Goal: Task Accomplishment & Management: Manage account settings

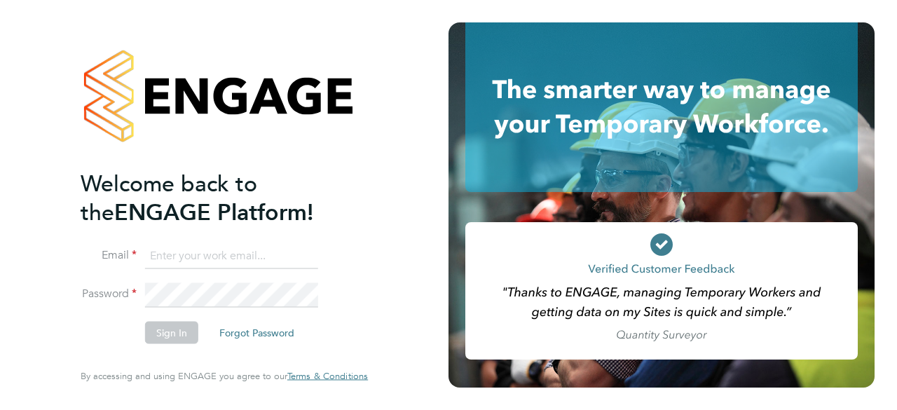
type input "[EMAIL_ADDRESS][PERSON_NAME][DOMAIN_NAME]"
click at [192, 275] on li "Email bethan.hawkins@randstad.co.uk" at bounding box center [217, 262] width 273 height 39
click at [177, 328] on button "Sign In" at bounding box center [171, 333] width 53 height 22
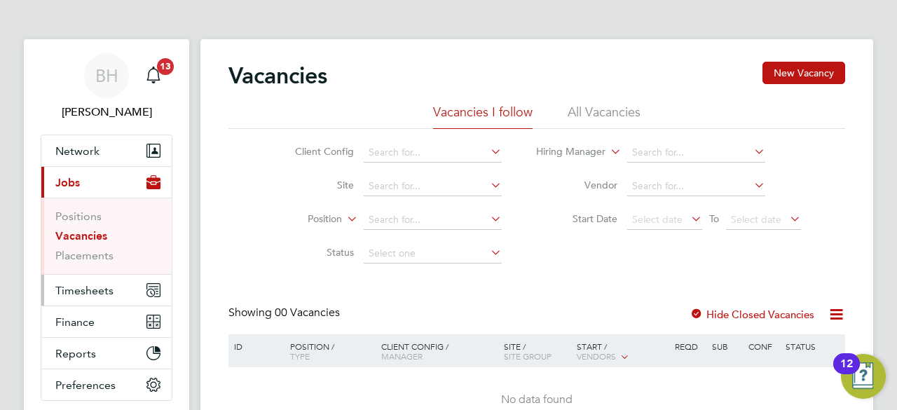
click at [77, 287] on span "Timesheets" at bounding box center [84, 290] width 58 height 13
click at [92, 287] on span "Timesheets" at bounding box center [84, 290] width 58 height 13
click at [88, 280] on button "Timesheets" at bounding box center [106, 290] width 130 height 31
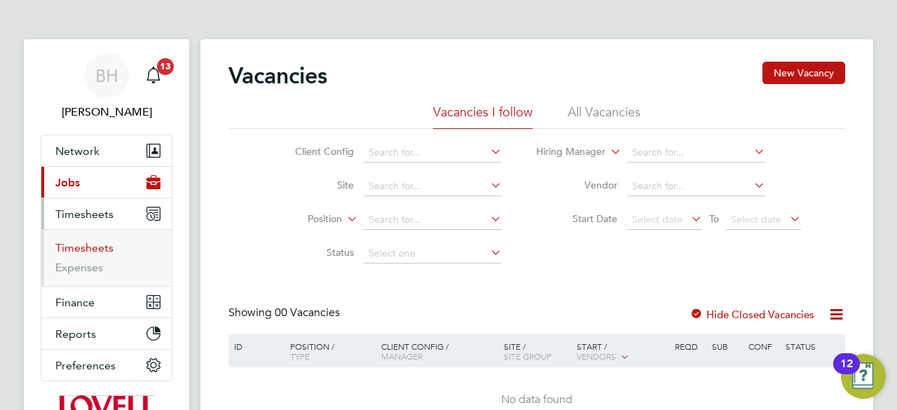
click at [74, 244] on link "Timesheets" at bounding box center [84, 247] width 58 height 13
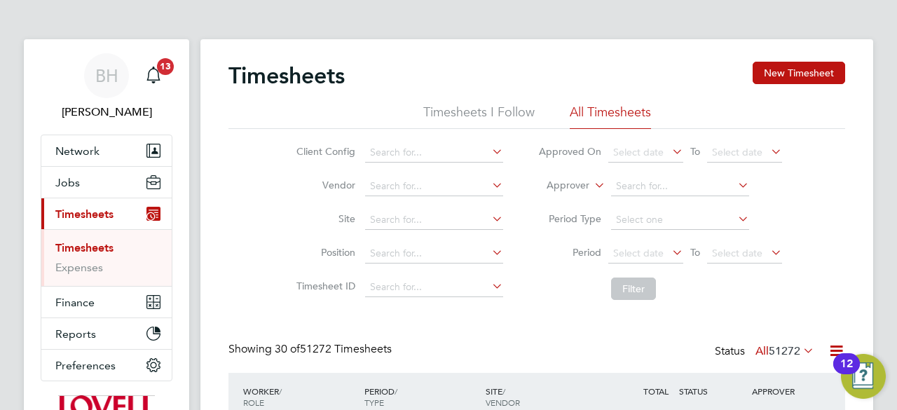
click at [669, 247] on icon at bounding box center [669, 252] width 0 height 20
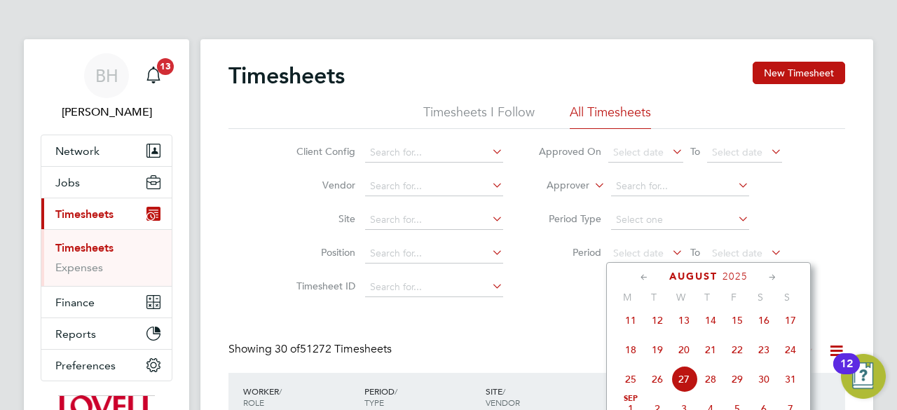
click at [813, 221] on div "Client Config Vendor Site Position Timesheet ID Approved On Select date To Sele…" at bounding box center [536, 218] width 616 height 178
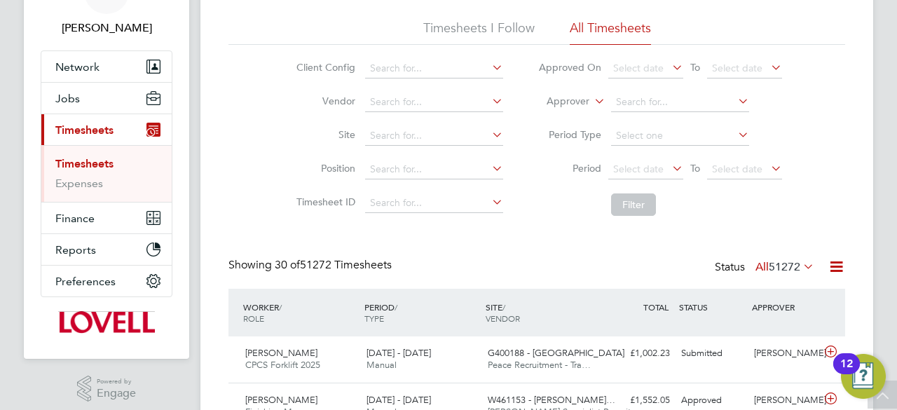
click at [669, 169] on icon at bounding box center [669, 168] width 0 height 20
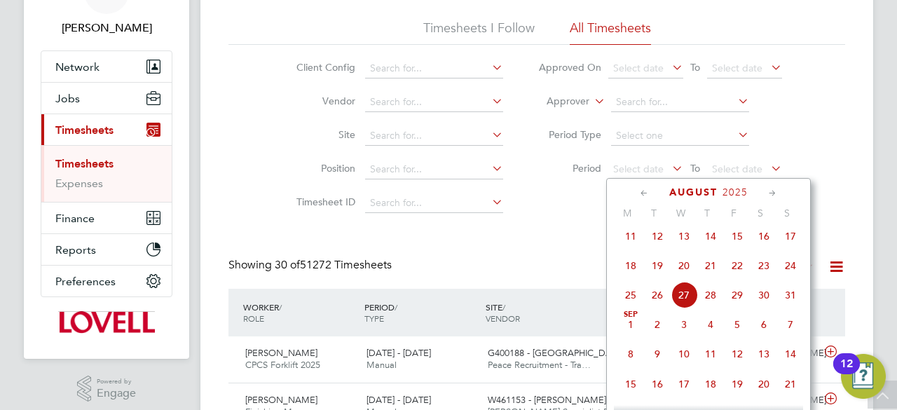
click at [789, 244] on span "17" at bounding box center [790, 236] width 27 height 27
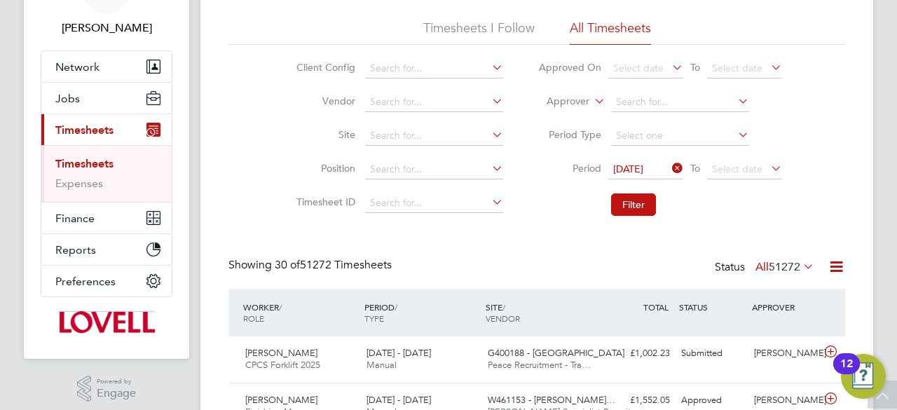
click at [768, 166] on icon at bounding box center [768, 168] width 0 height 20
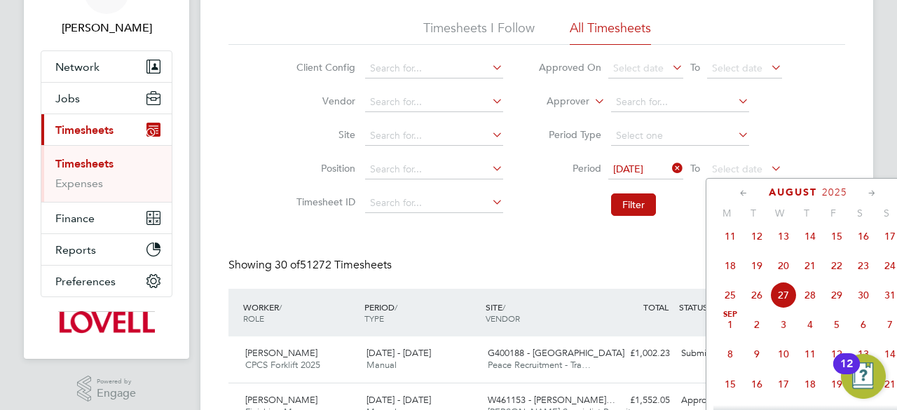
click at [838, 275] on span "22" at bounding box center [836, 265] width 27 height 27
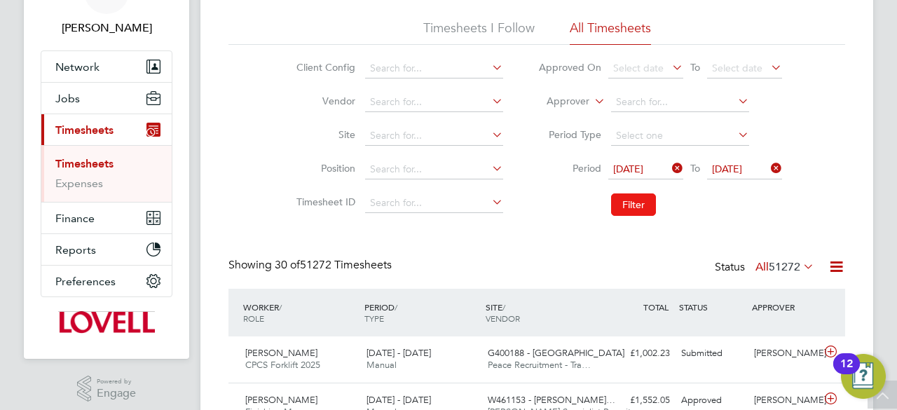
click at [630, 201] on button "Filter" at bounding box center [633, 204] width 45 height 22
click at [837, 267] on icon at bounding box center [836, 267] width 18 height 18
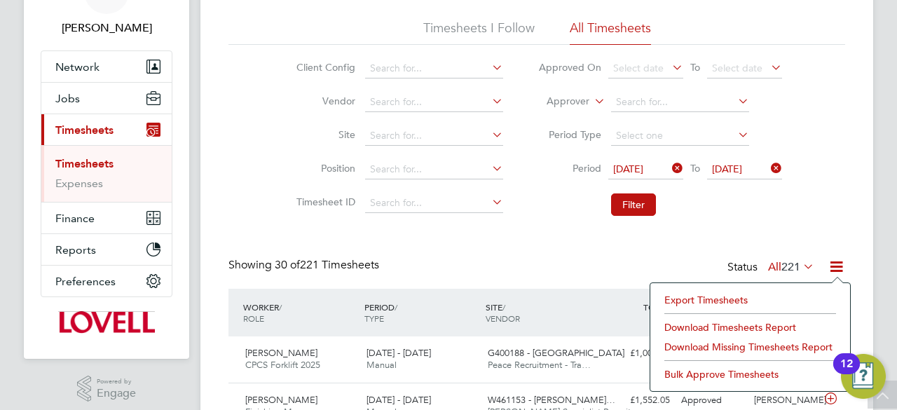
click at [746, 326] on li "Download Timesheets Report" at bounding box center [750, 327] width 186 height 20
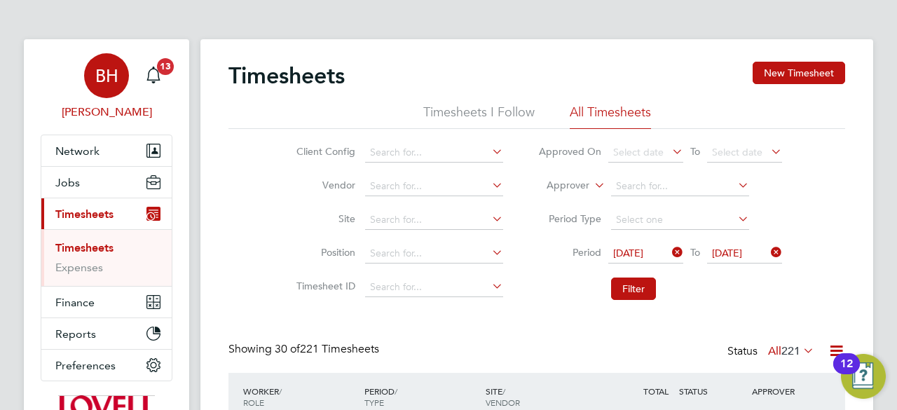
click at [101, 75] on span "BH" at bounding box center [106, 76] width 23 height 18
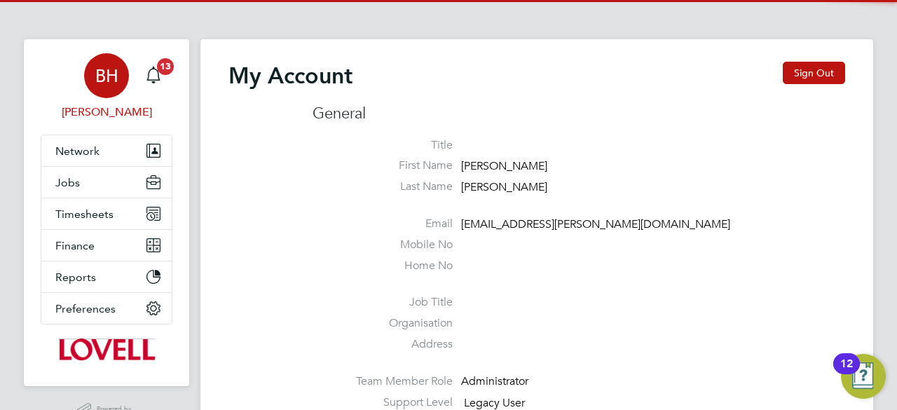
type input "bethan.hawkins@randstad.co.uk"
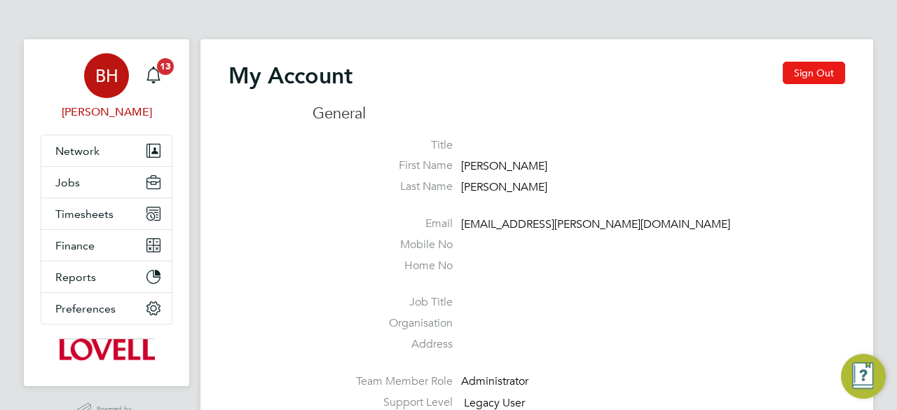
click at [825, 70] on button "Sign Out" at bounding box center [813, 73] width 62 height 22
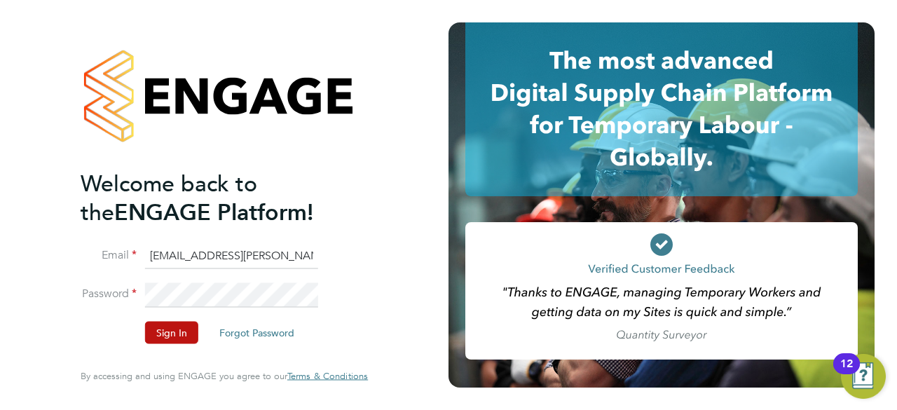
click at [261, 262] on input "bethan.hawkins@randstad.co.uk" at bounding box center [231, 255] width 173 height 25
type input "emma.wells@randstad.co.uk"
click at [151, 329] on button "Sign In" at bounding box center [171, 333] width 53 height 22
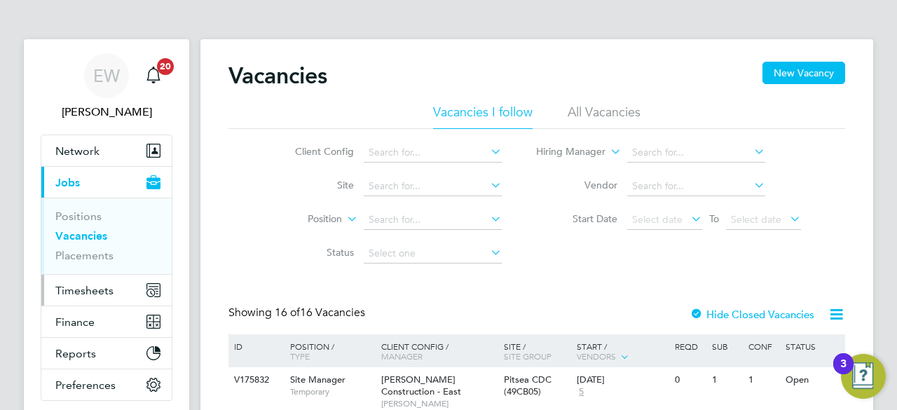
click at [84, 298] on button "Timesheets" at bounding box center [106, 290] width 130 height 31
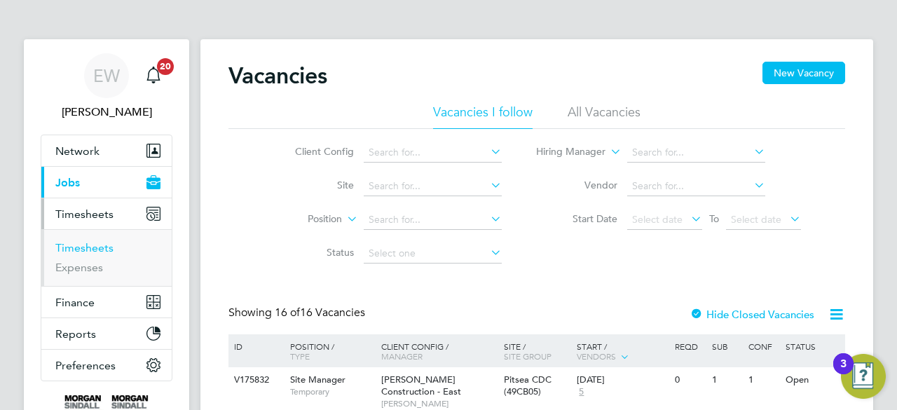
click at [74, 247] on link "Timesheets" at bounding box center [84, 247] width 58 height 13
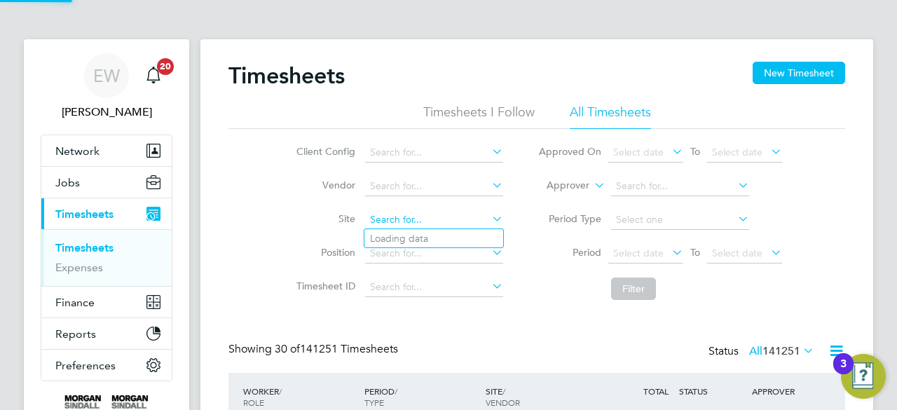
click at [395, 216] on input at bounding box center [434, 220] width 138 height 20
click at [437, 242] on li "Bedford Passage Development (54X003)" at bounding box center [491, 238] width 255 height 19
type input "Bedford Passage Development (54X003)"
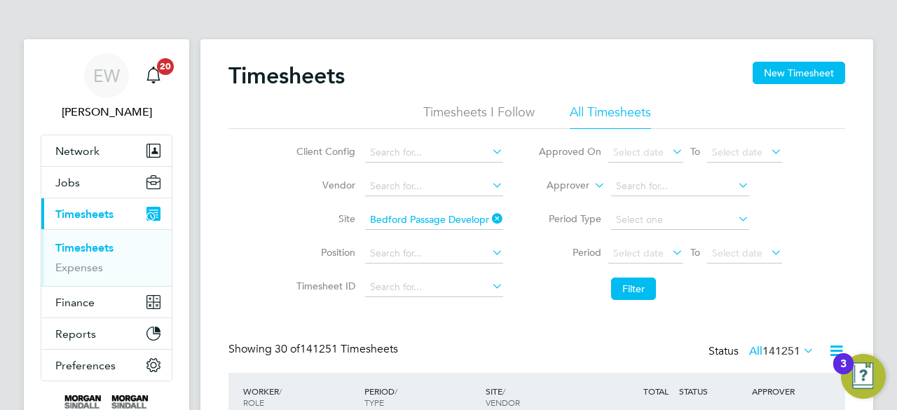
click at [705, 290] on li "Filter" at bounding box center [659, 288] width 279 height 36
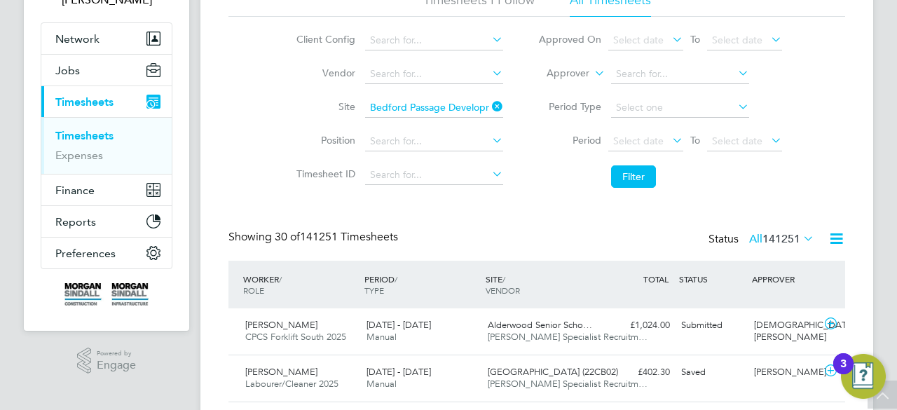
click at [669, 145] on icon at bounding box center [669, 140] width 0 height 20
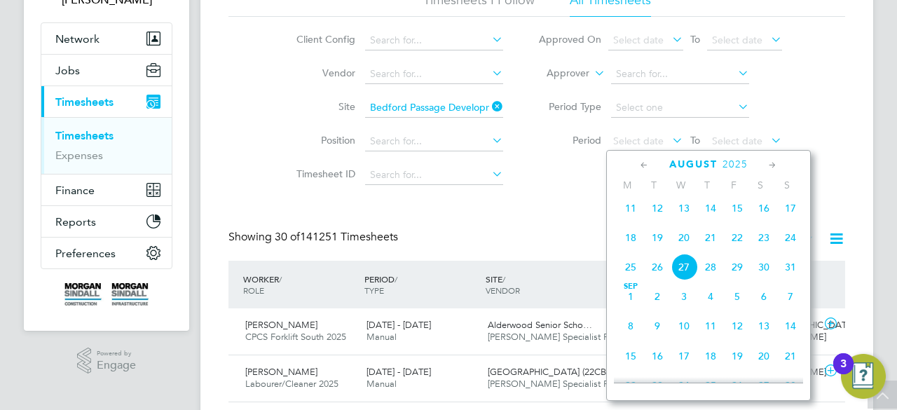
click at [762, 214] on span "16" at bounding box center [763, 208] width 27 height 27
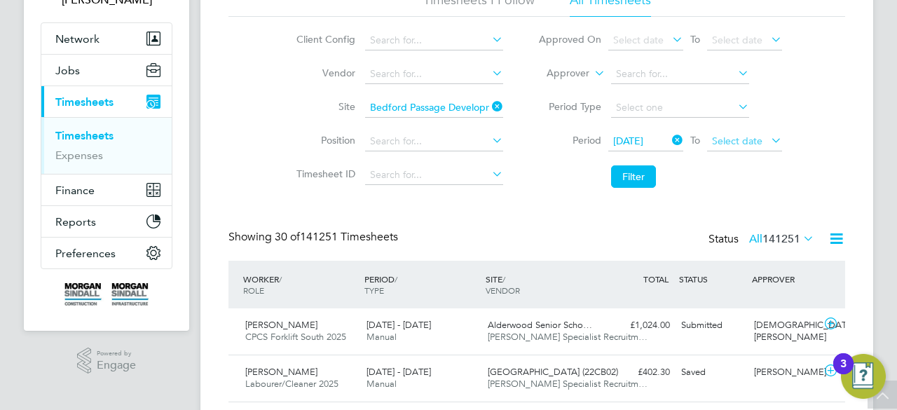
click at [722, 137] on span "Select date" at bounding box center [737, 140] width 50 height 13
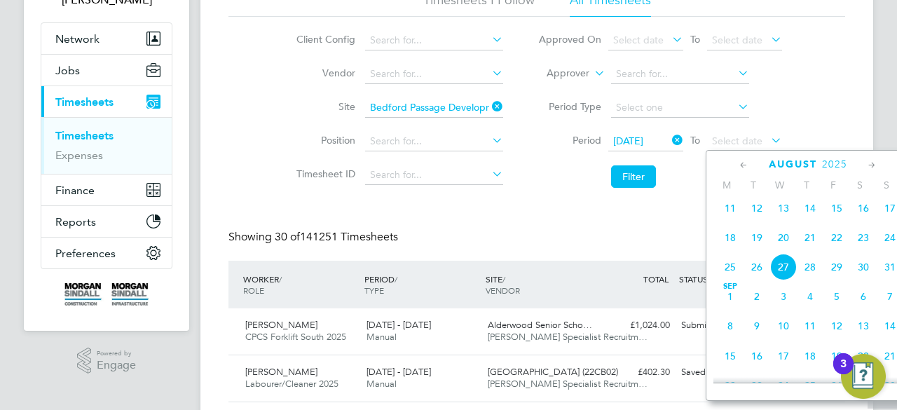
click at [838, 242] on span "22" at bounding box center [836, 237] width 27 height 27
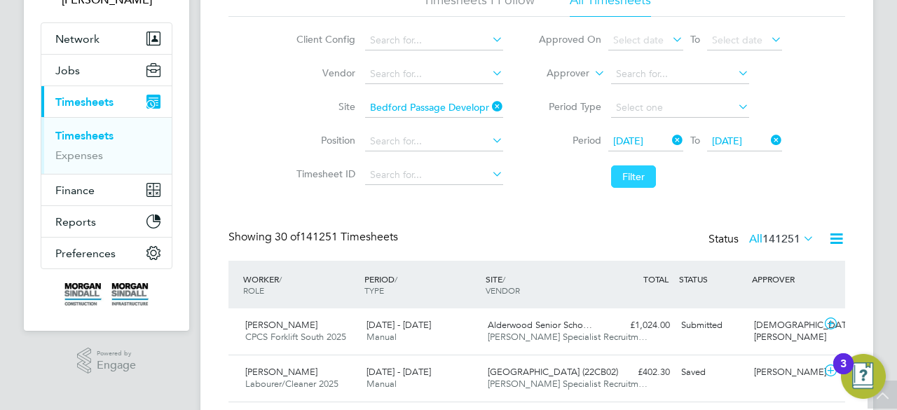
click at [630, 173] on button "Filter" at bounding box center [633, 176] width 45 height 22
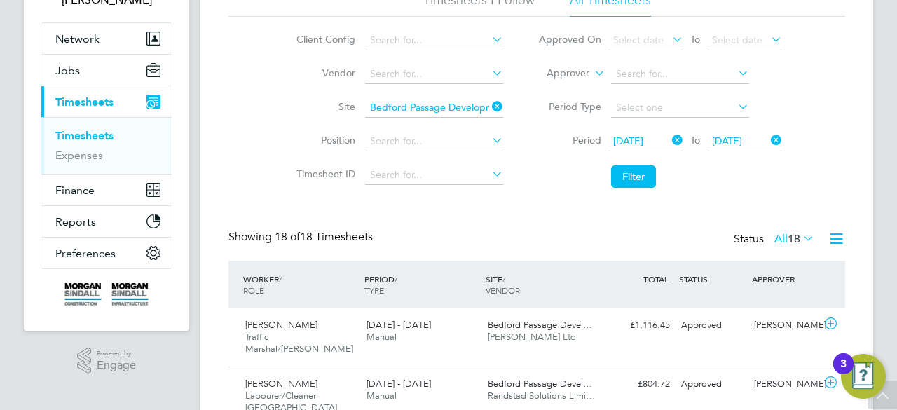
click at [834, 237] on icon at bounding box center [836, 239] width 18 height 18
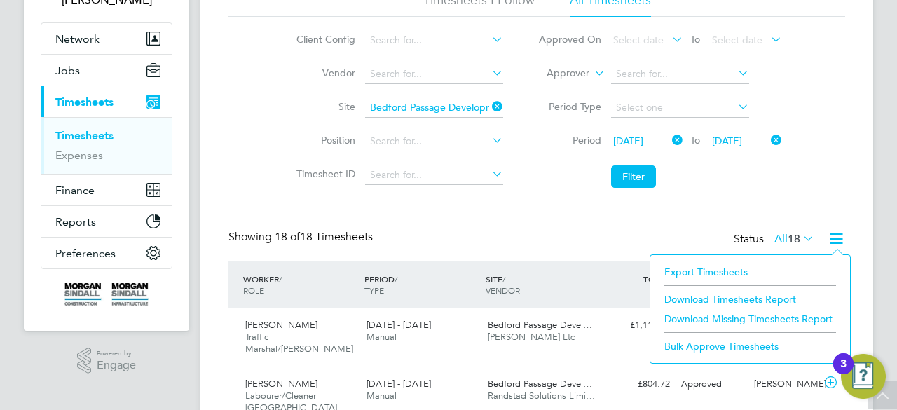
click at [707, 301] on li "Download Timesheets Report" at bounding box center [750, 299] width 186 height 20
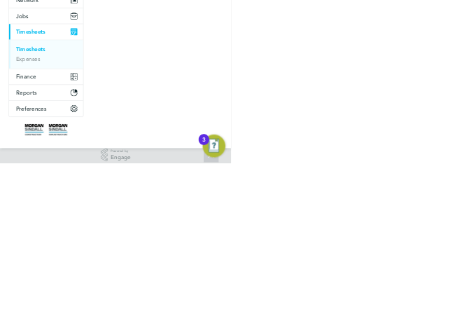
scroll to position [35, 78]
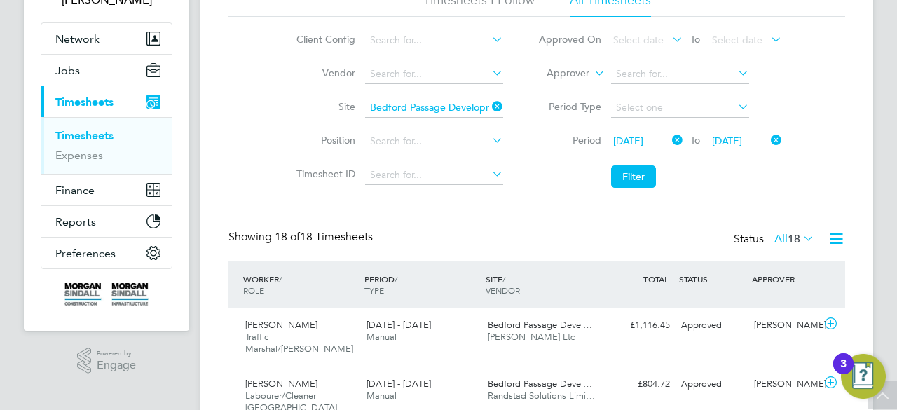
click at [489, 106] on icon at bounding box center [489, 107] width 0 height 20
click at [455, 106] on input at bounding box center [434, 108] width 138 height 20
paste input "4 Brandon Road (54CC02)"
type input "4 Brandon Road (54CC02)"
click at [462, 125] on b "Road" at bounding box center [474, 126] width 25 height 12
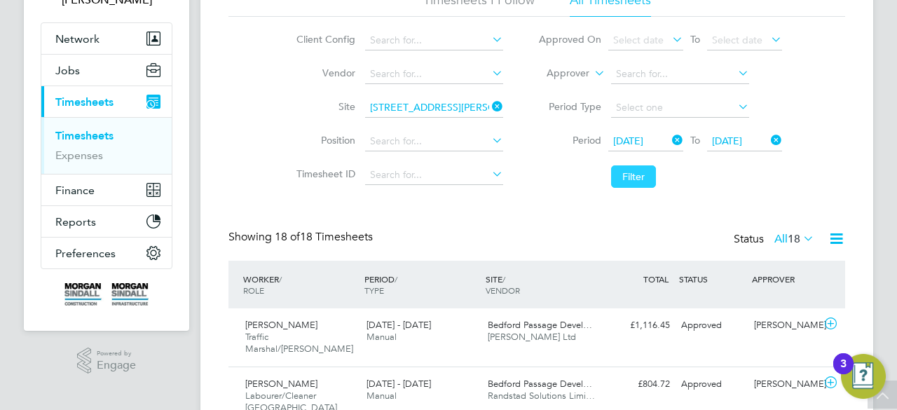
click at [623, 178] on button "Filter" at bounding box center [633, 176] width 45 height 22
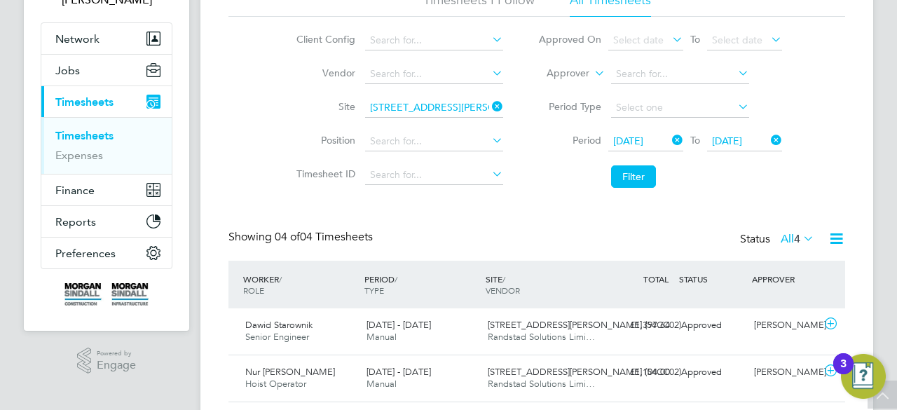
click at [544, 230] on div "Showing 04 of 04 Timesheets Status All 4" at bounding box center [536, 245] width 616 height 31
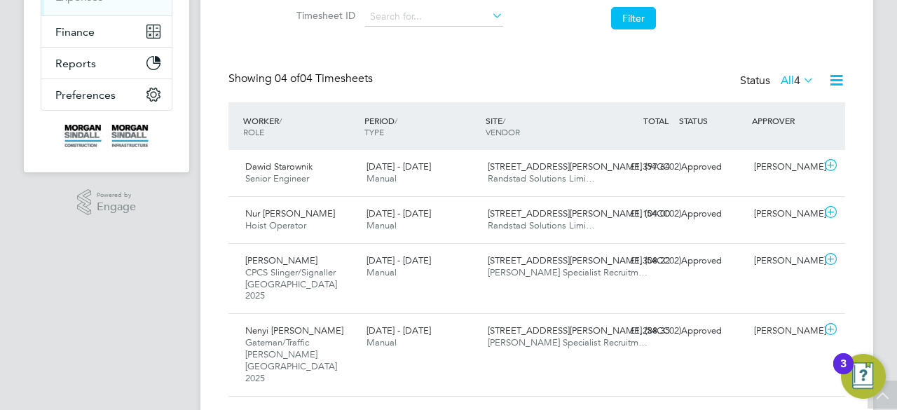
click at [468, 361] on div "Timesheets New Timesheet Timesheets I Follow All Timesheets Client Config Vendo…" at bounding box center [536, 97] width 672 height 656
click at [485, 345] on div "Nenyi Kow Quartey Gateman/Traffic Marshall London 2025 16 - 22 Aug 2025 16 - 22…" at bounding box center [536, 354] width 616 height 82
click at [463, 270] on div "16 - 22 Aug 2025 Manual" at bounding box center [421, 266] width 121 height 35
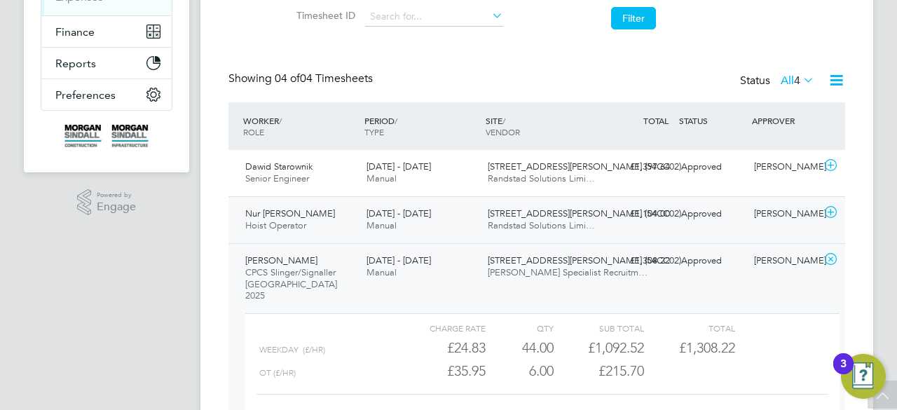
click at [468, 208] on div "16 - 22 Aug 2025 Manual" at bounding box center [421, 219] width 121 height 35
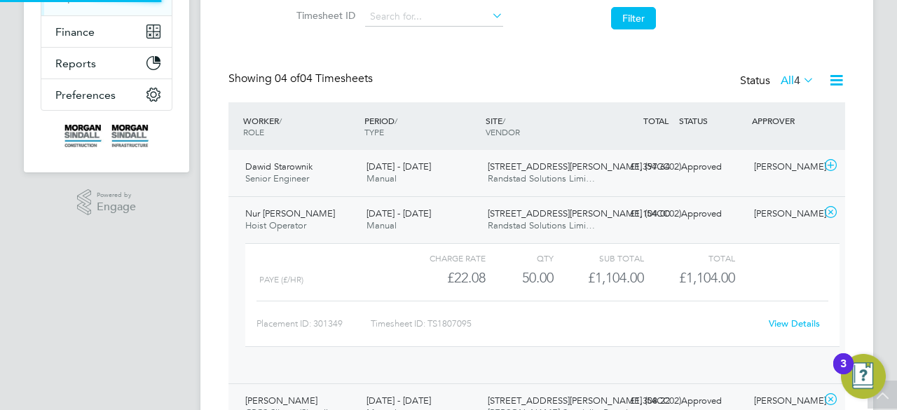
click at [488, 165] on span "4 Brandon Road (54CC02)" at bounding box center [584, 166] width 193 height 12
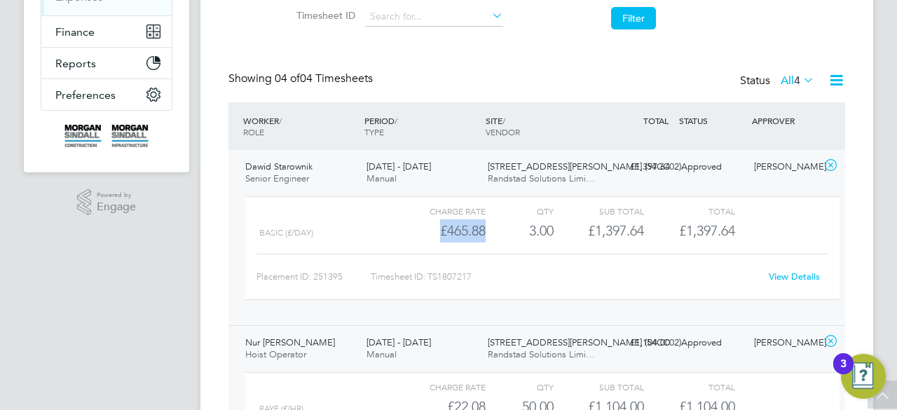
drag, startPoint x: 437, startPoint y: 233, endPoint x: 483, endPoint y: 235, distance: 46.3
click at [483, 235] on div "£465.88" at bounding box center [440, 230] width 90 height 23
copy div "£465.88"
drag, startPoint x: 521, startPoint y: 238, endPoint x: 553, endPoint y: 232, distance: 32.8
click at [553, 232] on div "Basic (£/day) £465.88 3 3.00 3 £1,397.64 £1,397.64" at bounding box center [542, 230] width 594 height 23
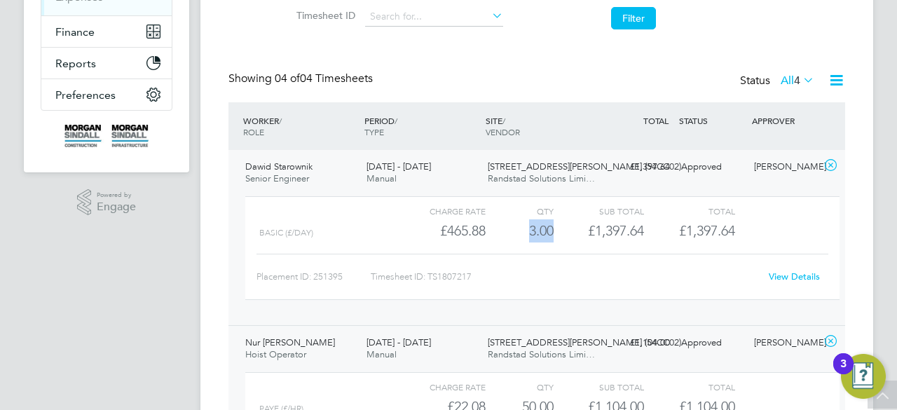
copy div "3.00"
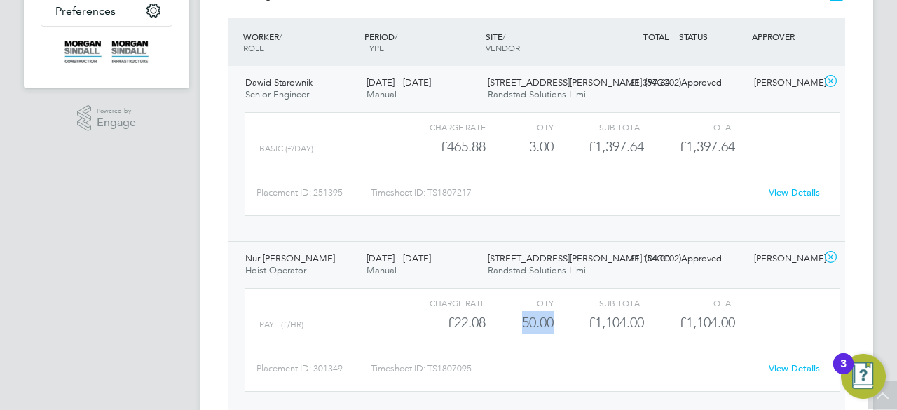
drag, startPoint x: 522, startPoint y: 316, endPoint x: 553, endPoint y: 322, distance: 32.0
click at [553, 322] on div "PAYE (£/HR) £22.08 50 50.00 50 £1,104.00 £1,104.00" at bounding box center [542, 322] width 594 height 23
copy div "50.00"
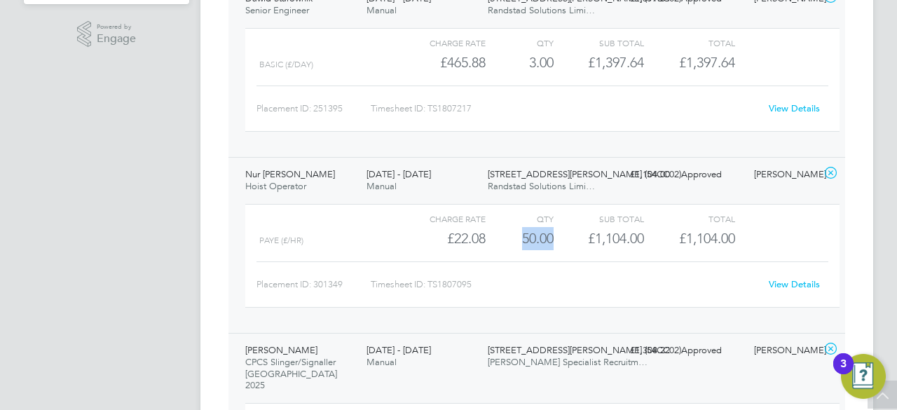
drag, startPoint x: 234, startPoint y: 172, endPoint x: 321, endPoint y: 172, distance: 86.9
click at [321, 172] on div "Nur Sherif Jemal Hoist Operator 16 - 22 Aug 2025 16 - 22 Aug 2025 Manual 4 Bran…" at bounding box center [536, 245] width 616 height 176
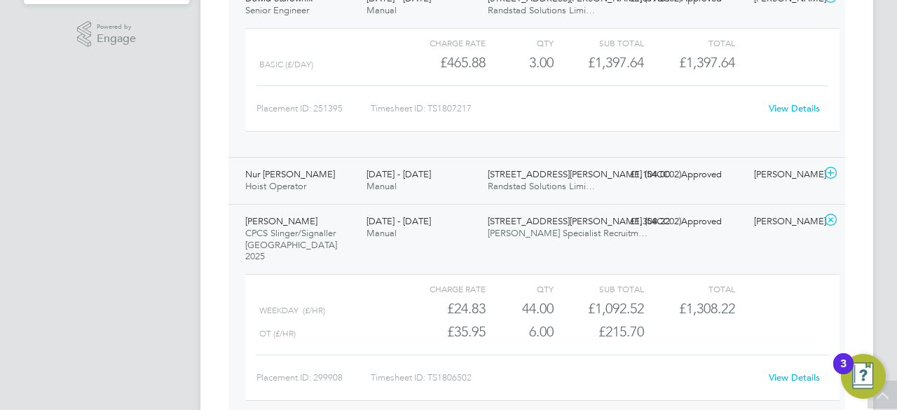
click at [648, 188] on div "Nur Sherif Jemal Hoist Operator 16 - 22 Aug 2025 16 - 22 Aug 2025 Manual 4 Bran…" at bounding box center [536, 180] width 616 height 47
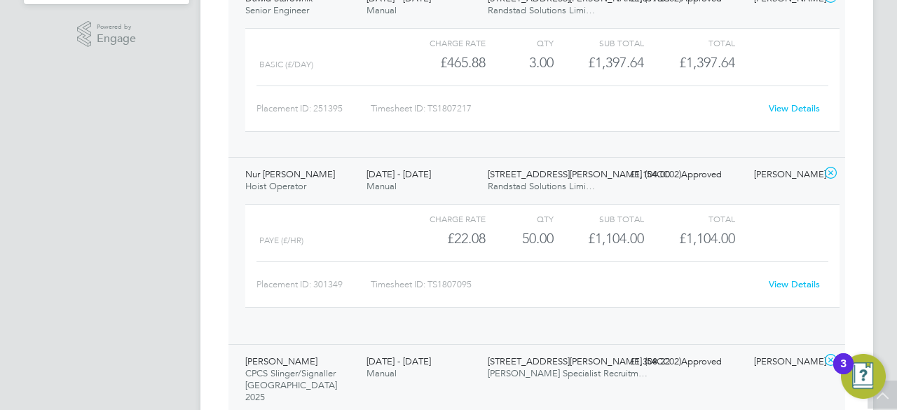
scroll to position [24, 137]
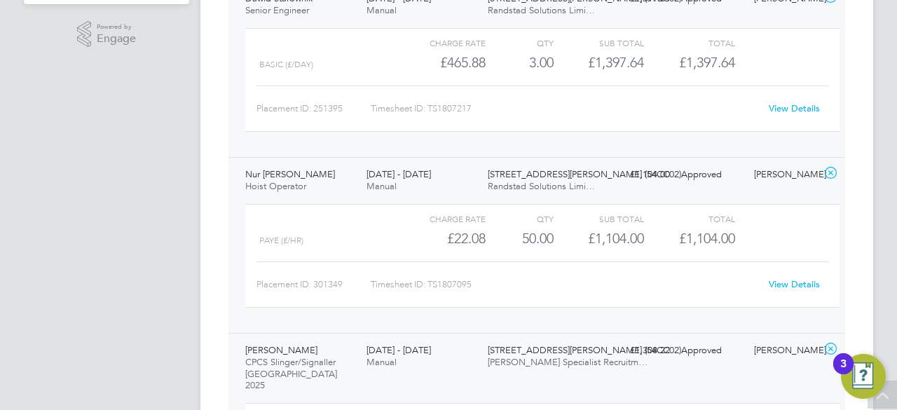
click at [793, 284] on link "View Details" at bounding box center [793, 284] width 51 height 12
drag, startPoint x: 437, startPoint y: 242, endPoint x: 489, endPoint y: 236, distance: 52.1
click at [489, 236] on div "PAYE (£/HR) £22.08 50 50.00 50 £1,104.00 £1,104.00" at bounding box center [542, 238] width 594 height 23
copy div "£22.08"
drag, startPoint x: 514, startPoint y: 243, endPoint x: 558, endPoint y: 243, distance: 44.1
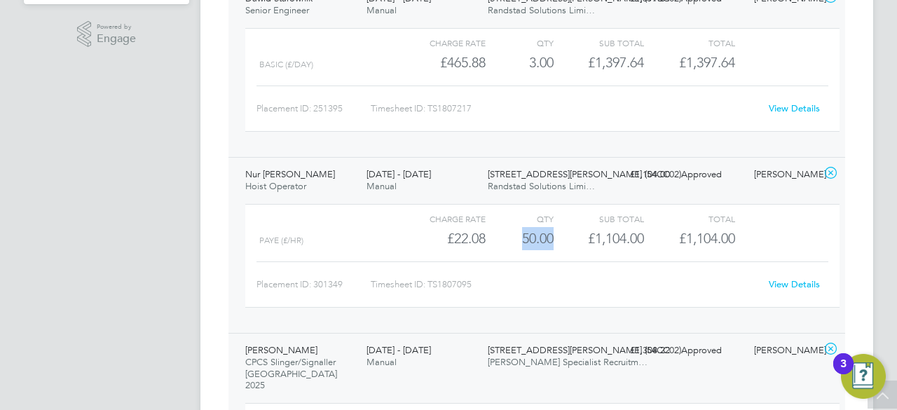
click at [558, 243] on div "PAYE (£/HR) £22.08 50 50.00 50 £1,104.00 £1,104.00" at bounding box center [542, 238] width 594 height 23
copy div "50.00"
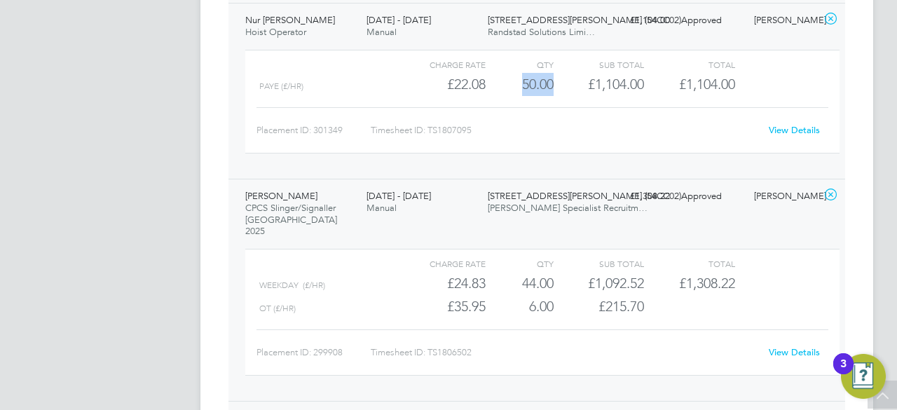
scroll to position [635, 0]
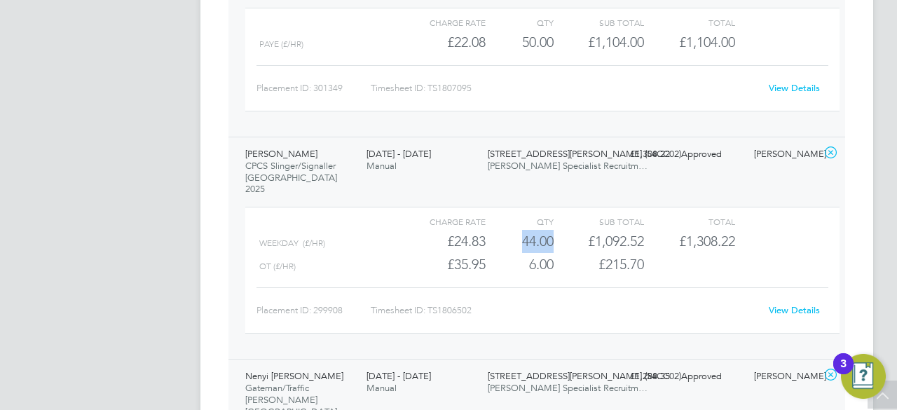
drag, startPoint x: 518, startPoint y: 233, endPoint x: 560, endPoint y: 232, distance: 42.1
click at [560, 232] on div "Weekday (£/HR) £24.83 44 44.00 44 £1,092.52 £1,308.22" at bounding box center [542, 241] width 594 height 23
copy div "44.00"
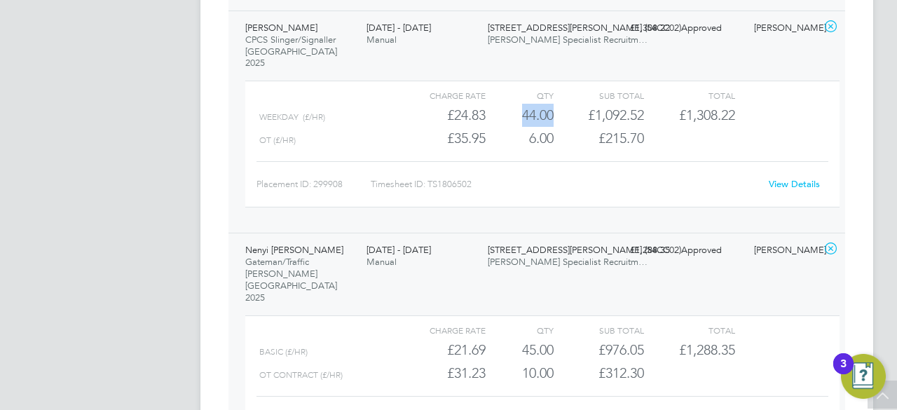
scroll to position [719, 0]
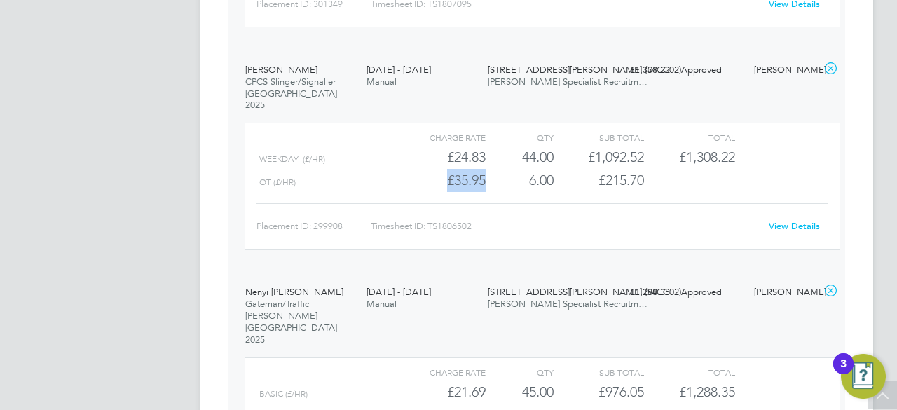
drag, startPoint x: 432, startPoint y: 170, endPoint x: 492, endPoint y: 173, distance: 61.0
click at [492, 173] on div "OT (£/HR) £35.95 6 6.00 6 £215.70" at bounding box center [542, 180] width 594 height 23
copy div "£35.95"
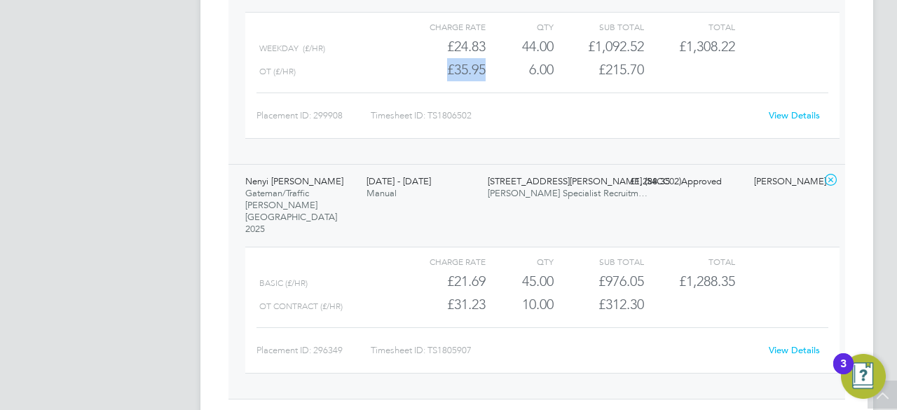
scroll to position [831, 0]
drag, startPoint x: 522, startPoint y: 243, endPoint x: 563, endPoint y: 242, distance: 41.3
click at [563, 268] on div "Basic (£/HR) £21.69 45 45.00 45 £976.05 £1,288.35" at bounding box center [542, 279] width 594 height 23
copy div "45.00"
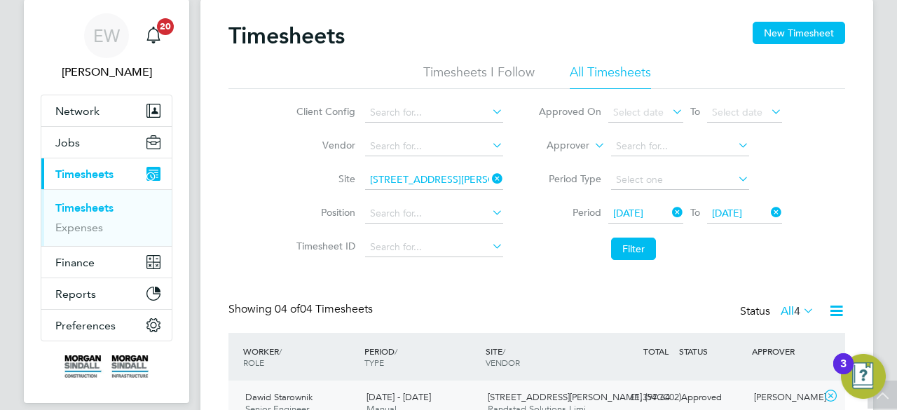
scroll to position [0, 0]
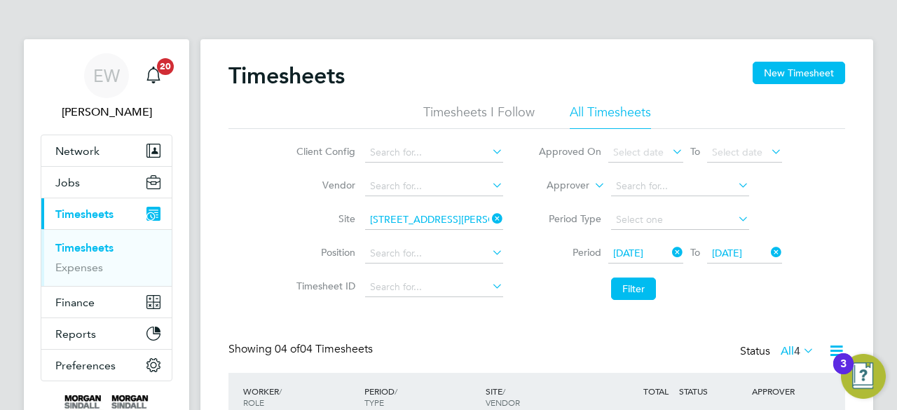
click at [489, 216] on icon at bounding box center [489, 219] width 0 height 20
click at [446, 216] on input at bounding box center [434, 220] width 138 height 20
paste input "Ashford Fire Station (93CC01)"
type input "Ashford Fire Station (93CC01)"
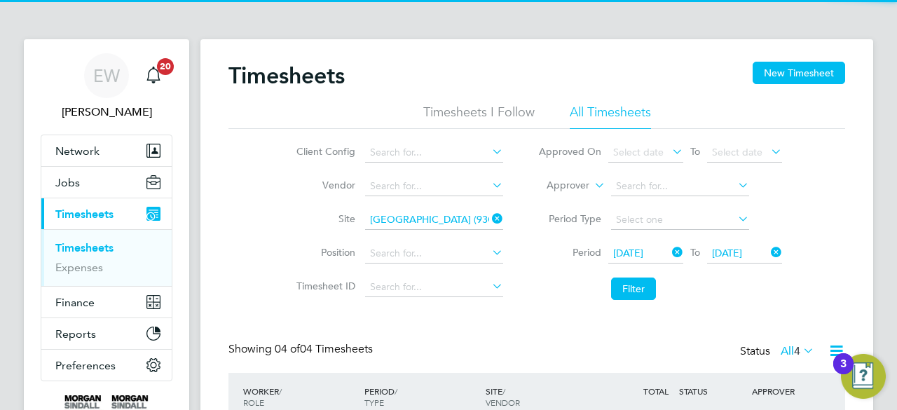
click at [422, 229] on li "Ashford Fire Station (93CC01)" at bounding box center [438, 238] width 149 height 19
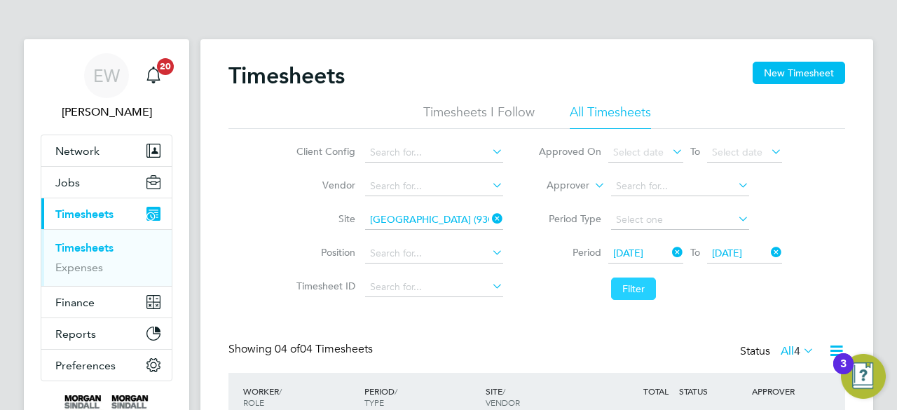
click at [615, 287] on button "Filter" at bounding box center [633, 288] width 45 height 22
click at [576, 294] on li "Filter" at bounding box center [659, 288] width 279 height 36
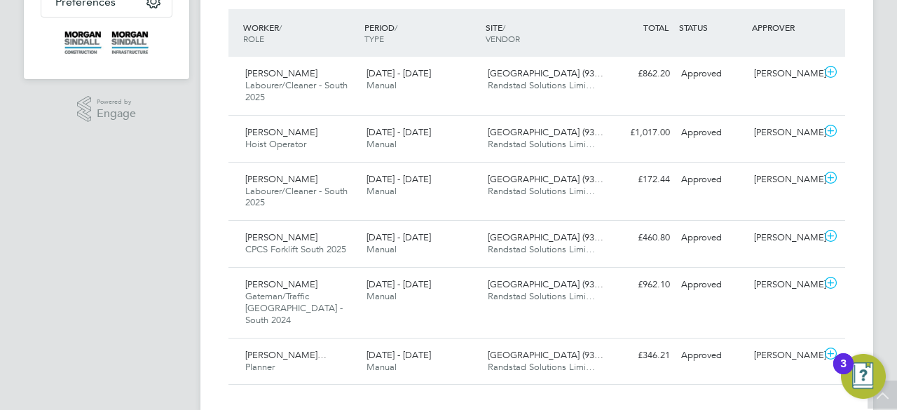
scroll to position [375, 0]
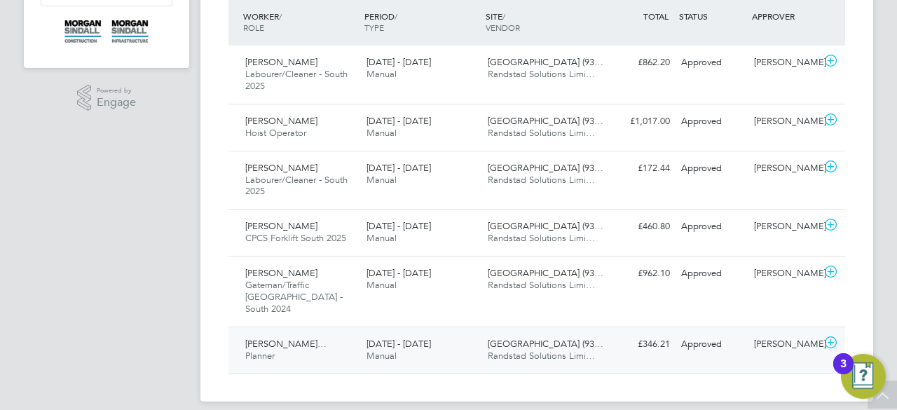
click at [581, 350] on span "Randstad Solutions Limi…" at bounding box center [541, 356] width 107 height 12
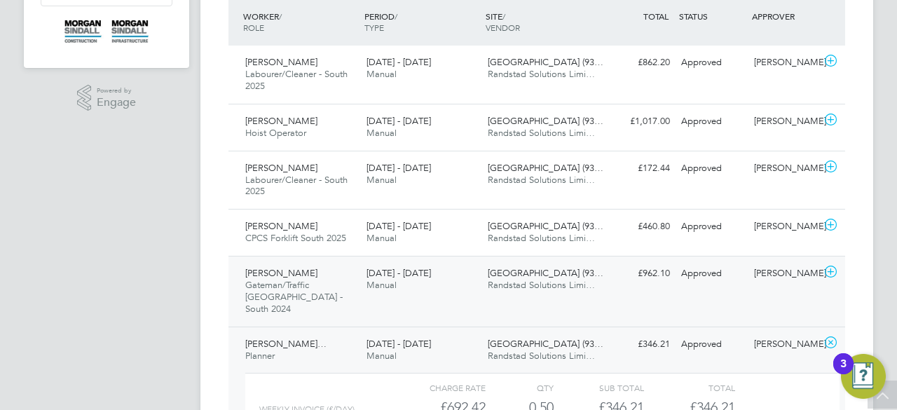
click at [623, 288] on div "Nicholas Roberts Gateman/Traffic Marshall - South 2024 16 - 22 Aug 2025 16 - 22…" at bounding box center [536, 291] width 616 height 71
click at [588, 217] on div "Ashford Fire Station (93… Randstad Solutions Limi…" at bounding box center [542, 232] width 121 height 35
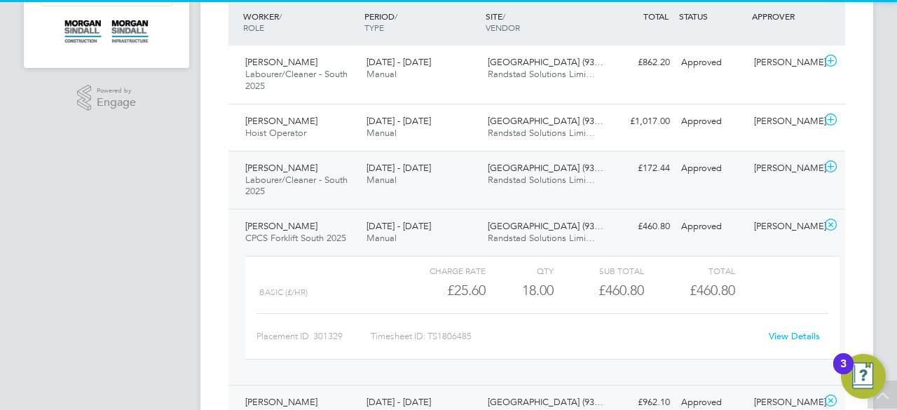
click at [567, 182] on span "Randstad Solutions Limi…" at bounding box center [541, 180] width 107 height 12
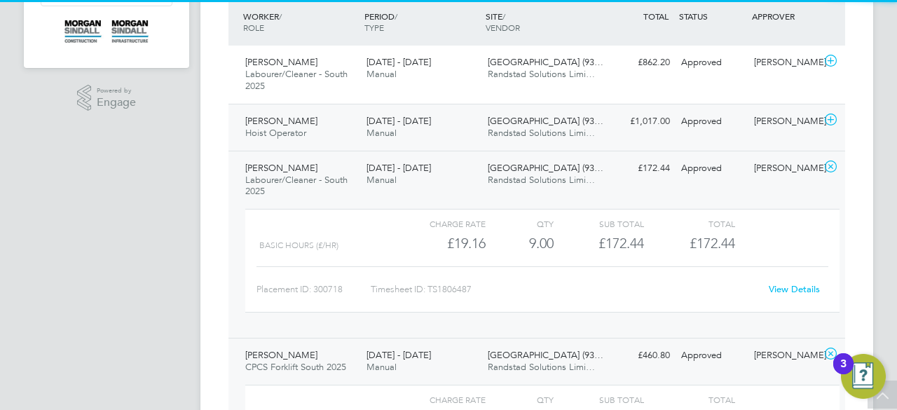
click at [516, 119] on span "Ashford Fire Station (93…" at bounding box center [546, 121] width 116 height 12
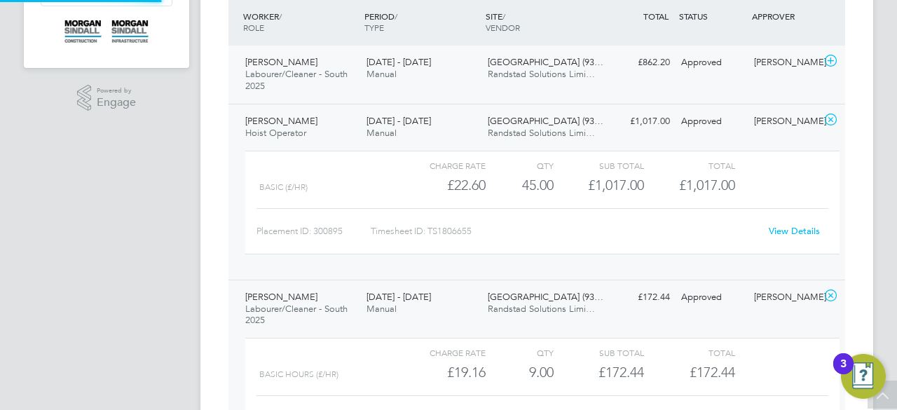
click at [479, 83] on div "16 - 22 Aug 2025 Manual" at bounding box center [421, 68] width 121 height 35
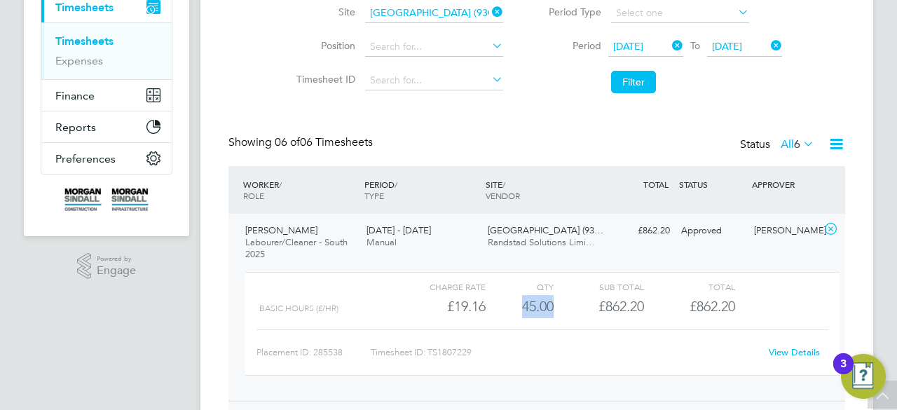
drag, startPoint x: 521, startPoint y: 307, endPoint x: 556, endPoint y: 308, distance: 35.0
click at [556, 308] on div "Basic Hours (£/HR) £19.16 45 45.00 45 £862.20 £862.20" at bounding box center [542, 306] width 594 height 23
copy div "45.00"
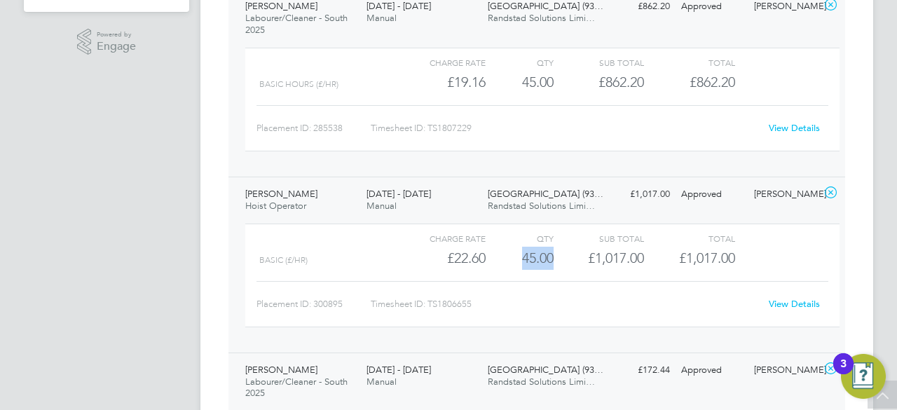
drag, startPoint x: 523, startPoint y: 256, endPoint x: 558, endPoint y: 258, distance: 35.1
click at [558, 258] on div "Basic (£/HR) £22.60 45 45.00 45 £1,017.00 £1,017.00" at bounding box center [542, 258] width 594 height 23
copy div "45.00"
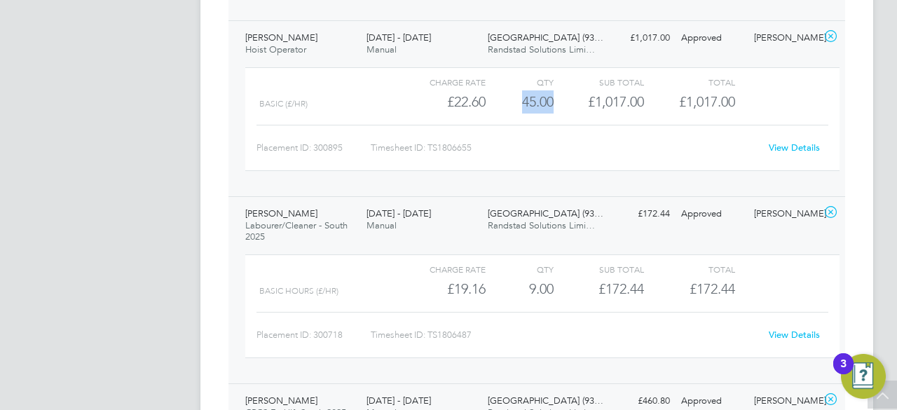
scroll to position [599, 0]
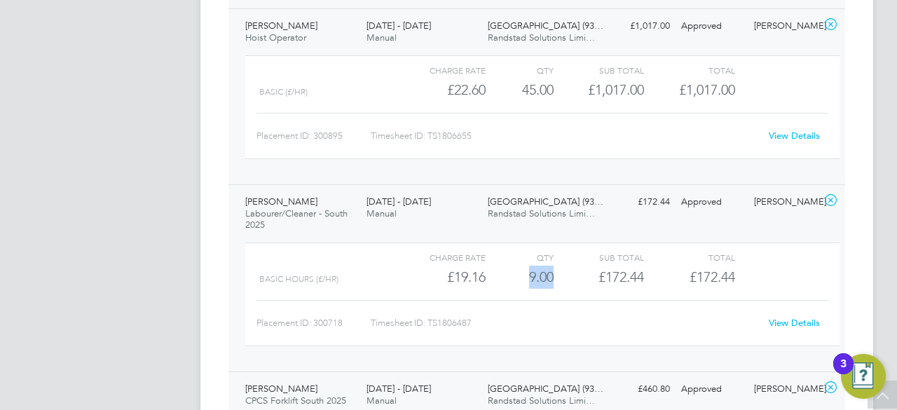
drag, startPoint x: 527, startPoint y: 272, endPoint x: 553, endPoint y: 275, distance: 26.8
click at [553, 275] on div "Basic Hours (£/HR) £19.16 9 9.00 9 £172.44 £172.44" at bounding box center [542, 276] width 594 height 23
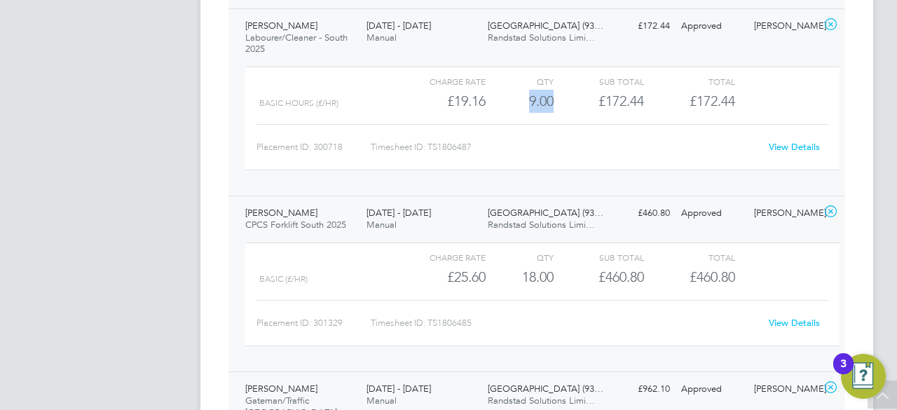
scroll to position [795, 0]
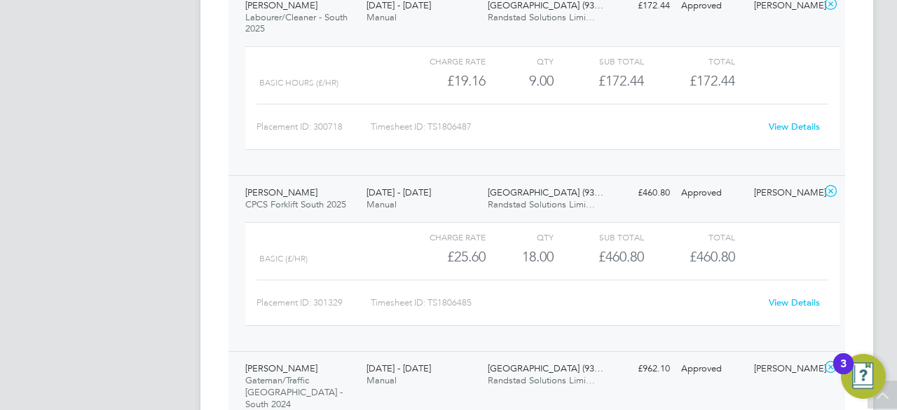
click at [525, 258] on div "18.00" at bounding box center [519, 256] width 68 height 23
drag, startPoint x: 522, startPoint y: 255, endPoint x: 558, endPoint y: 258, distance: 36.5
click at [558, 258] on div "Basic (£/HR) £25.60 18 18.00 18 £460.80 £460.80" at bounding box center [542, 256] width 594 height 23
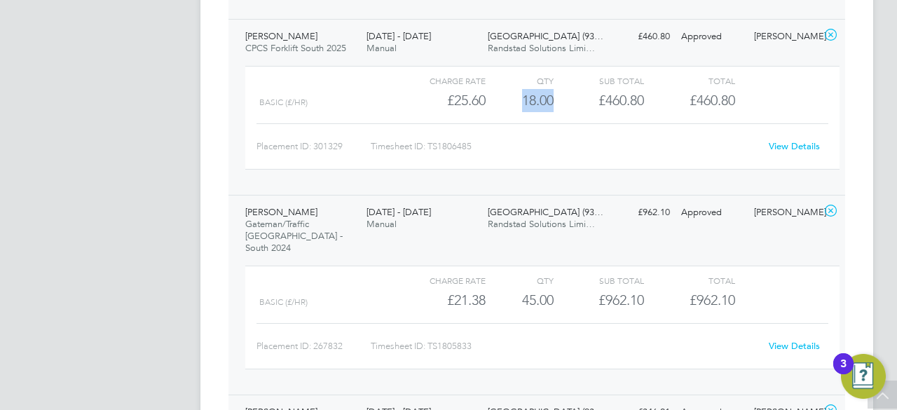
scroll to position [963, 0]
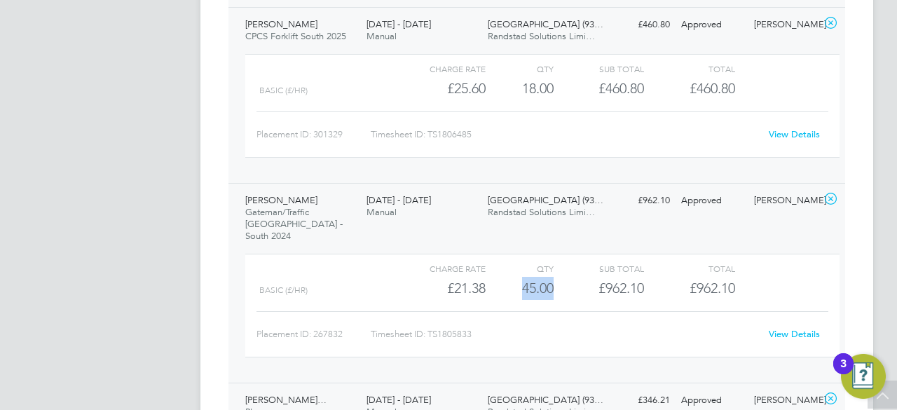
drag, startPoint x: 520, startPoint y: 273, endPoint x: 558, endPoint y: 275, distance: 37.2
click at [558, 277] on div "Basic (£/HR) £21.38 45 45.00 45 £962.10 £962.10" at bounding box center [542, 288] width 594 height 23
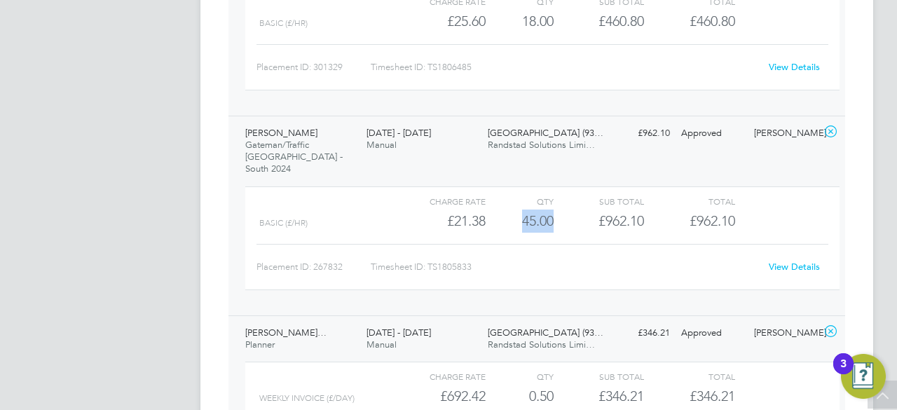
scroll to position [1147, 0]
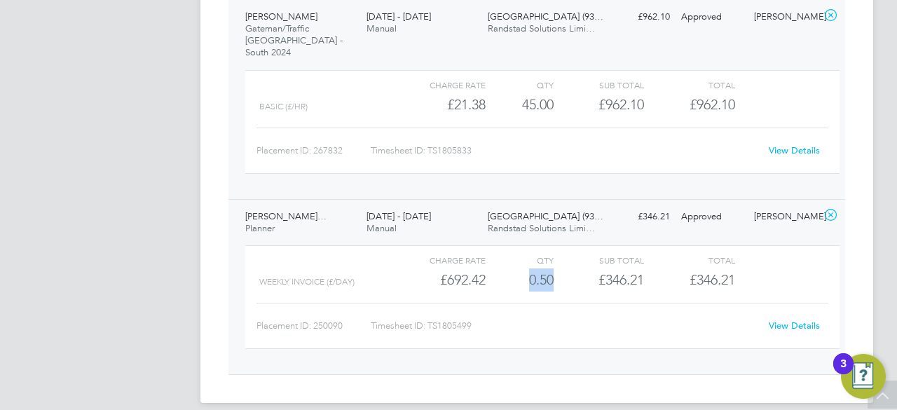
drag, startPoint x: 525, startPoint y: 263, endPoint x: 564, endPoint y: 263, distance: 38.5
click at [564, 268] on div "Weekly invoice (£/day) £692.42 0.5 0.50 1 £346.21 £346.21" at bounding box center [542, 279] width 594 height 23
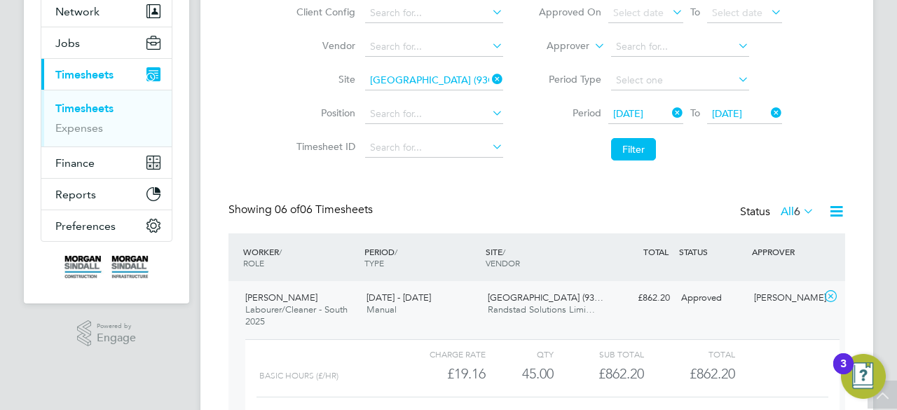
scroll to position [138, 0]
click at [489, 78] on icon at bounding box center [489, 81] width 0 height 20
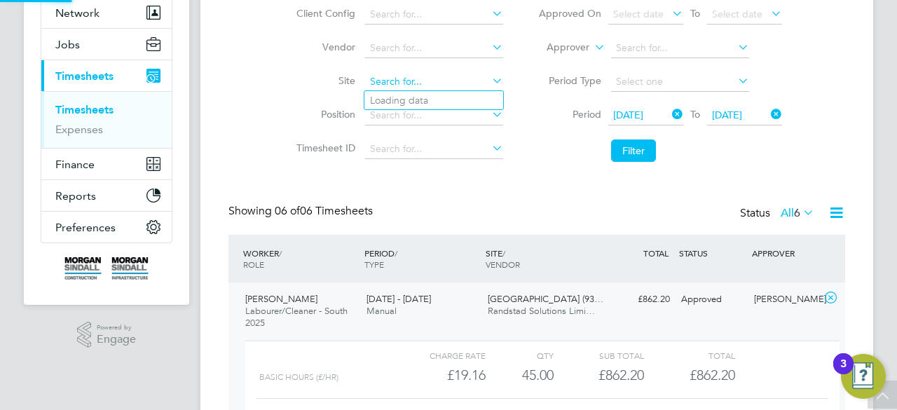
click at [463, 78] on input at bounding box center [434, 82] width 138 height 20
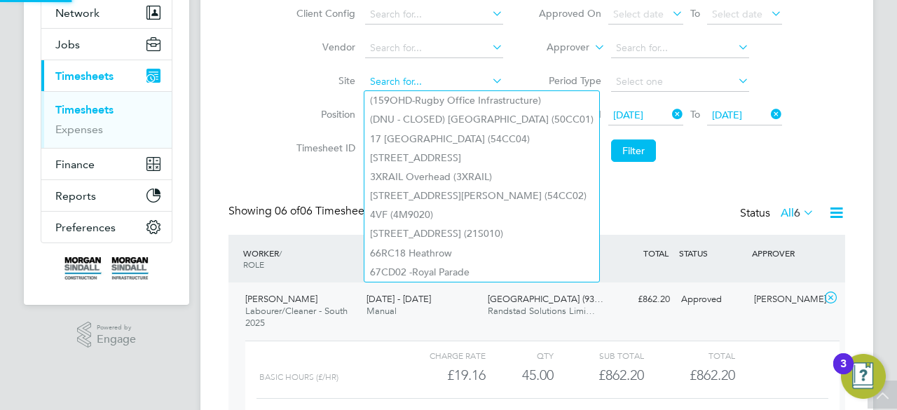
paste input "Bedford Passage"
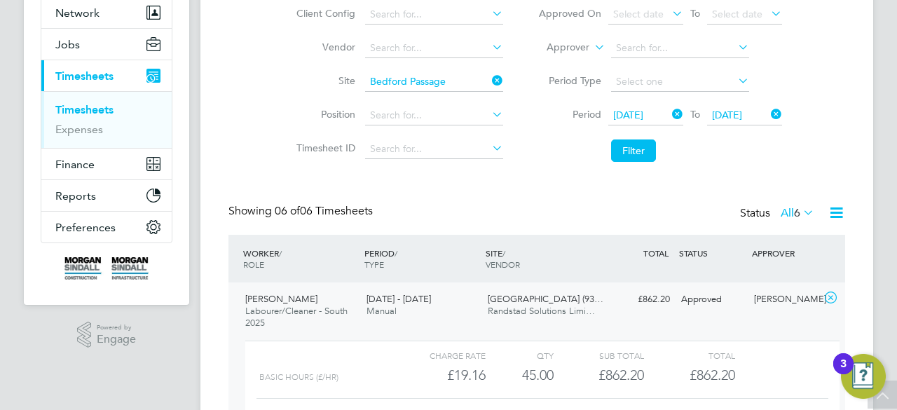
click at [482, 99] on li "Bedford Passage Development (54X003)" at bounding box center [492, 100] width 257 height 19
type input "Bedford Passage Development (54X003)"
click at [616, 136] on li "Filter" at bounding box center [659, 150] width 279 height 36
click at [628, 151] on button "Filter" at bounding box center [633, 150] width 45 height 22
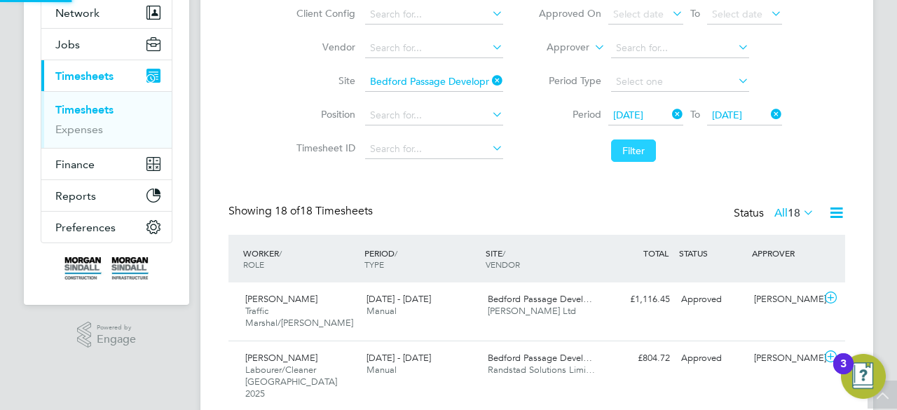
scroll to position [7, 7]
click at [564, 154] on li "Filter" at bounding box center [659, 150] width 279 height 36
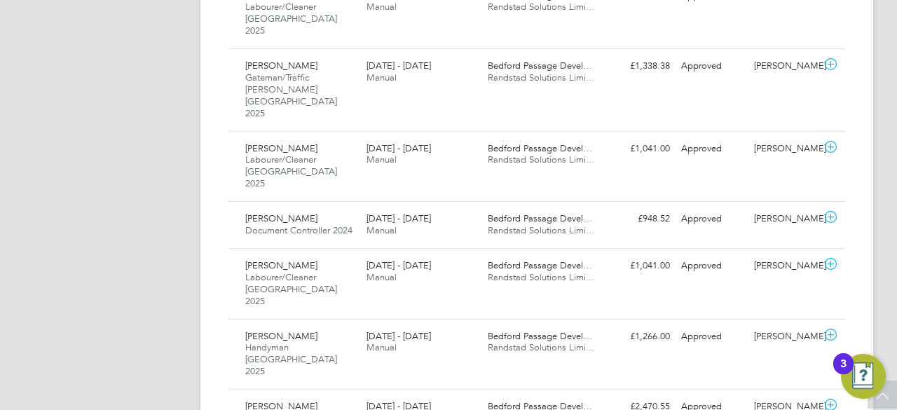
click at [454, 395] on div "16 - 22 Aug 2025 Manual" at bounding box center [421, 412] width 121 height 35
click at [446, 325] on div "16 - 22 Aug 2025 Manual" at bounding box center [421, 342] width 121 height 35
click at [448, 254] on div "16 - 22 Aug 2025 Manual" at bounding box center [421, 271] width 121 height 35
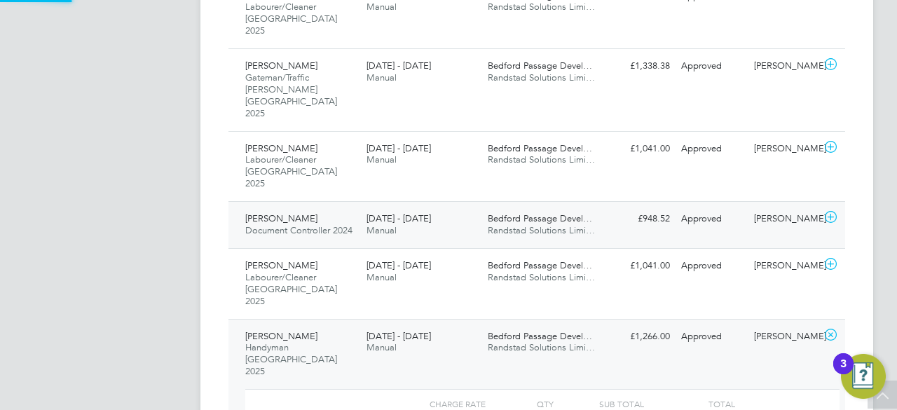
click at [450, 207] on div "16 - 22 Aug 2025 Manual" at bounding box center [421, 224] width 121 height 35
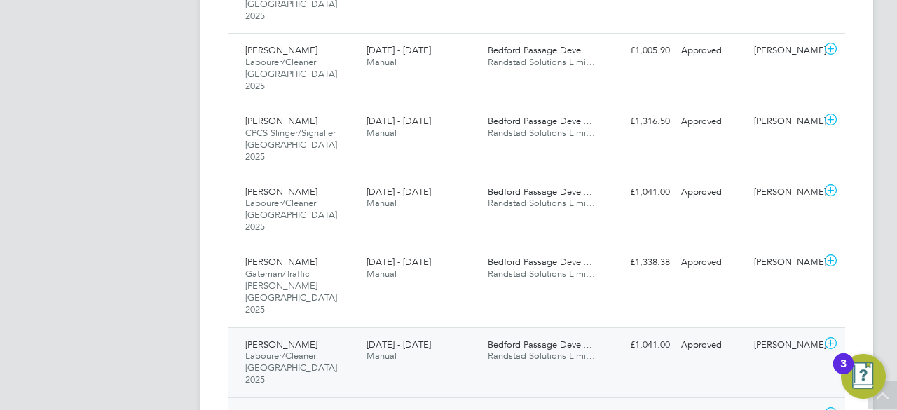
click at [453, 333] on div "16 - 22 Aug 2025 Manual" at bounding box center [421, 350] width 121 height 35
click at [453, 244] on div "Abraham Mulugeta Gateman/Traffic Marshall London 2025 16 - 22 Aug 2025 16 - 22 …" at bounding box center [536, 285] width 616 height 82
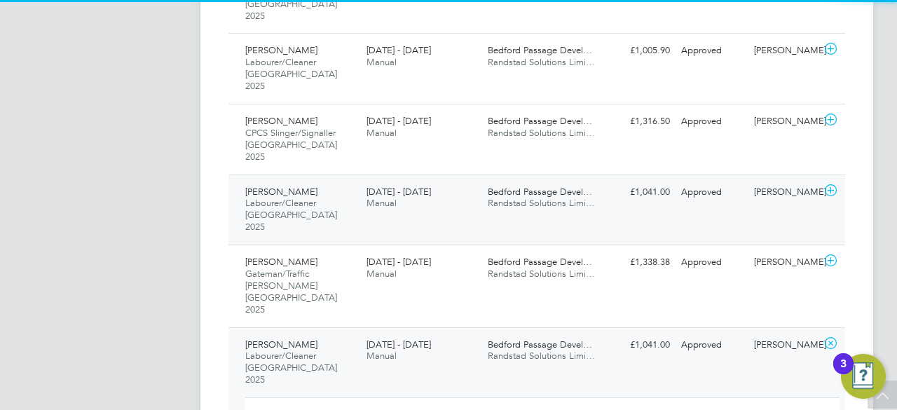
click at [481, 181] on div "16 - 22 Aug 2025 Manual" at bounding box center [421, 198] width 121 height 35
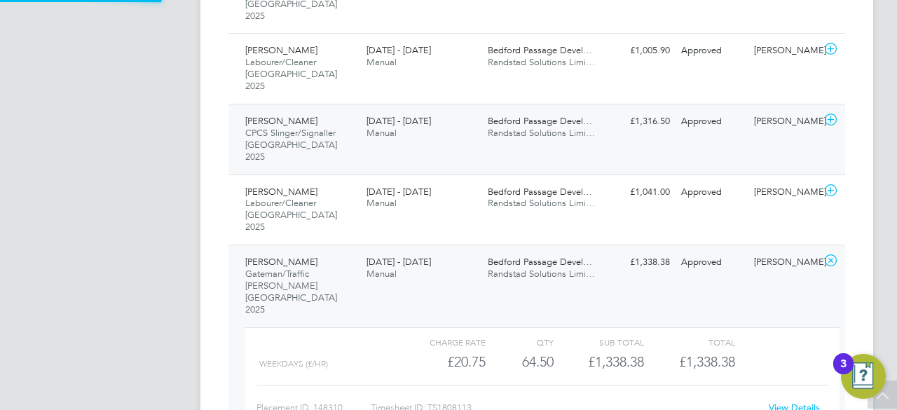
click at [464, 110] on div "16 - 22 Aug 2025 Manual" at bounding box center [421, 127] width 121 height 35
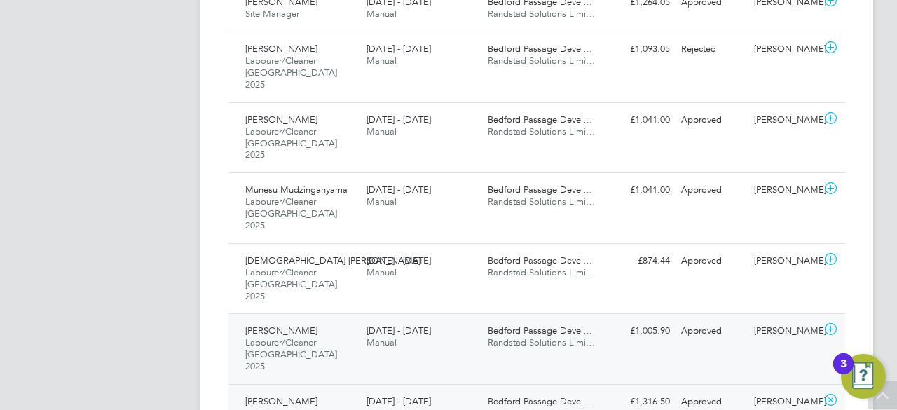
click at [464, 319] on div "16 - 22 Aug 2025 Manual" at bounding box center [421, 336] width 121 height 35
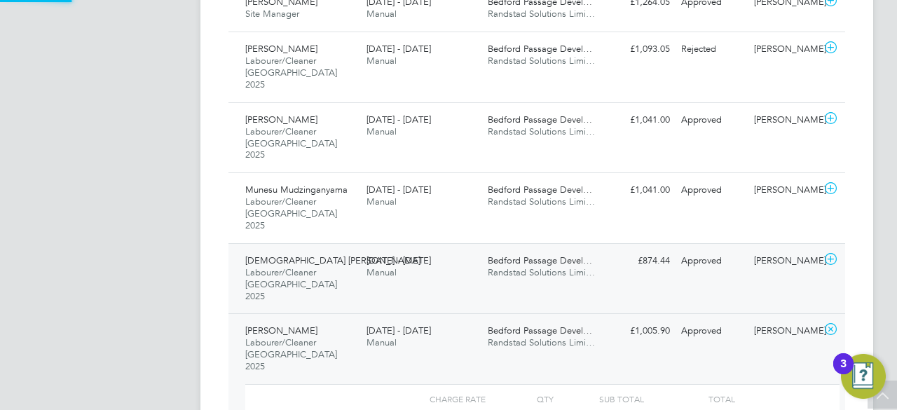
click at [447, 249] on div "16 - 22 Aug 2025 Manual" at bounding box center [421, 266] width 121 height 35
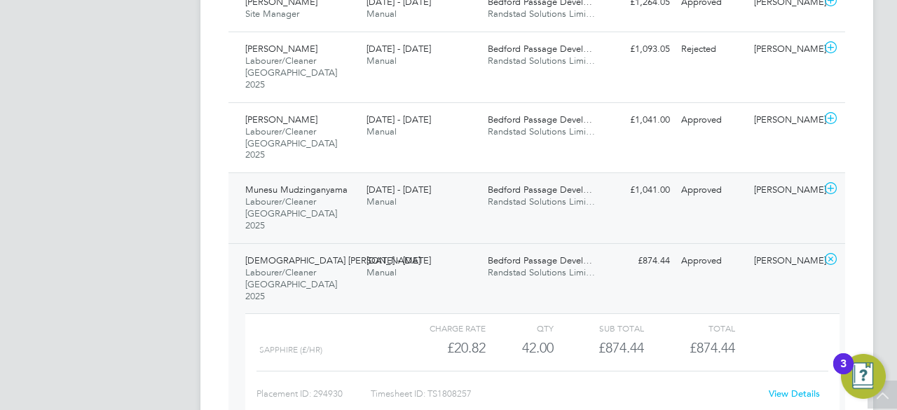
click at [480, 179] on div "16 - 22 Aug 2025 Manual" at bounding box center [421, 196] width 121 height 35
click at [462, 109] on div "16 - 22 Aug 2025 Manual" at bounding box center [421, 126] width 121 height 35
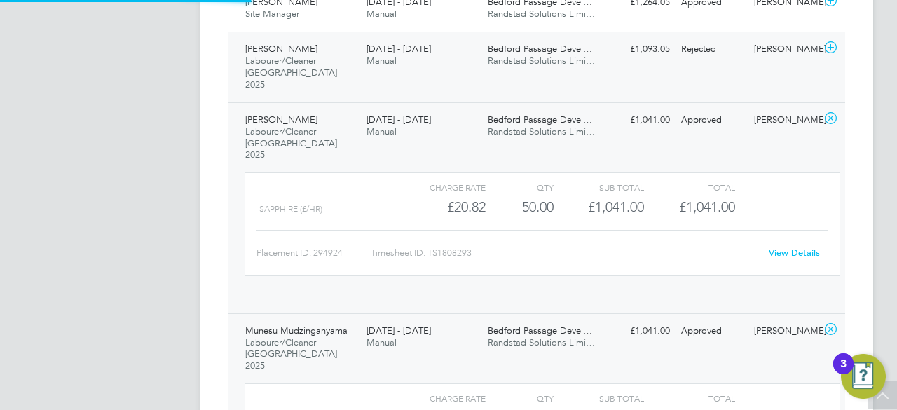
click at [439, 42] on div "16 - 22 Aug 2025 Manual" at bounding box center [421, 55] width 121 height 35
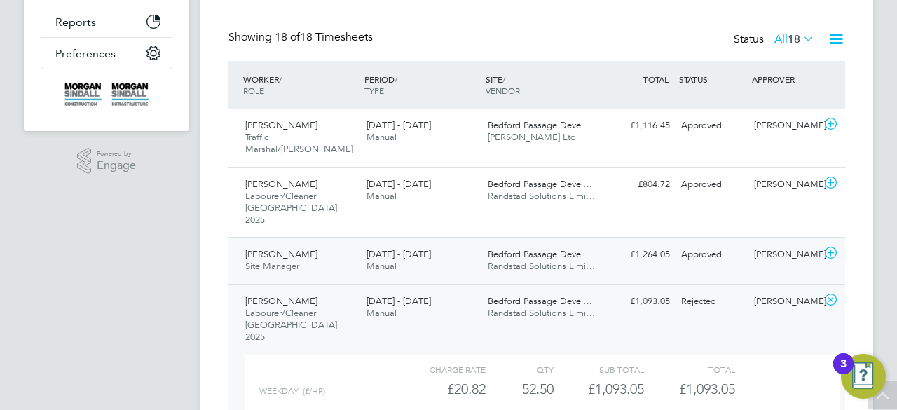
click at [465, 243] on div "16 - 22 Aug 2025 Manual" at bounding box center [421, 260] width 121 height 35
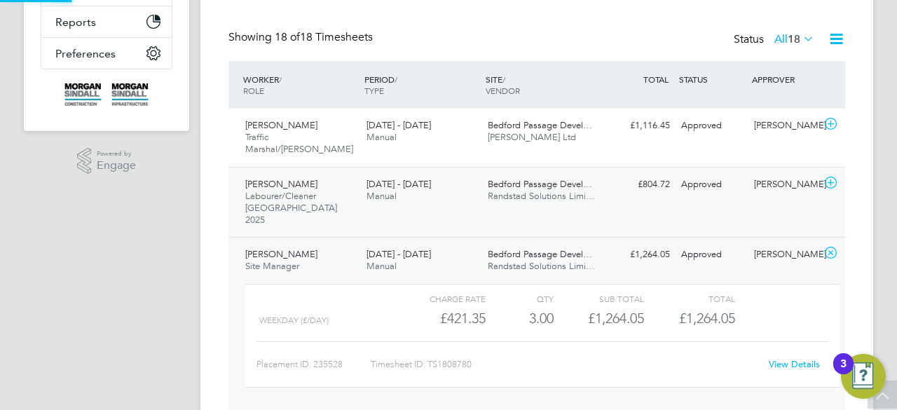
click at [461, 191] on div "16 - 22 Aug 2025 Manual" at bounding box center [421, 190] width 121 height 35
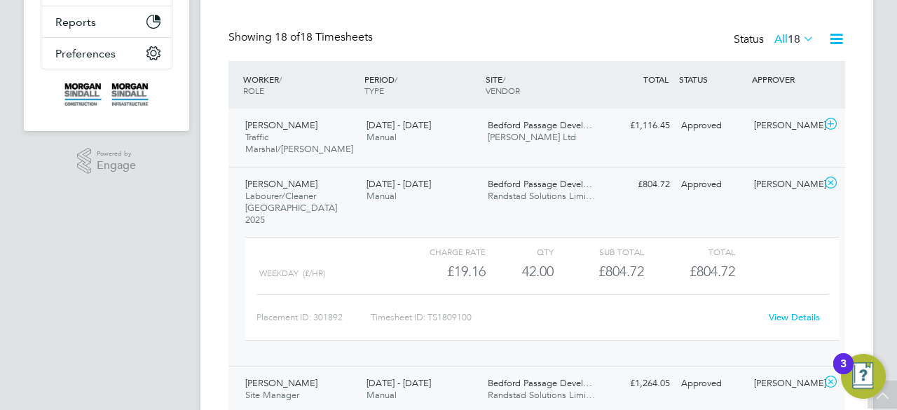
click at [453, 128] on div "16 - 22 Aug 2025 Manual" at bounding box center [421, 131] width 121 height 35
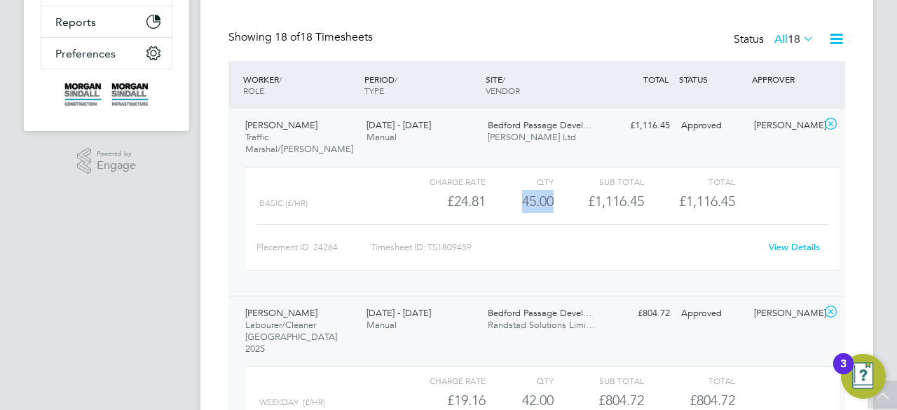
drag, startPoint x: 518, startPoint y: 190, endPoint x: 559, endPoint y: 193, distance: 40.7
click at [559, 193] on div "Basic (£/HR) £24.81 45 45.00 45 £1,116.45 £1,116.45" at bounding box center [542, 201] width 594 height 23
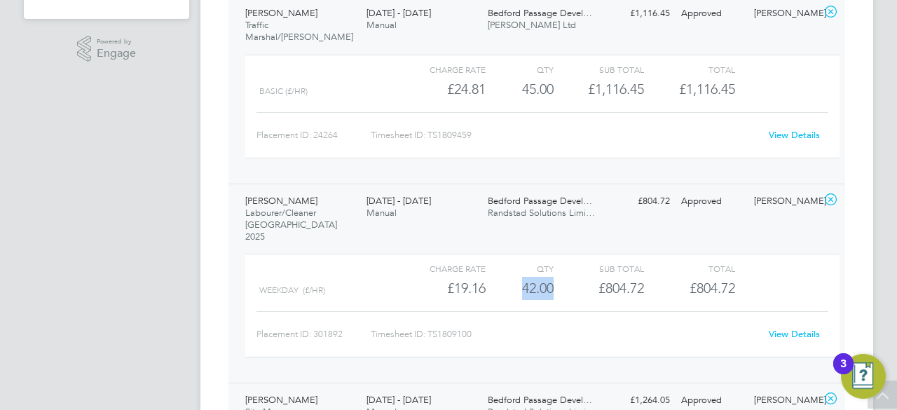
drag, startPoint x: 517, startPoint y: 267, endPoint x: 556, endPoint y: 265, distance: 39.3
click at [556, 277] on div "Weekday (£/HR) £19.16 42 42.00 42 £804.72 £804.72" at bounding box center [542, 288] width 594 height 23
click at [780, 328] on link "View Details" at bounding box center [793, 334] width 51 height 12
drag, startPoint x: 434, startPoint y: 265, endPoint x: 499, endPoint y: 267, distance: 65.2
click at [499, 277] on div "Weekday (£/HR) £19.16 42 42.00 42 £804.72 £804.72" at bounding box center [542, 288] width 594 height 23
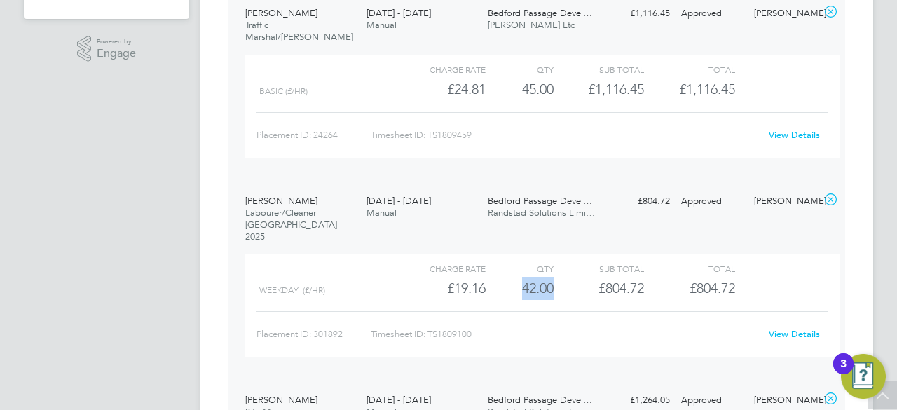
drag, startPoint x: 521, startPoint y: 270, endPoint x: 560, endPoint y: 271, distance: 39.3
click at [560, 277] on div "Weekday (£/HR) £19.16 42 42.00 42 £804.72 £804.72" at bounding box center [542, 288] width 594 height 23
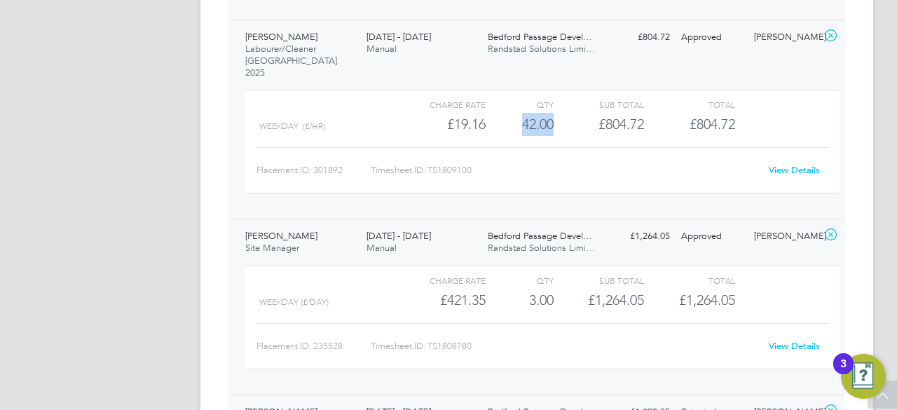
scroll to position [620, 0]
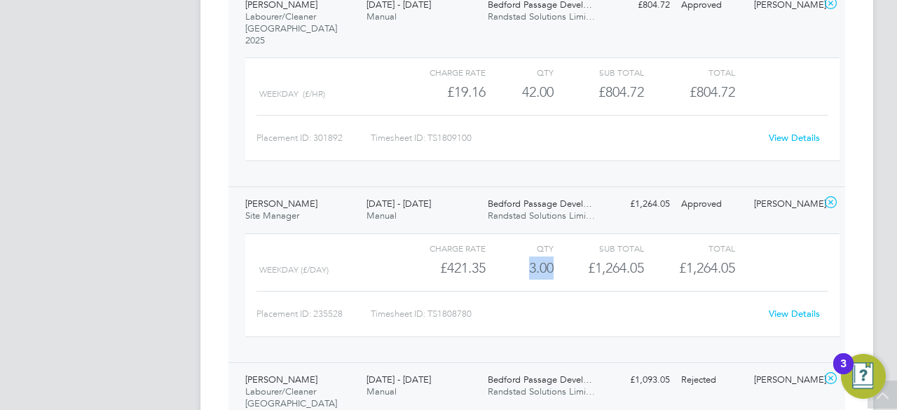
drag, startPoint x: 527, startPoint y: 243, endPoint x: 564, endPoint y: 247, distance: 37.4
click at [564, 256] on div "Weekday (£/day) £421.35 3 3.00 3 £1,264.05 £1,264.05" at bounding box center [542, 267] width 594 height 23
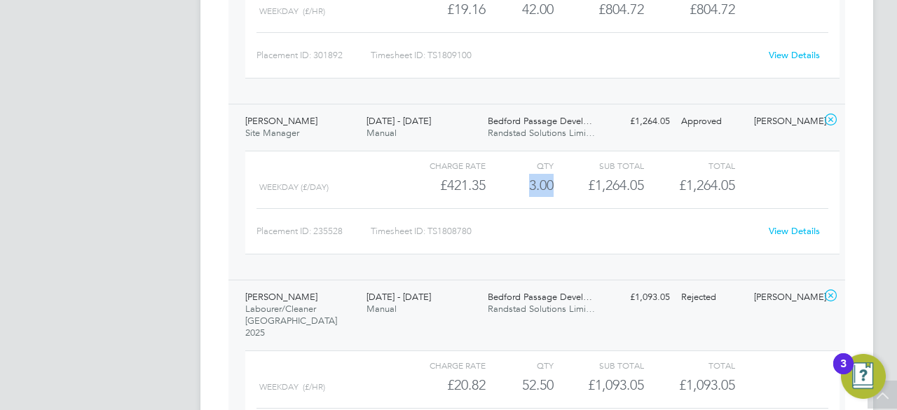
scroll to position [760, 0]
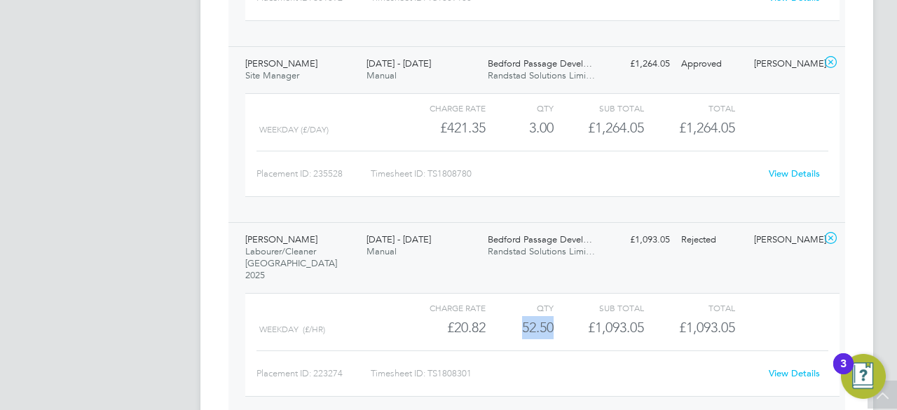
drag, startPoint x: 518, startPoint y: 287, endPoint x: 565, endPoint y: 291, distance: 47.1
click at [565, 316] on div "Weekday (£/HR) £20.82 52.5 52.50 53 £1,093.05 £1,093.05" at bounding box center [542, 327] width 594 height 23
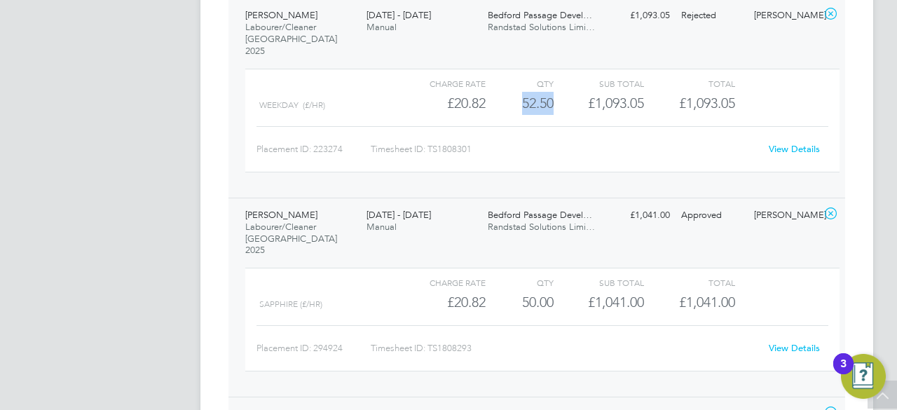
scroll to position [956, 0]
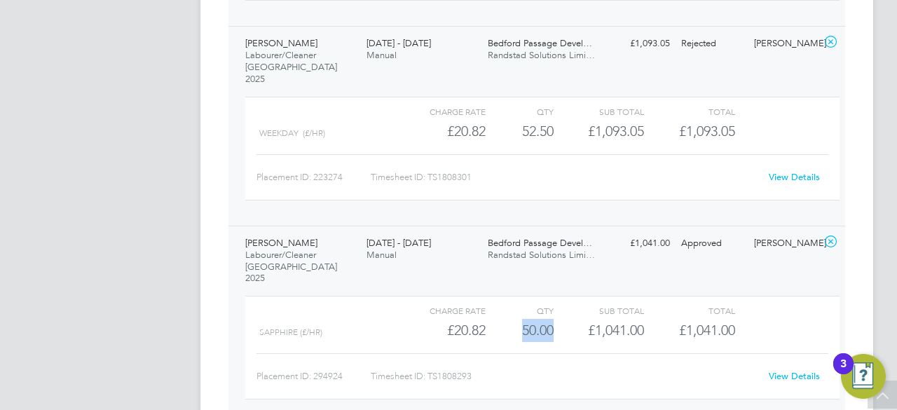
drag, startPoint x: 511, startPoint y: 281, endPoint x: 567, endPoint y: 280, distance: 56.1
click at [567, 319] on div "Sapphire (£/HR) £20.82 50 50.00 50 £1,041.00 £1,041.00" at bounding box center [542, 330] width 594 height 23
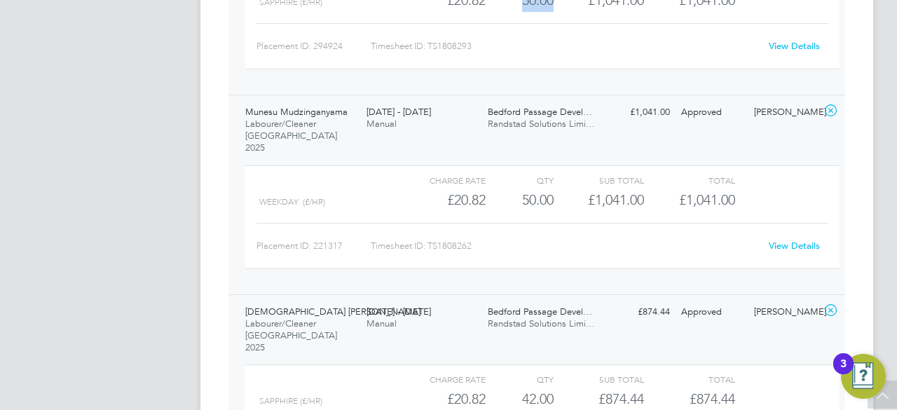
scroll to position [1320, 0]
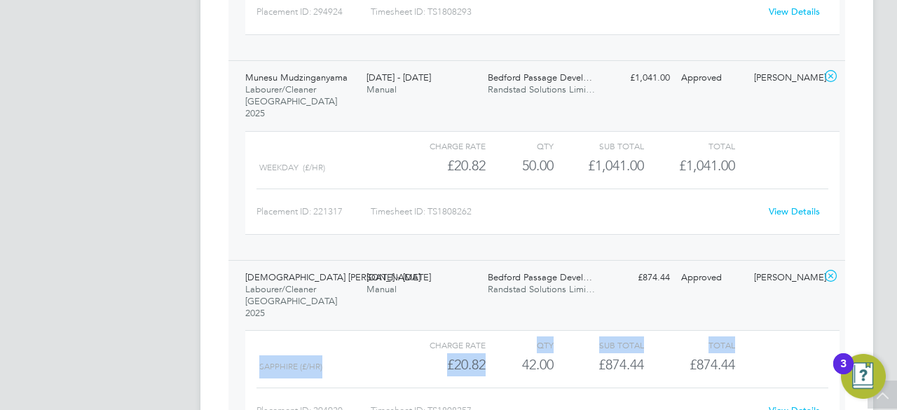
drag, startPoint x: 537, startPoint y: 278, endPoint x: 522, endPoint y: 280, distance: 14.9
click at [522, 330] on div "Charge rate QTY Sub Total Total Sapphire (£/HR) £20.82 42 42.00 42 £874.44 £874…" at bounding box center [542, 382] width 594 height 104
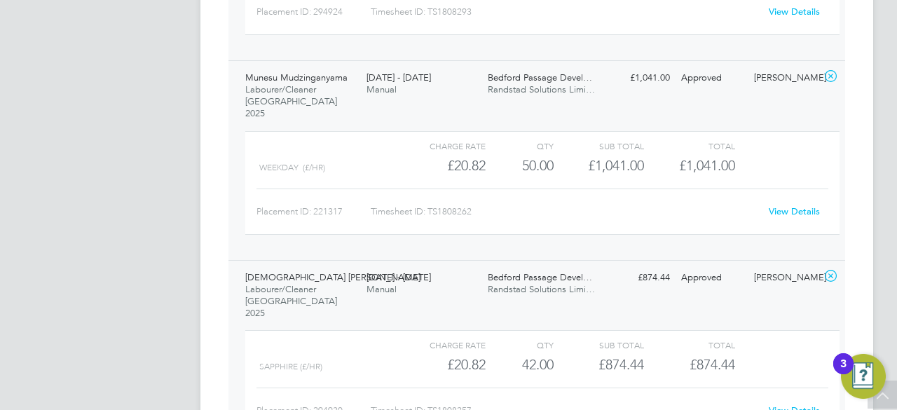
click at [522, 353] on div "42.00" at bounding box center [519, 364] width 68 height 23
click at [526, 387] on div "Placement ID: 294930 Timesheet ID: TS1808257 View Details" at bounding box center [542, 404] width 572 height 34
drag, startPoint x: 517, startPoint y: 294, endPoint x: 555, endPoint y: 302, distance: 38.8
click at [555, 330] on div "Charge rate QTY Sub Total Total Sapphire (£/HR) £20.82 42 42.00 42 £874.44 £874…" at bounding box center [542, 382] width 594 height 104
click at [558, 399] on div "Timesheet ID: TS1808257" at bounding box center [565, 410] width 389 height 22
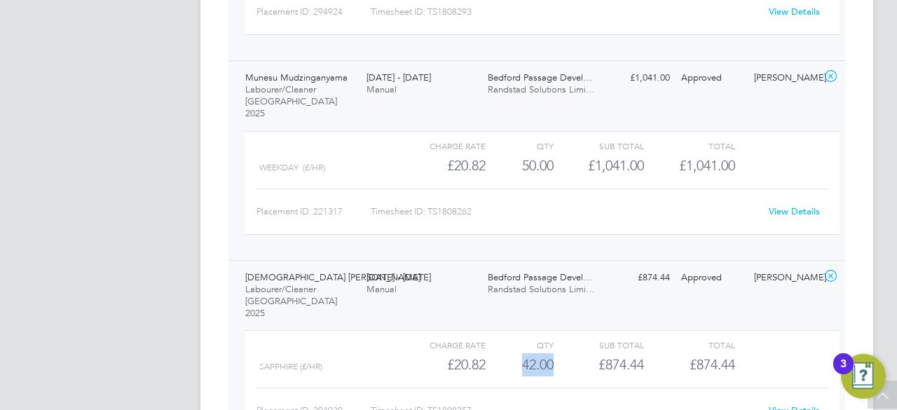
drag, startPoint x: 522, startPoint y: 289, endPoint x: 553, endPoint y: 292, distance: 31.7
click at [553, 353] on div "Sapphire (£/HR) £20.82 42 42.00 42 £874.44 £874.44" at bounding box center [542, 364] width 594 height 23
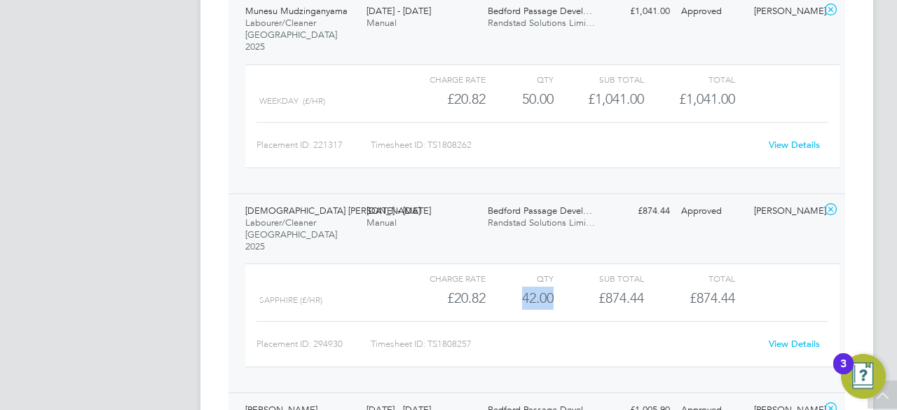
scroll to position [1545, 0]
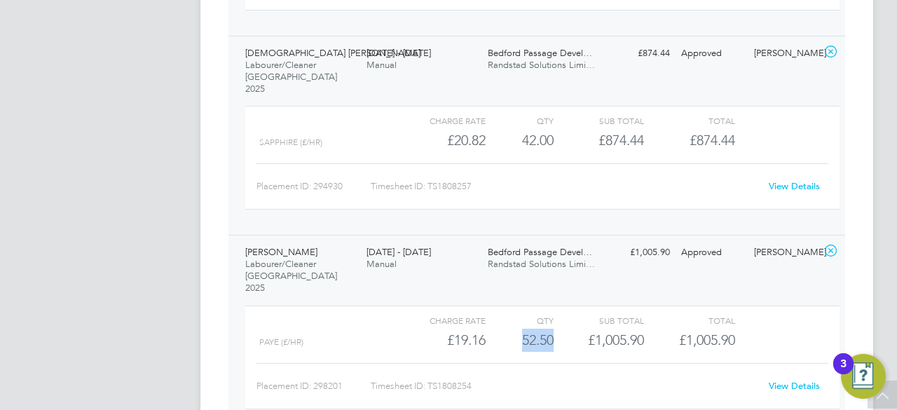
drag, startPoint x: 516, startPoint y: 245, endPoint x: 555, endPoint y: 256, distance: 40.6
click at [555, 329] on div "PAYE (£/HR) £19.16 52.5 52.50 53 £1,005.90 £1,005.90" at bounding box center [542, 340] width 594 height 23
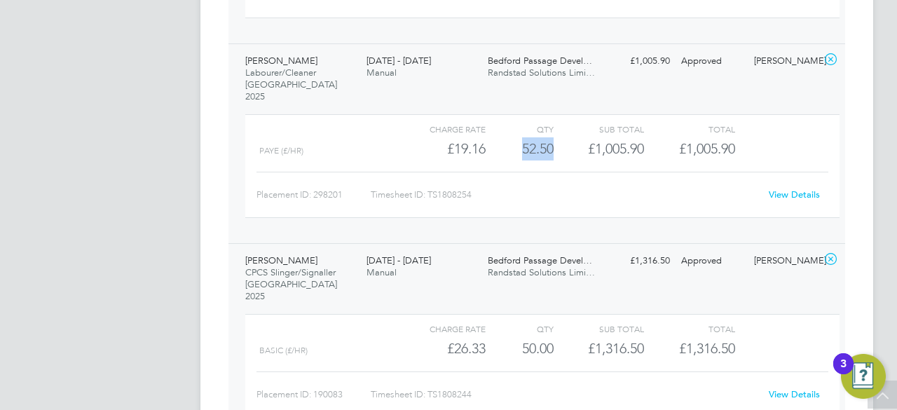
scroll to position [1797, 0]
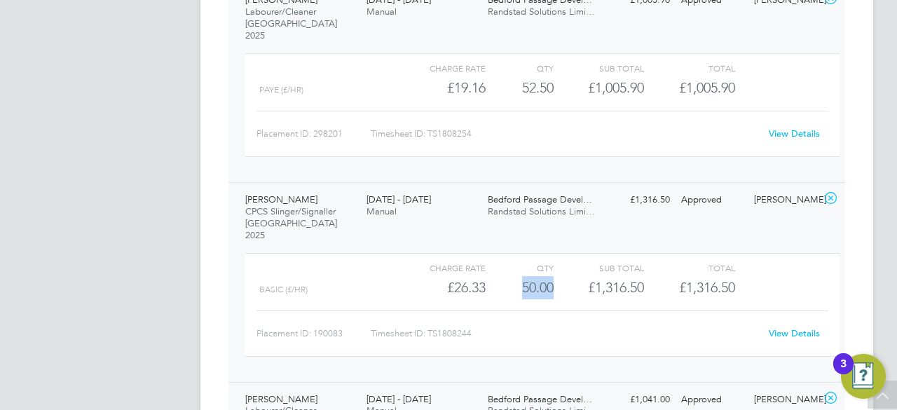
drag, startPoint x: 520, startPoint y: 194, endPoint x: 553, endPoint y: 193, distance: 33.0
click at [553, 276] on div "Basic (£/HR) £26.33 50 50.00 50 £1,316.50 £1,316.50" at bounding box center [542, 287] width 594 height 23
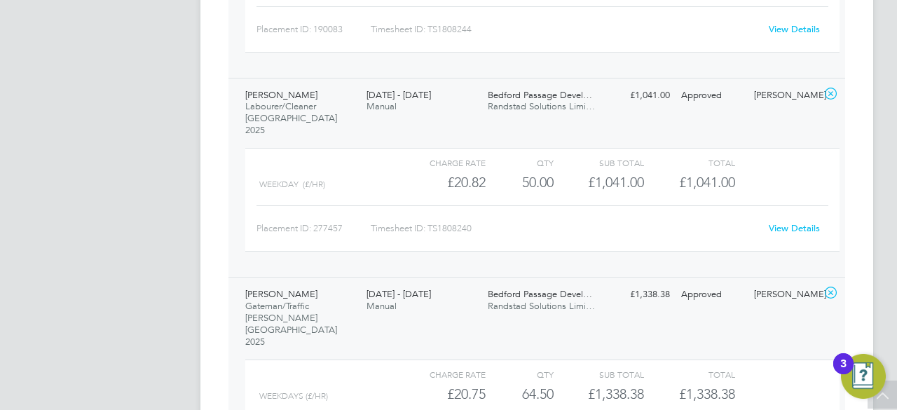
scroll to position [2133, 0]
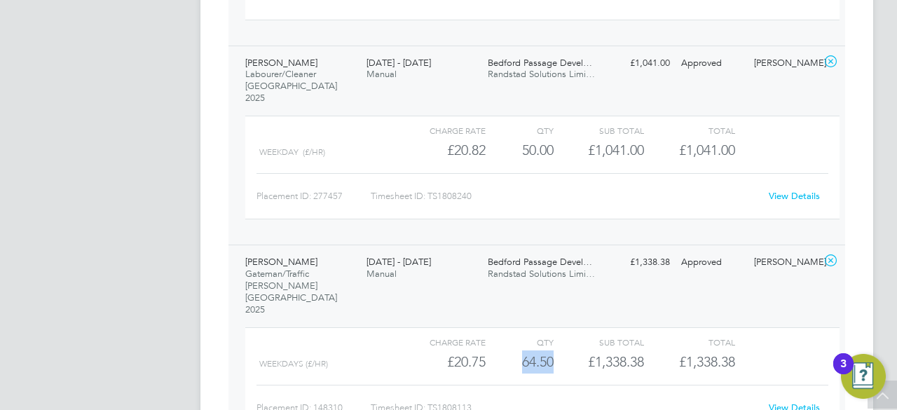
drag, startPoint x: 518, startPoint y: 228, endPoint x: 555, endPoint y: 228, distance: 36.4
click at [555, 350] on div "WEEKDAYS (£/HR) £20.75 64.5 64.50 65 £1,338.38 £1,338.38" at bounding box center [542, 361] width 594 height 23
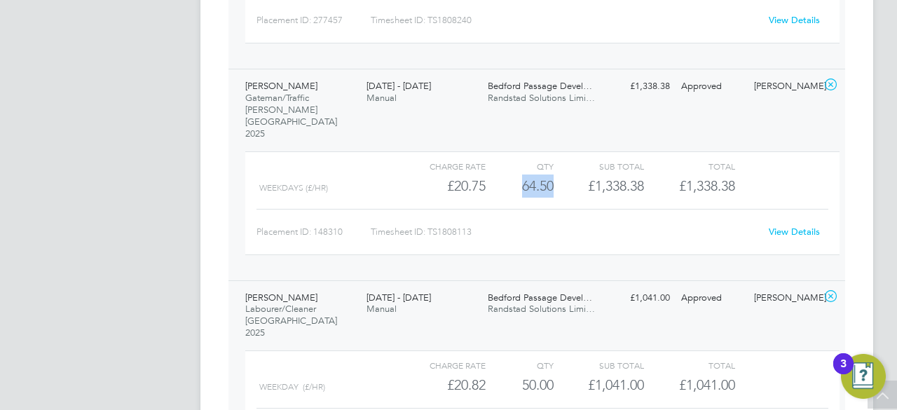
scroll to position [2329, 0]
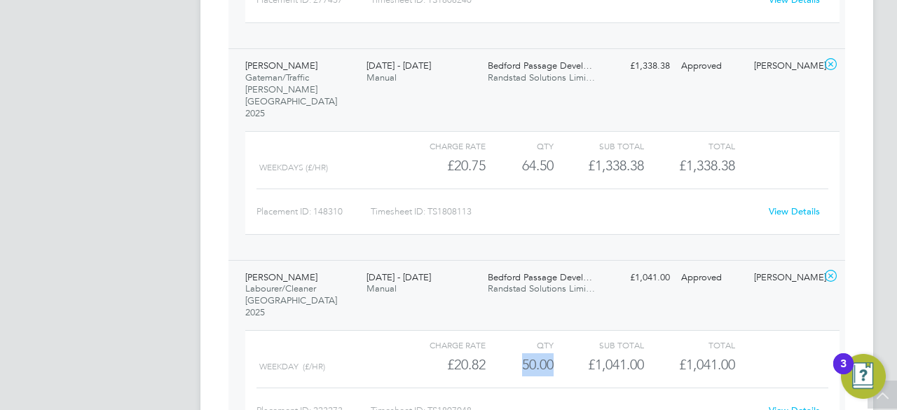
drag, startPoint x: 520, startPoint y: 219, endPoint x: 566, endPoint y: 221, distance: 46.3
click at [566, 353] on div "Weekday (£/HR) £20.82 50 50.00 50 £1,041.00 £1,041.00" at bounding box center [542, 364] width 594 height 23
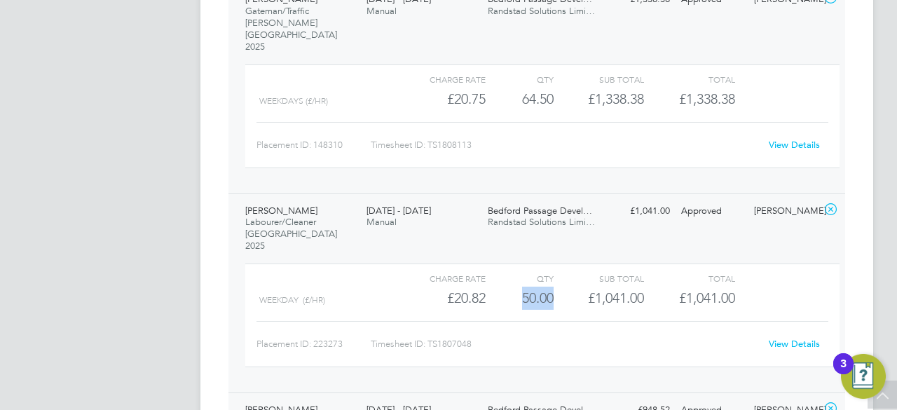
scroll to position [2469, 0]
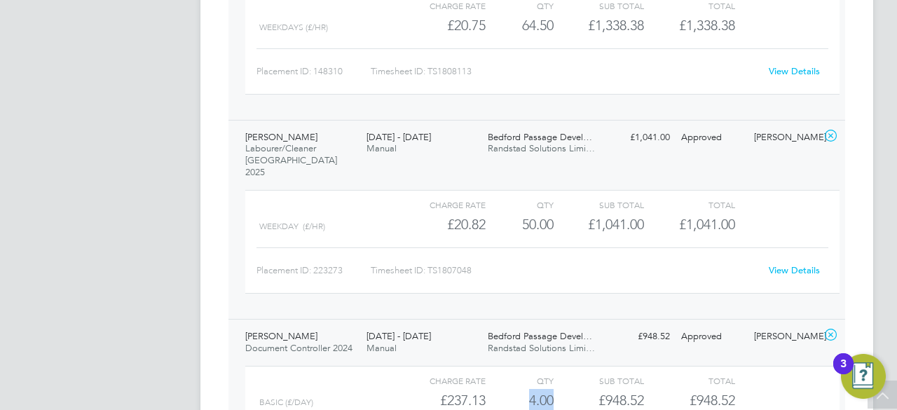
drag, startPoint x: 527, startPoint y: 256, endPoint x: 551, endPoint y: 256, distance: 24.5
click at [551, 389] on div "4.00" at bounding box center [519, 400] width 68 height 23
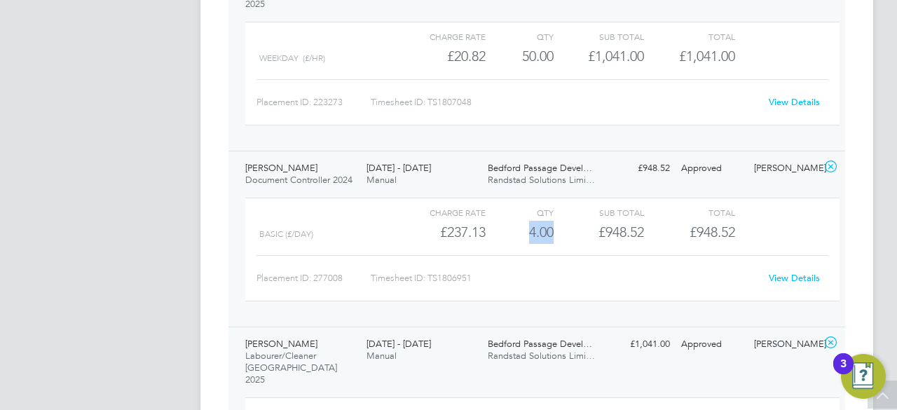
scroll to position [2665, 0]
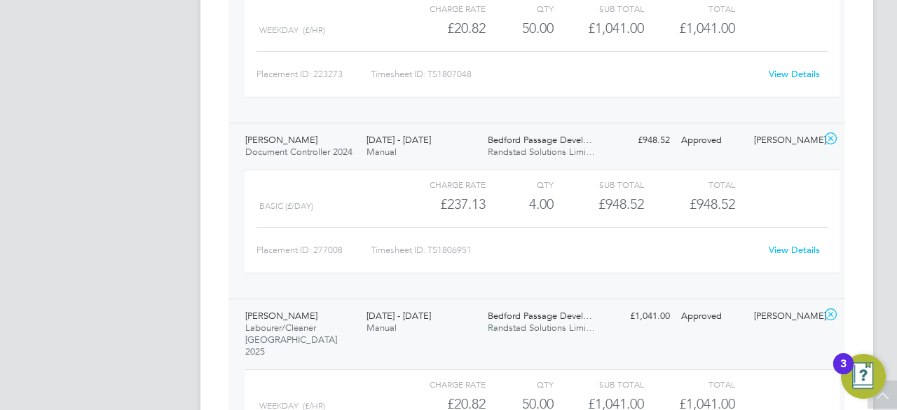
click at [521, 392] on div "50.00" at bounding box center [519, 403] width 68 height 23
drag, startPoint x: 521, startPoint y: 243, endPoint x: 555, endPoint y: 247, distance: 33.8
click at [555, 392] on div "Weekday (£/HR) £20.82 50 50.00 50 £1,041.00 £1,041.00" at bounding box center [542, 403] width 594 height 23
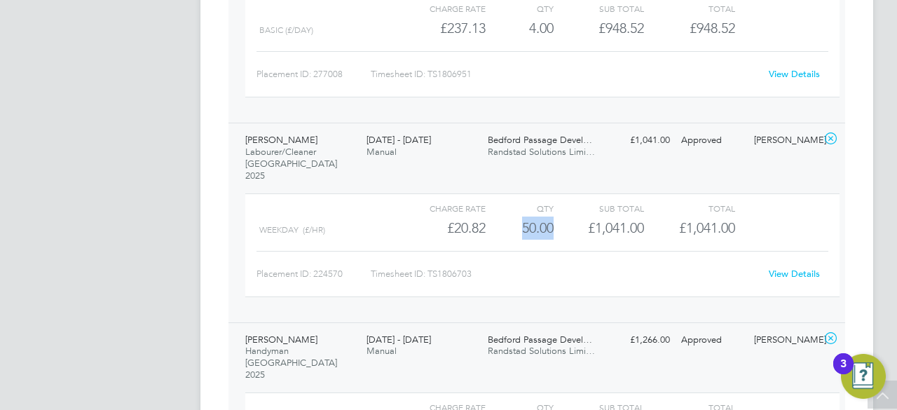
scroll to position [2862, 0]
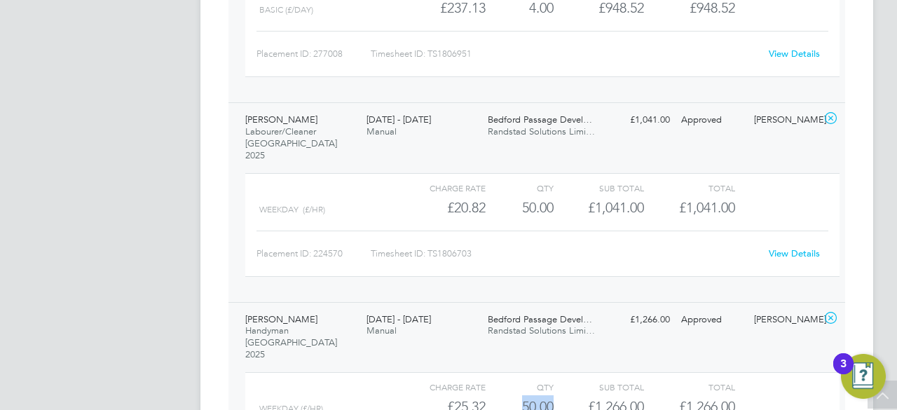
drag, startPoint x: 523, startPoint y: 226, endPoint x: 556, endPoint y: 230, distance: 34.0
click at [556, 395] on div "Weekday (£/HR) £25.32 50 50.00 50 £1,266.00 £1,266.00" at bounding box center [542, 406] width 594 height 23
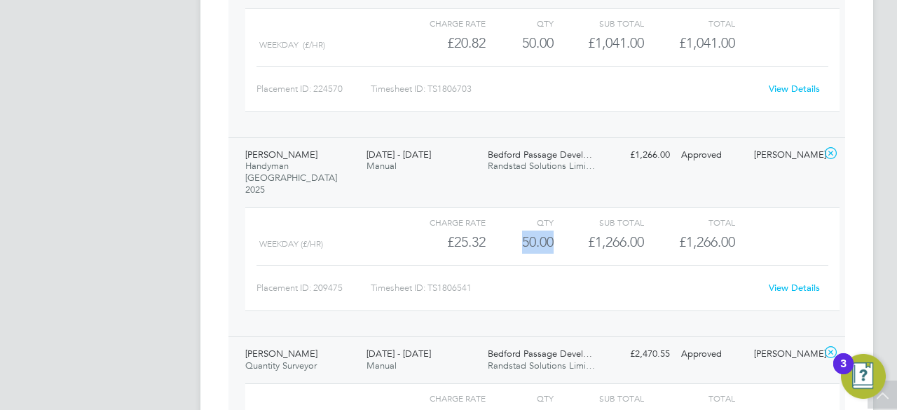
scroll to position [3058, 0]
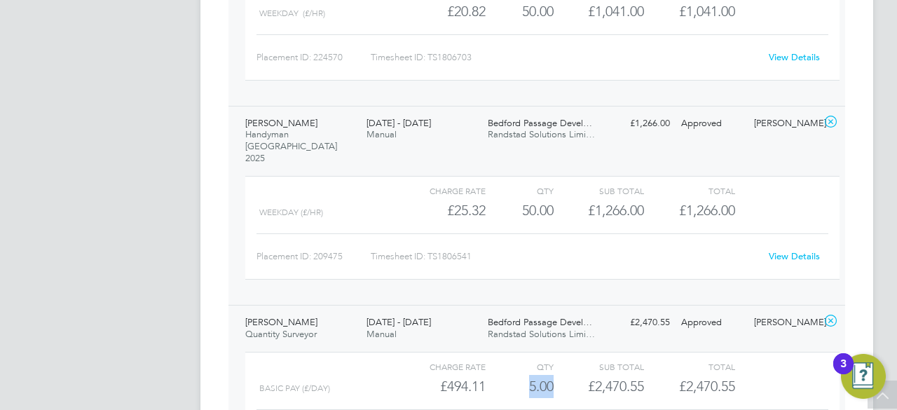
drag, startPoint x: 530, startPoint y: 202, endPoint x: 552, endPoint y: 204, distance: 22.5
click at [552, 375] on div "5.00" at bounding box center [519, 386] width 68 height 23
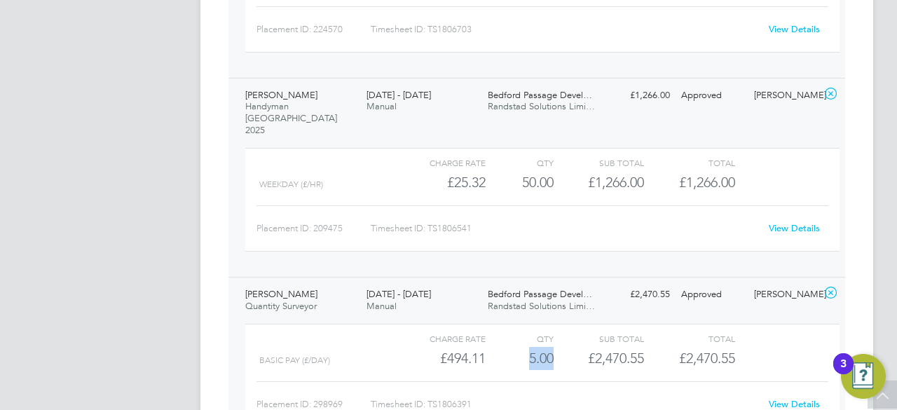
scroll to position [3170, 0]
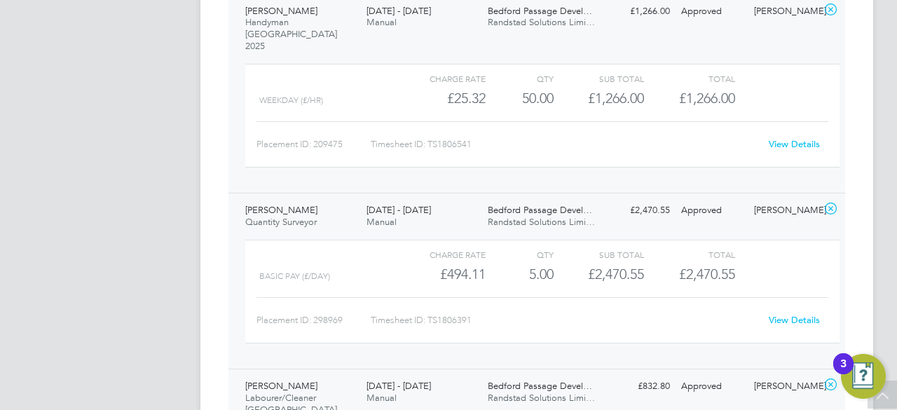
drag, startPoint x: 521, startPoint y: 275, endPoint x: 555, endPoint y: 276, distance: 33.6
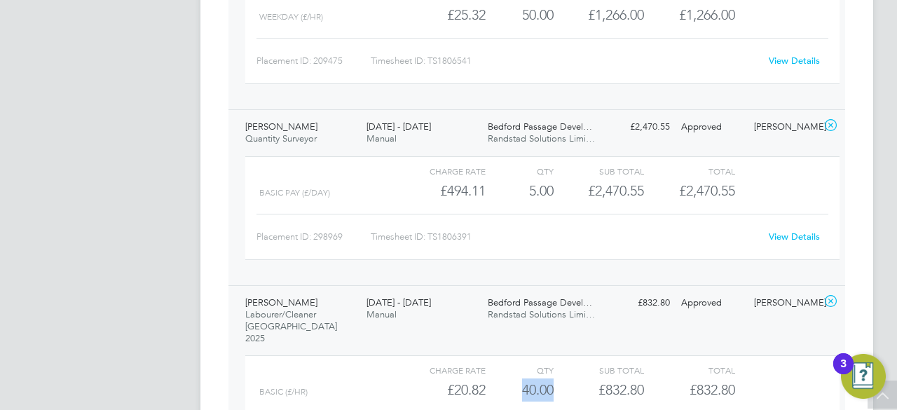
scroll to position [3356, 0]
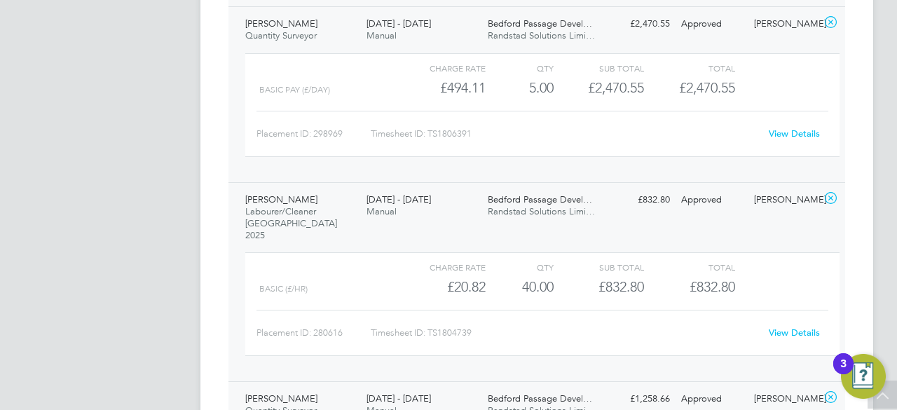
drag, startPoint x: 528, startPoint y: 269, endPoint x: 556, endPoint y: 271, distance: 28.1
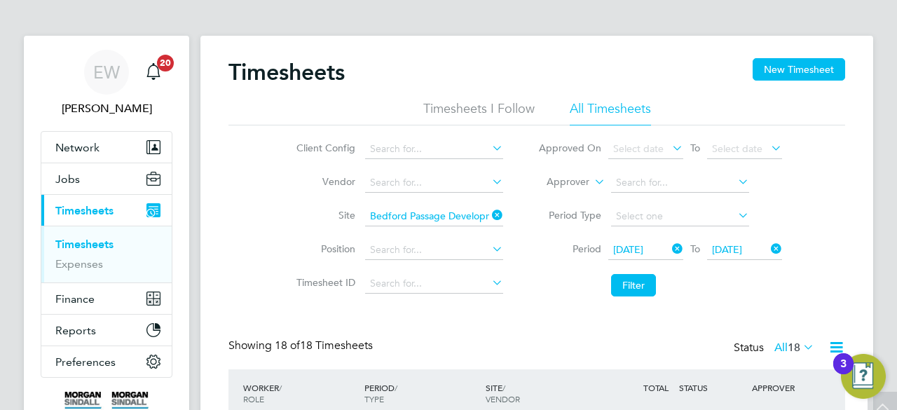
scroll to position [0, 0]
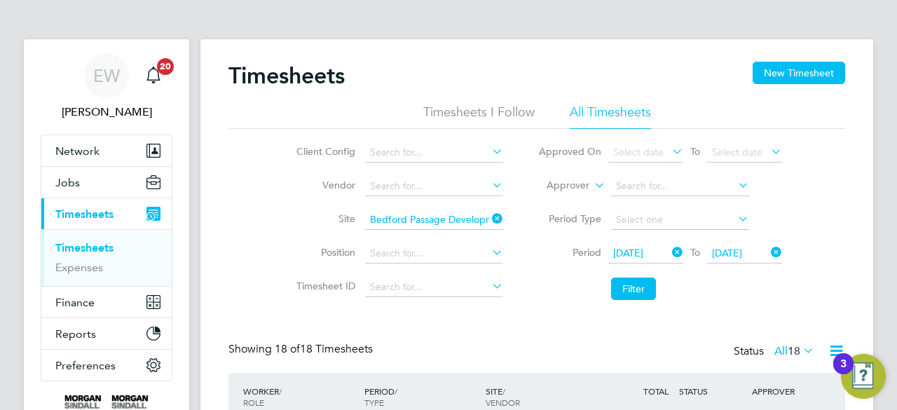
click at [489, 218] on icon at bounding box center [489, 219] width 0 height 20
click at [467, 216] on input at bounding box center [434, 220] width 138 height 20
paste input "Cable Wharf Primary School"
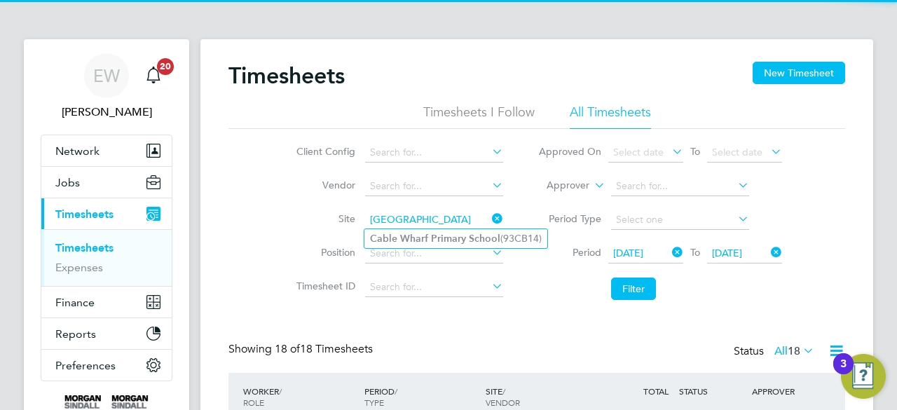
type input "Cable Wharf Primary School"
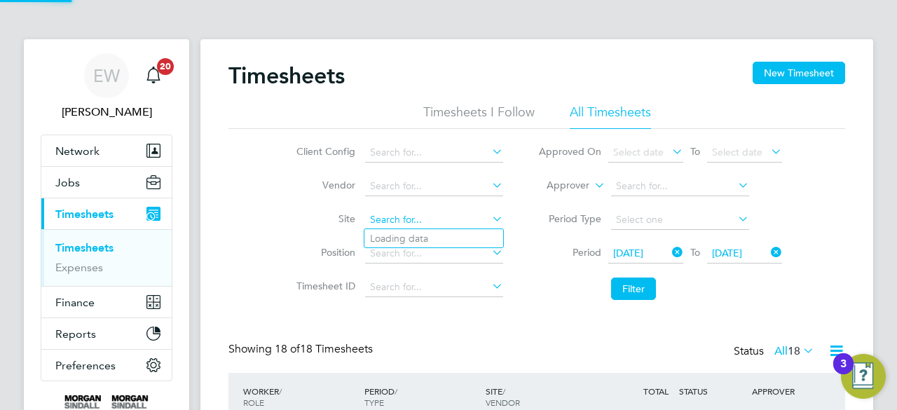
click at [434, 219] on input at bounding box center [434, 220] width 138 height 20
paste input "Cable Wharf Primary School"
click at [453, 230] on li "Cable Wharf Primary School (93CB14)" at bounding box center [455, 238] width 183 height 19
type input "Cable Wharf Primary School (93CB14)"
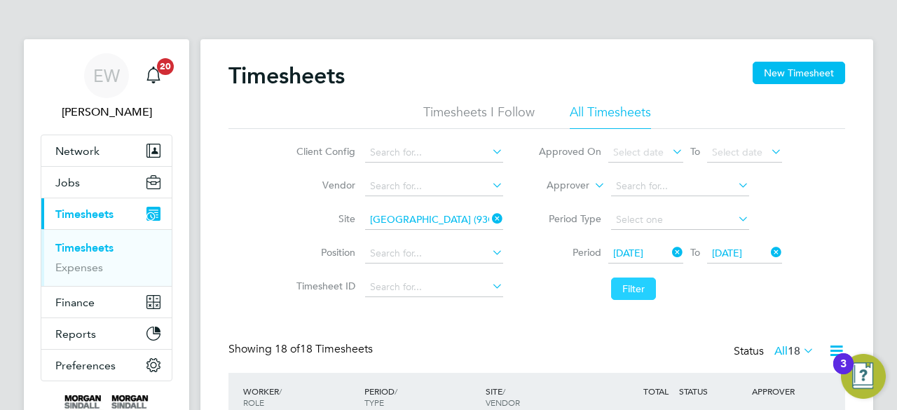
click at [639, 295] on button "Filter" at bounding box center [633, 288] width 45 height 22
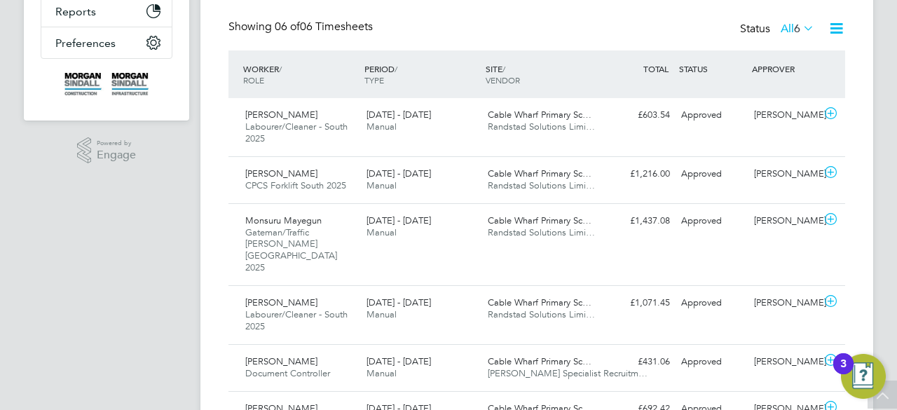
scroll to position [375, 0]
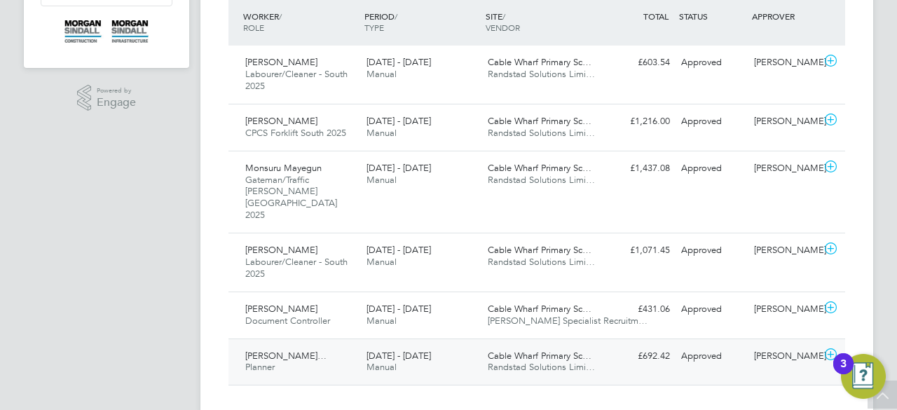
click at [552, 350] on span "Cable Wharf Primary Sc…" at bounding box center [540, 356] width 104 height 12
click at [508, 315] on span "Hays Specialist Recruitm…" at bounding box center [568, 321] width 160 height 12
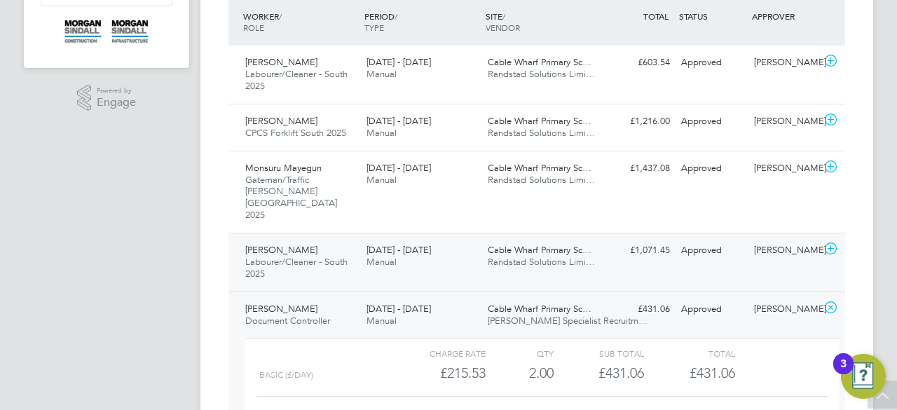
click at [537, 256] on span "Randstad Solutions Limi…" at bounding box center [541, 262] width 107 height 12
click at [532, 179] on span "Randstad Solutions Limi…" at bounding box center [541, 180] width 107 height 12
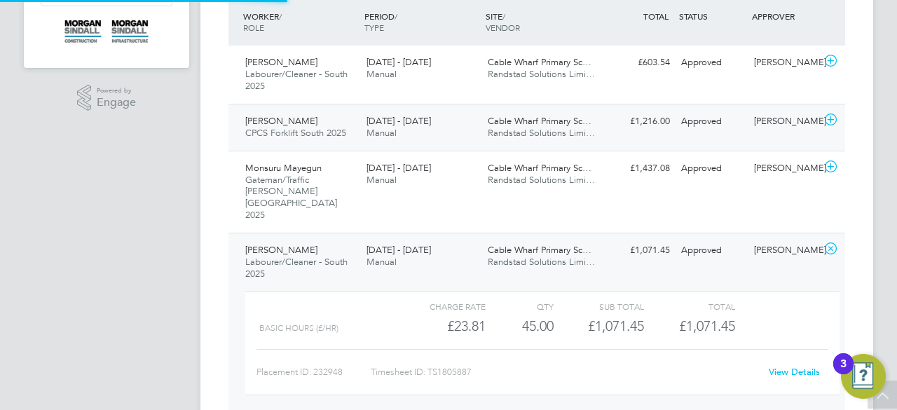
click at [502, 130] on span "Randstad Solutions Limi…" at bounding box center [541, 133] width 107 height 12
click at [503, 88] on div "Deiniol Gaughan Labourer/Cleaner - South 2025 16 - 22 Aug 2025 16 - 22 Aug 2025…" at bounding box center [536, 75] width 616 height 58
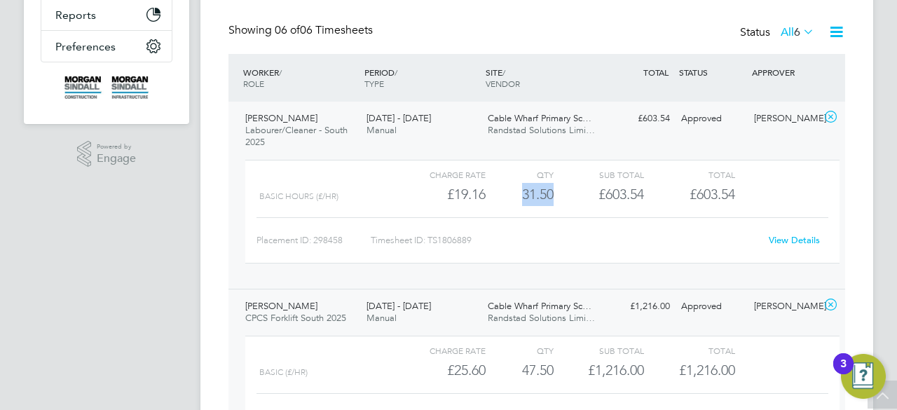
drag, startPoint x: 516, startPoint y: 190, endPoint x: 560, endPoint y: 192, distance: 44.2
click at [560, 192] on div "Basic Hours (£/HR) £19.16 31.5 31.50 32 £603.54 £603.54" at bounding box center [542, 194] width 594 height 23
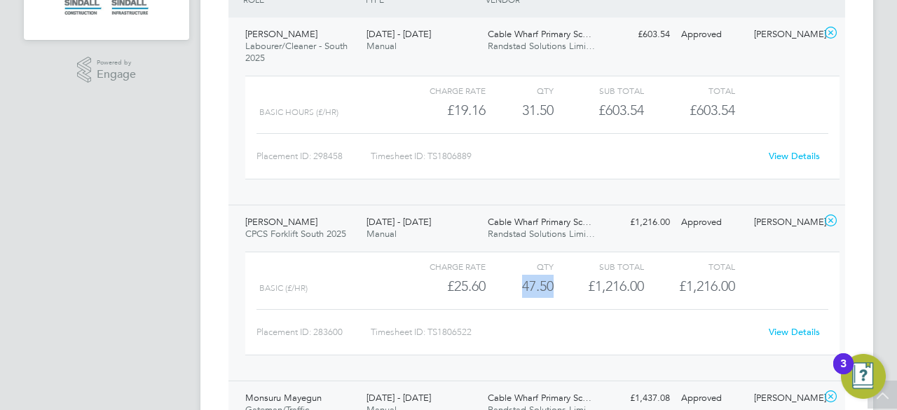
drag, startPoint x: 519, startPoint y: 285, endPoint x: 558, endPoint y: 289, distance: 38.8
click at [558, 289] on div "Basic (£/HR) £25.60 47.5 47.50 48 £1,216.00 £1,216.00" at bounding box center [542, 286] width 594 height 23
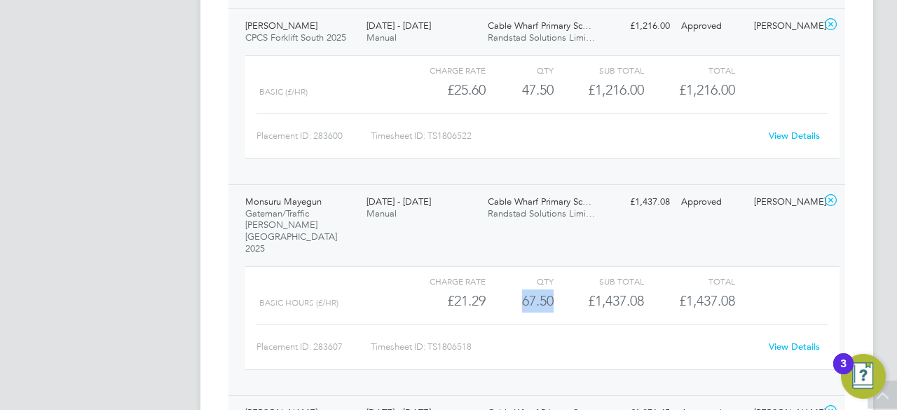
drag, startPoint x: 523, startPoint y: 279, endPoint x: 560, endPoint y: 278, distance: 37.8
click at [560, 289] on div "Basic Hours (£/HR) £21.29 67.5 67.50 68 £1,437.08 £1,437.08" at bounding box center [542, 300] width 594 height 23
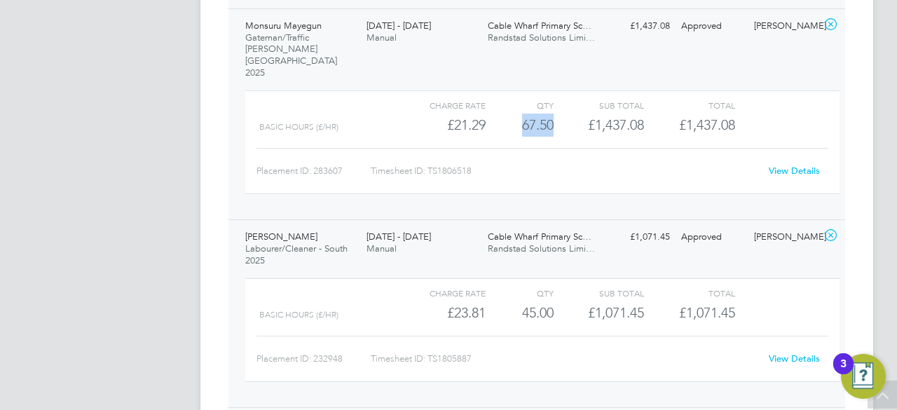
scroll to position [795, 0]
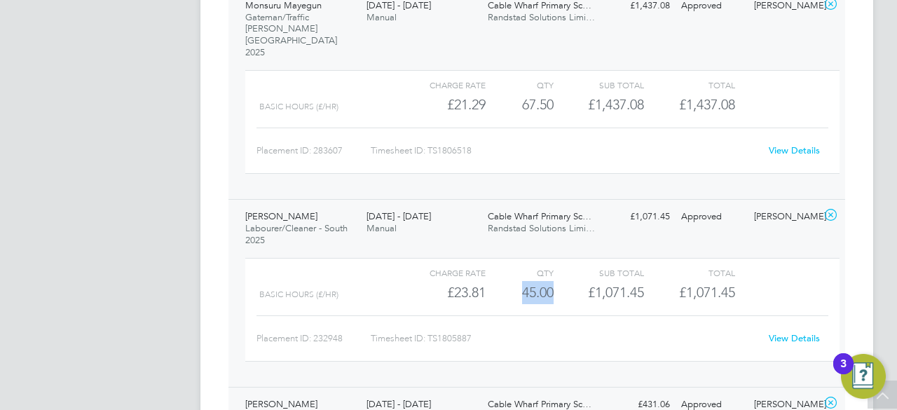
drag, startPoint x: 520, startPoint y: 264, endPoint x: 555, endPoint y: 268, distance: 35.3
click at [555, 281] on div "Basic Hours (£/HR) £23.81 45 45.00 45 £1,071.45 £1,071.45" at bounding box center [542, 292] width 594 height 23
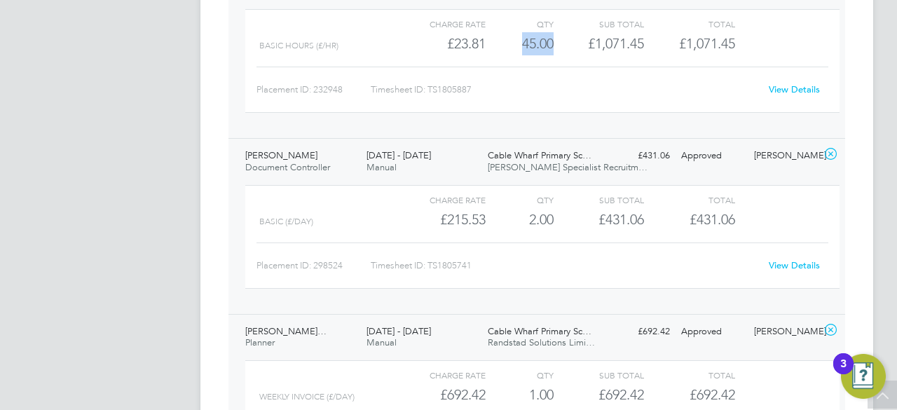
scroll to position [1047, 0]
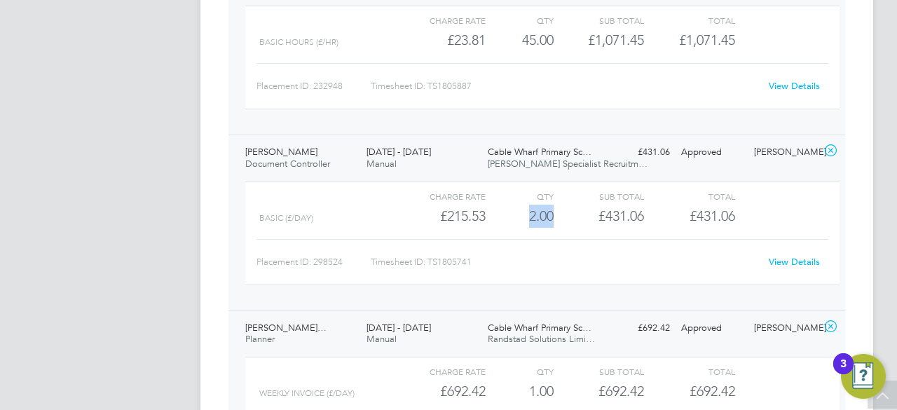
drag, startPoint x: 528, startPoint y: 195, endPoint x: 562, endPoint y: 191, distance: 33.9
click at [562, 205] on div "Basic (£/day) £215.53 2 2.00 2 £431.06 £431.06" at bounding box center [542, 216] width 594 height 23
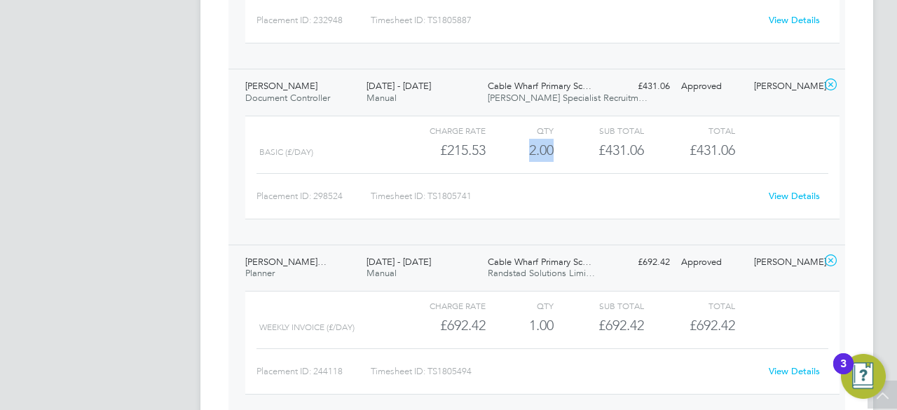
scroll to position [1147, 0]
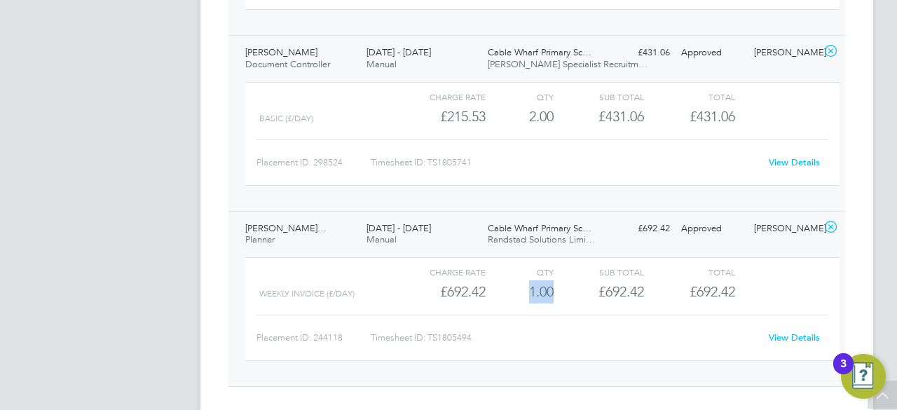
drag, startPoint x: 530, startPoint y: 272, endPoint x: 555, endPoint y: 267, distance: 25.7
click at [555, 280] on div "Weekly invoice (£/day) £692.42 1 1.00 1 £692.42 £692.42" at bounding box center [542, 291] width 594 height 23
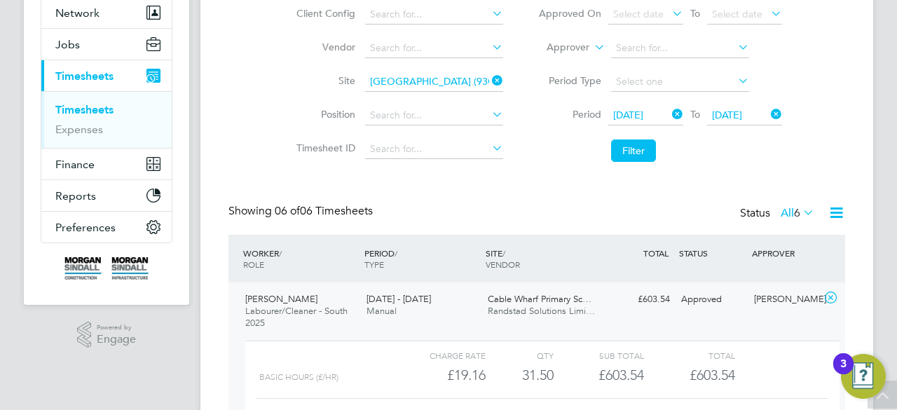
scroll to position [0, 0]
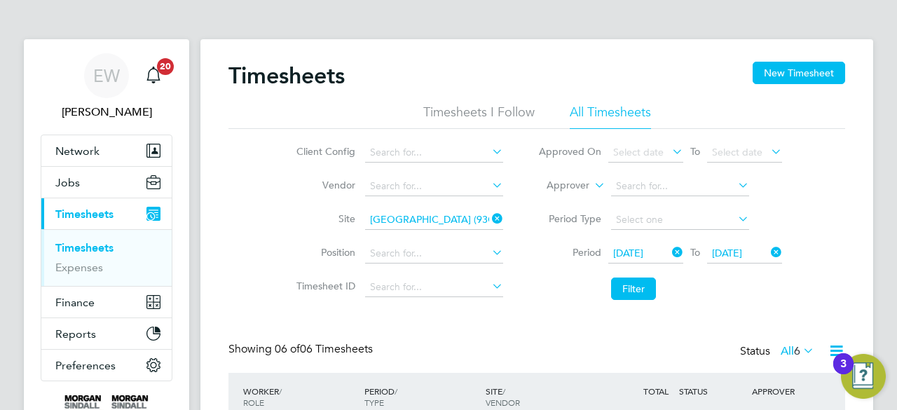
click at [489, 221] on icon at bounding box center [489, 219] width 0 height 20
click at [471, 216] on input at bounding box center [434, 220] width 138 height 20
paste input "Manor Road (54Z004)"
type input "Manor Road (54Z004)"
click at [443, 238] on b "(54Z004)" at bounding box center [450, 239] width 40 height 12
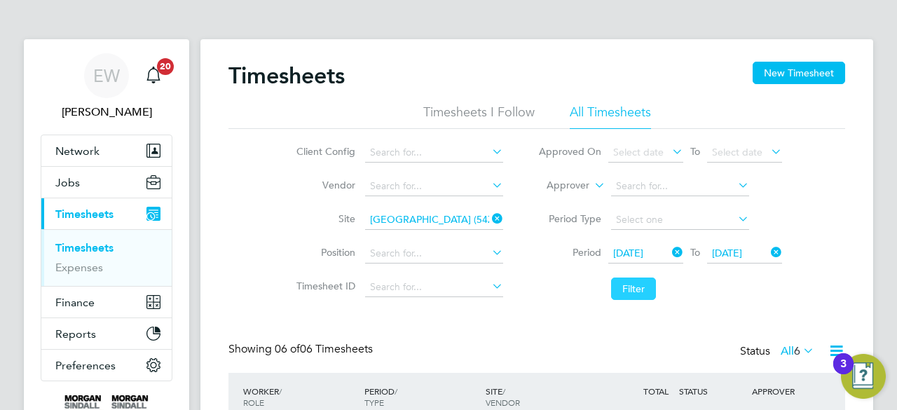
click at [622, 294] on button "Filter" at bounding box center [633, 288] width 45 height 22
click at [649, 287] on button "Filter" at bounding box center [633, 288] width 45 height 22
click at [692, 298] on li "Filter" at bounding box center [659, 288] width 279 height 36
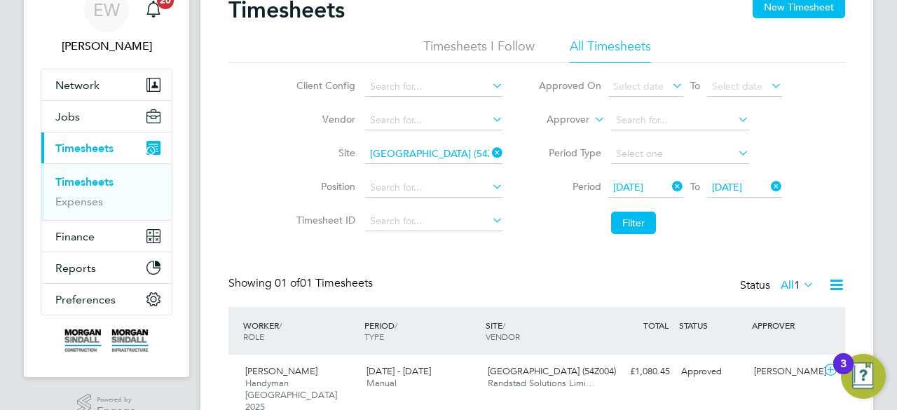
scroll to position [106, 0]
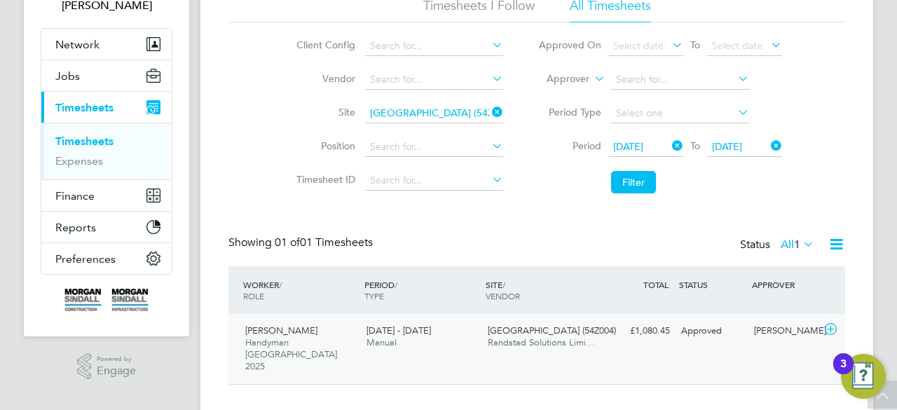
click at [586, 342] on span "Randstad Solutions Limi…" at bounding box center [541, 342] width 107 height 12
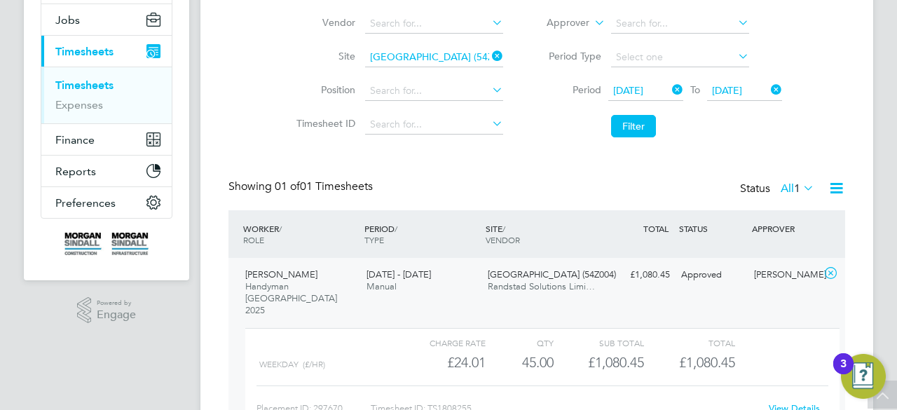
scroll to position [191, 0]
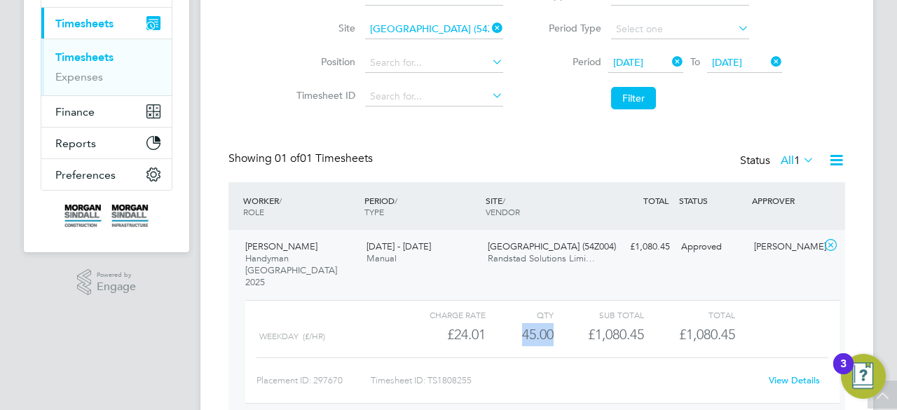
drag, startPoint x: 520, startPoint y: 310, endPoint x: 556, endPoint y: 310, distance: 35.7
click at [556, 323] on div "Weekday (£/HR) £24.01 45 45.00 45 £1,080.45 £1,080.45" at bounding box center [542, 334] width 594 height 23
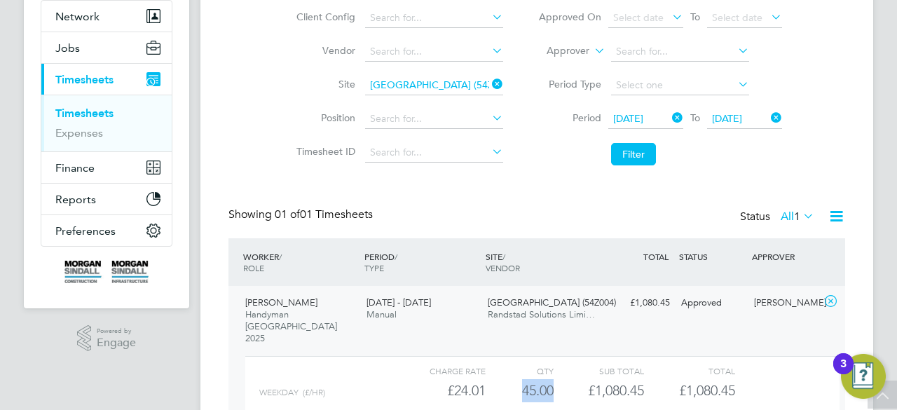
scroll to position [106, 0]
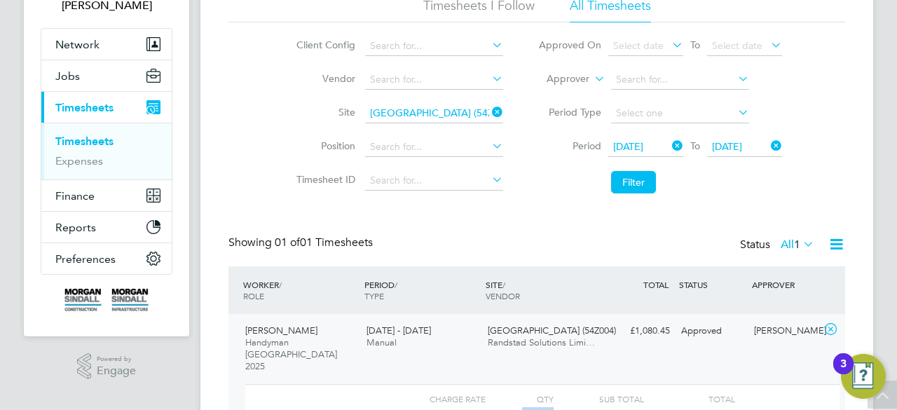
click at [489, 106] on icon at bounding box center [489, 112] width 0 height 20
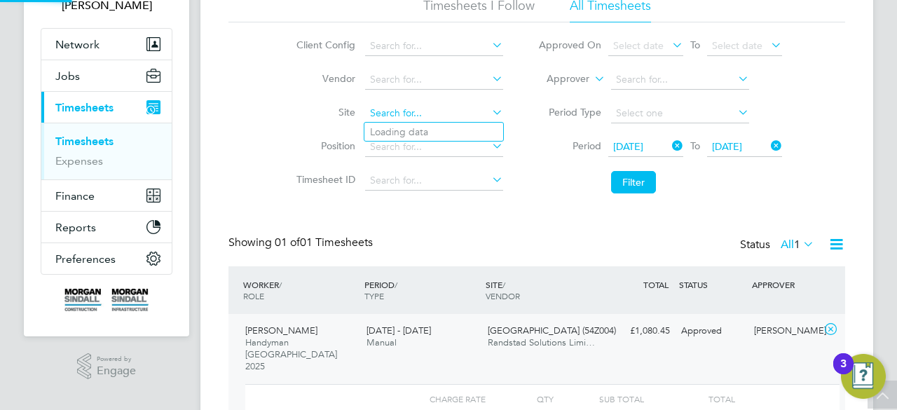
click at [460, 111] on input at bounding box center [434, 114] width 138 height 20
paste input "MKUH Imaging Centre"
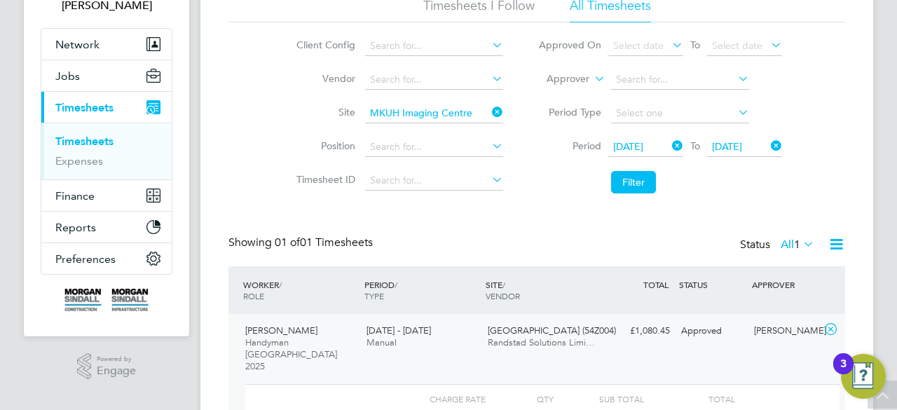
click at [437, 134] on b "Imaging" at bounding box center [422, 132] width 38 height 12
type input "MKUH Imaging Centre (53CB07)"
click at [633, 185] on button "Filter" at bounding box center [633, 182] width 45 height 22
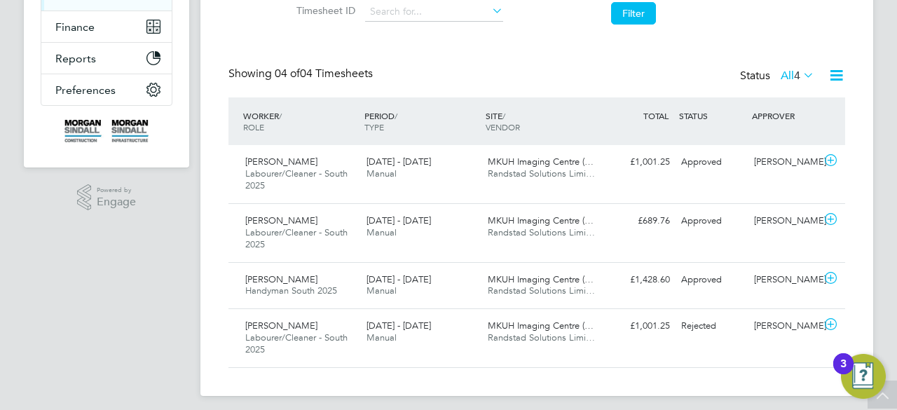
scroll to position [282, 0]
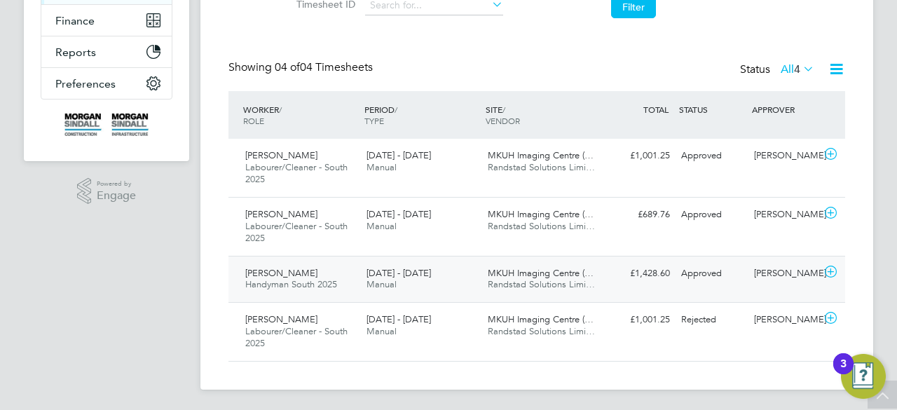
click at [451, 262] on div "16 - 22 Aug 2025 Manual" at bounding box center [421, 279] width 121 height 35
click at [439, 219] on div "16 - 22 Aug 2025 Manual" at bounding box center [421, 220] width 121 height 35
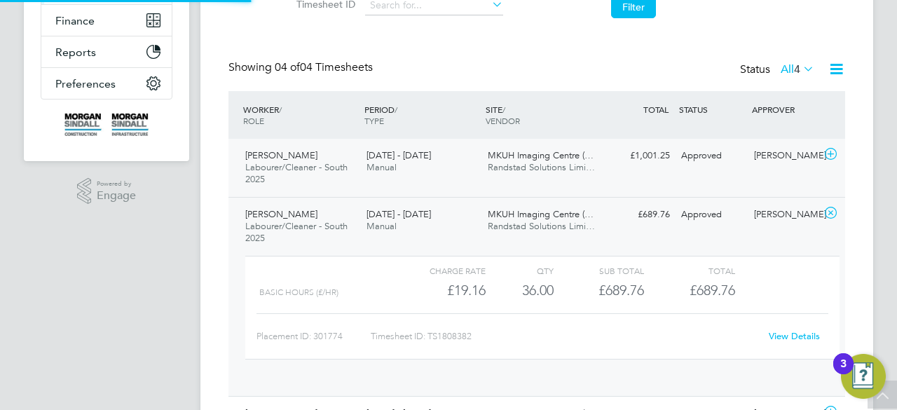
click at [476, 167] on div "16 - 22 Aug 2025 Manual" at bounding box center [421, 161] width 121 height 35
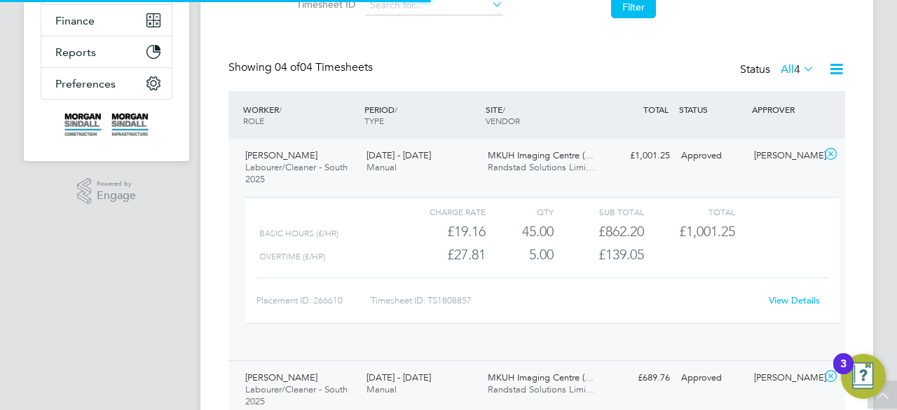
scroll to position [24, 137]
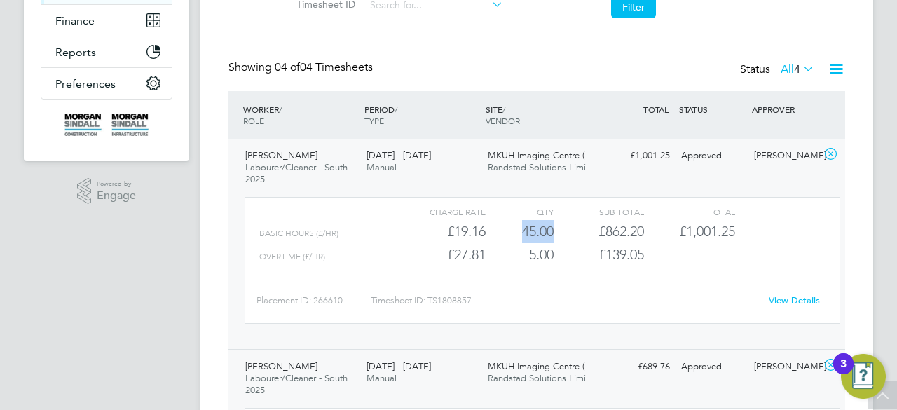
drag, startPoint x: 517, startPoint y: 230, endPoint x: 556, endPoint y: 235, distance: 38.8
click at [556, 235] on div "Basic Hours (£/HR) £19.16 45 45.00 45 £862.20 £1,001.25" at bounding box center [542, 231] width 594 height 23
drag, startPoint x: 525, startPoint y: 257, endPoint x: 561, endPoint y: 256, distance: 35.8
click at [561, 256] on div "Overtime (£/HR) £27.81 5 5.00 5 £139.05" at bounding box center [542, 254] width 594 height 23
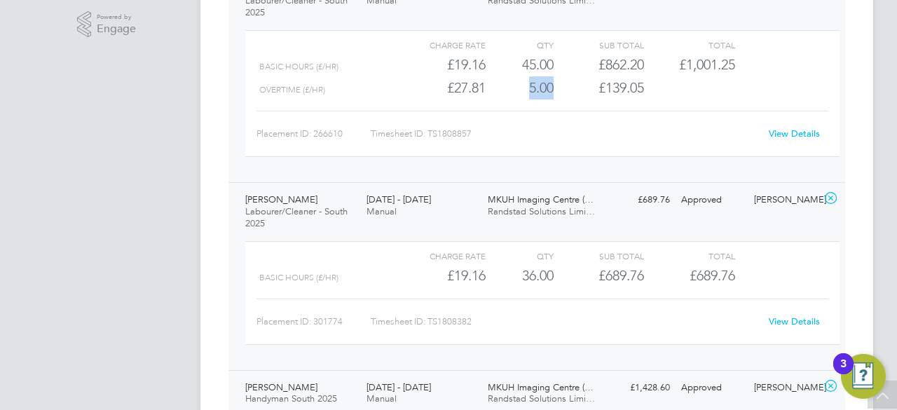
scroll to position [450, 0]
drag, startPoint x: 514, startPoint y: 277, endPoint x: 563, endPoint y: 268, distance: 49.8
click at [563, 268] on div "Basic Hours (£/HR) £19.16 36 36.00 36 £689.76 £689.76" at bounding box center [542, 274] width 594 height 23
click at [786, 320] on link "View Details" at bounding box center [793, 320] width 51 height 12
drag, startPoint x: 442, startPoint y: 272, endPoint x: 485, endPoint y: 271, distance: 43.4
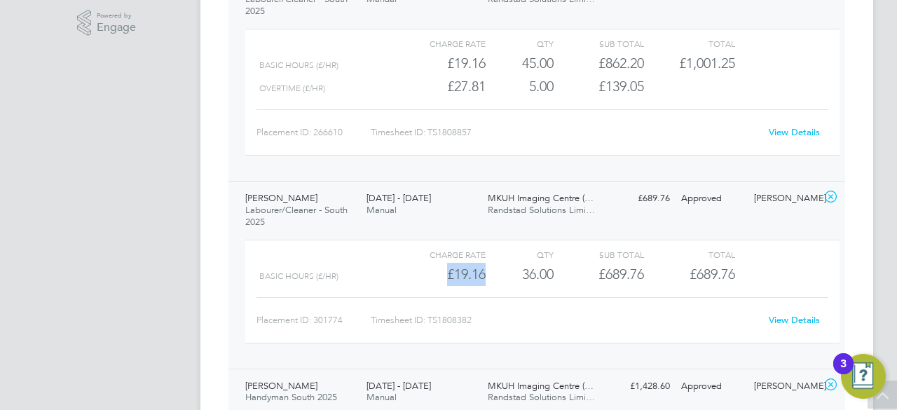
click at [485, 271] on div "Basic Hours (£/HR) £19.16 36 36.00 36 £689.76 £689.76" at bounding box center [542, 274] width 594 height 23
drag, startPoint x: 516, startPoint y: 279, endPoint x: 560, endPoint y: 278, distance: 44.1
click at [560, 278] on div "Basic Hours (£/HR) £19.16 36 36.00 36 £689.76 £689.76" at bounding box center [542, 274] width 594 height 23
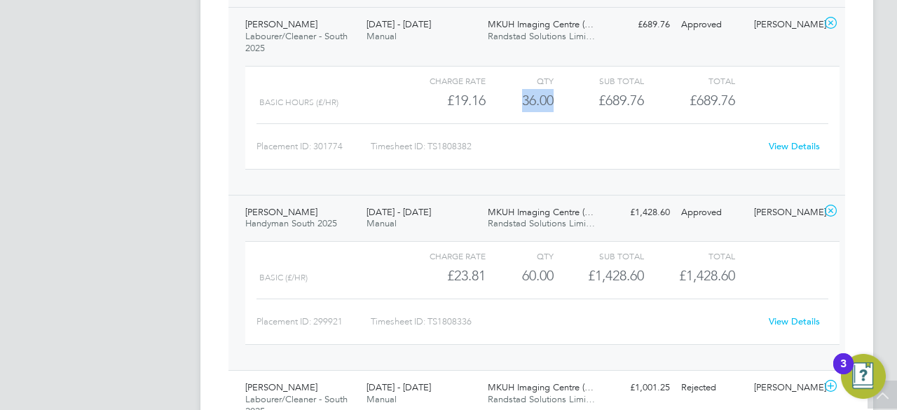
scroll to position [646, 0]
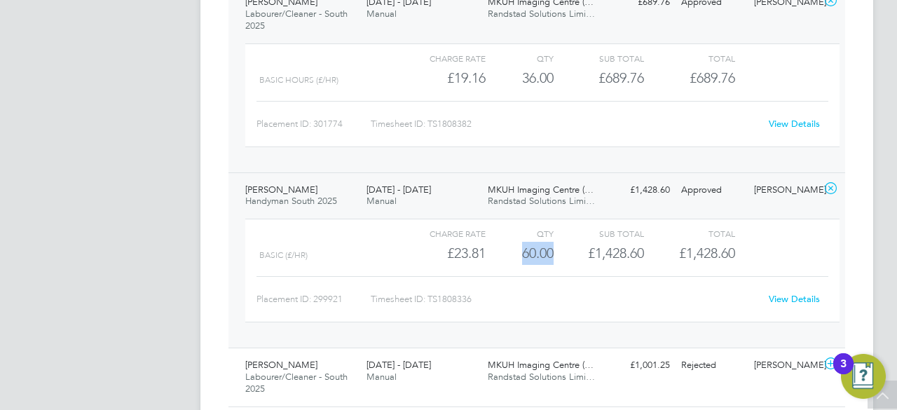
drag, startPoint x: 517, startPoint y: 253, endPoint x: 570, endPoint y: 253, distance: 53.2
click at [570, 253] on div "Basic (£/HR) £23.81 60 60.00 60 £1,428.60 £1,428.60" at bounding box center [542, 253] width 594 height 23
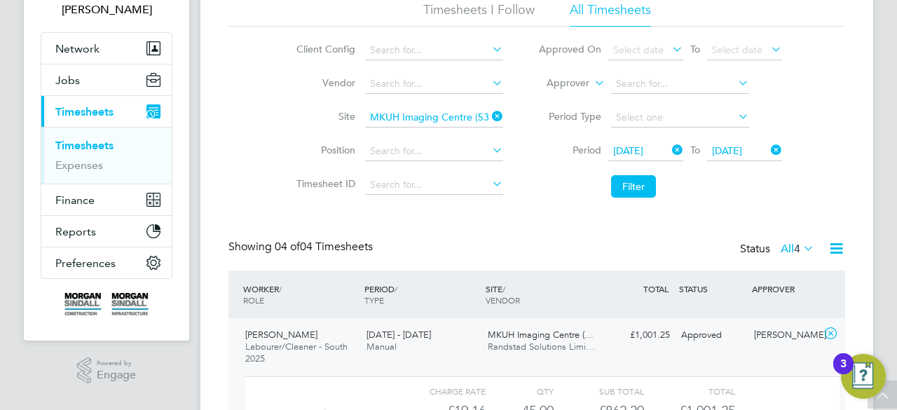
scroll to position [74, 0]
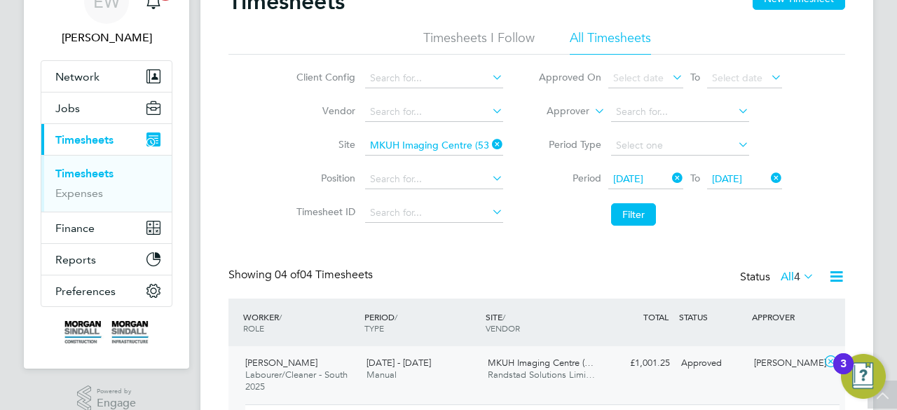
click at [489, 147] on icon at bounding box center [489, 144] width 0 height 20
click at [454, 142] on input at bounding box center [434, 146] width 138 height 20
paste input "New SDEC St Richard Hospital - 93CC06"
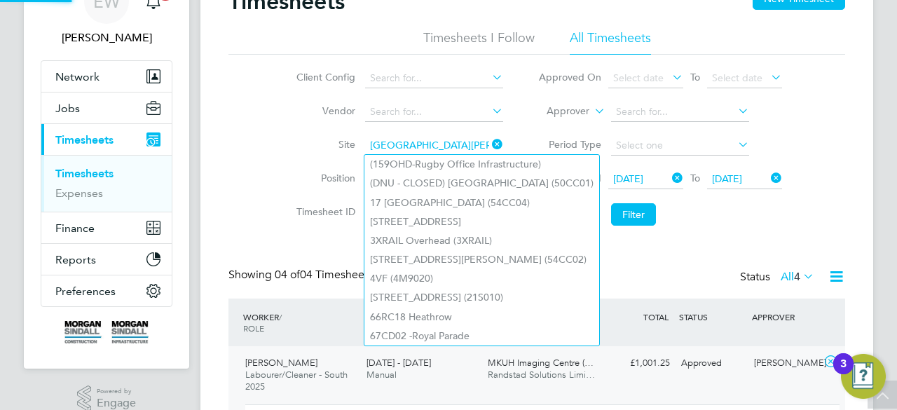
scroll to position [0, 47]
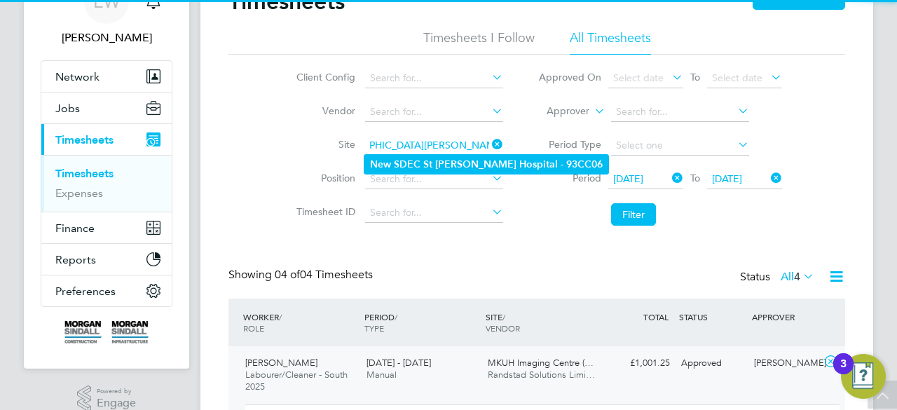
type input "New SDEC St Richard Hospital - 93CC06"
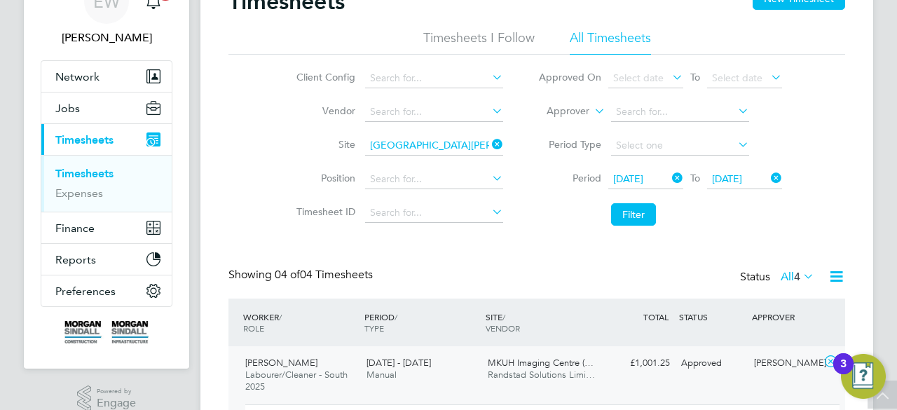
click at [467, 165] on b "Richard" at bounding box center [475, 164] width 81 height 12
click at [637, 216] on button "Filter" at bounding box center [633, 214] width 45 height 22
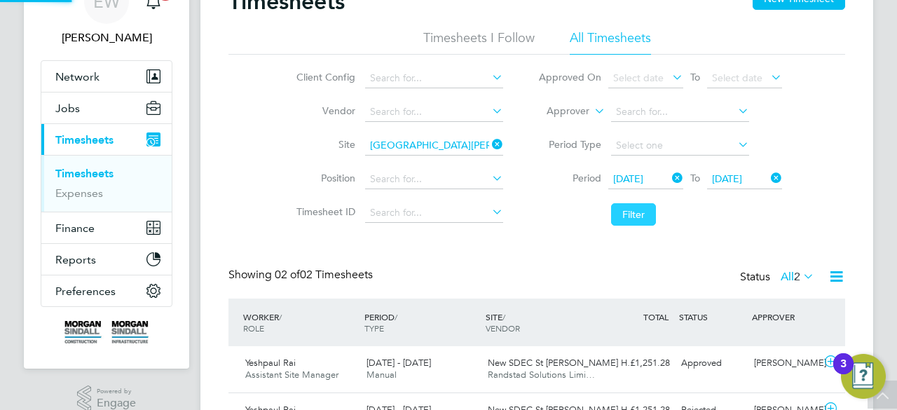
scroll to position [35, 121]
click at [504, 252] on div "Timesheets New Timesheet Timesheets I Follow All Timesheets Client Config Vendo…" at bounding box center [536, 213] width 616 height 453
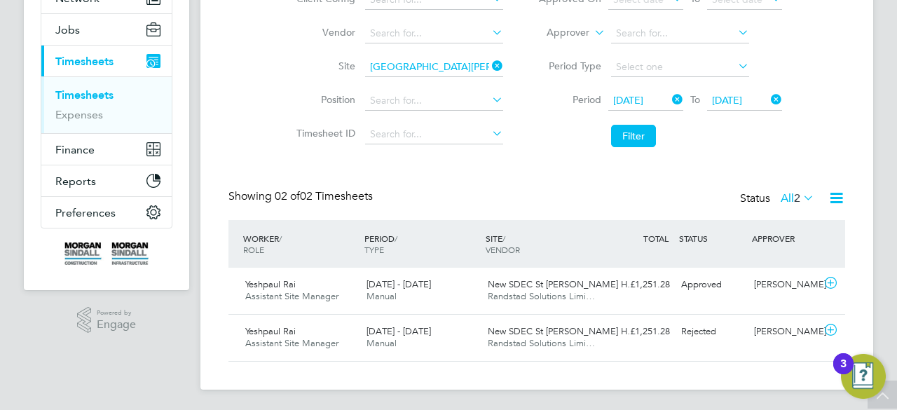
scroll to position [153, 0]
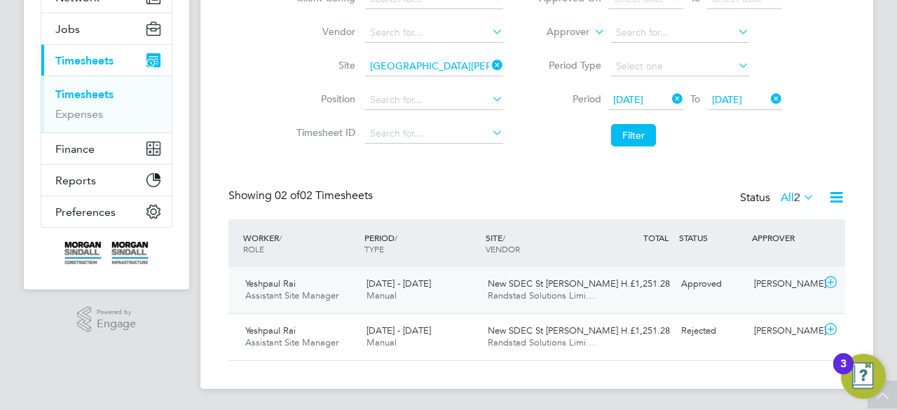
click at [478, 288] on div "16 - 22 Aug 2025 Manual" at bounding box center [421, 289] width 121 height 35
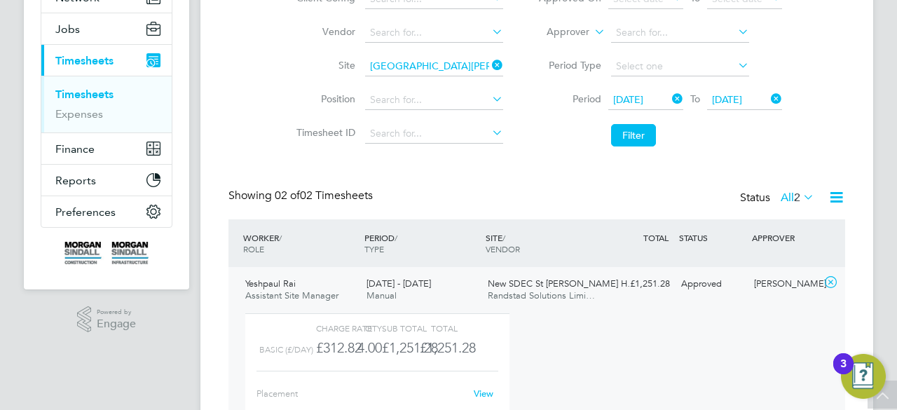
scroll to position [24, 59]
click at [637, 228] on div "TOTAL TOTAL / STATUS" at bounding box center [638, 237] width 73 height 25
click at [637, 235] on div "TOTAL TOTAL / STATUS" at bounding box center [638, 237] width 73 height 25
drag, startPoint x: 485, startPoint y: 257, endPoint x: 497, endPoint y: 294, distance: 39.2
click at [497, 294] on div "WORKER / ROLE WORKER / PERIOD PERIOD / TYPE SITE / VENDOR TOTAL TOTAL / STATUS …" at bounding box center [536, 365] width 616 height 293
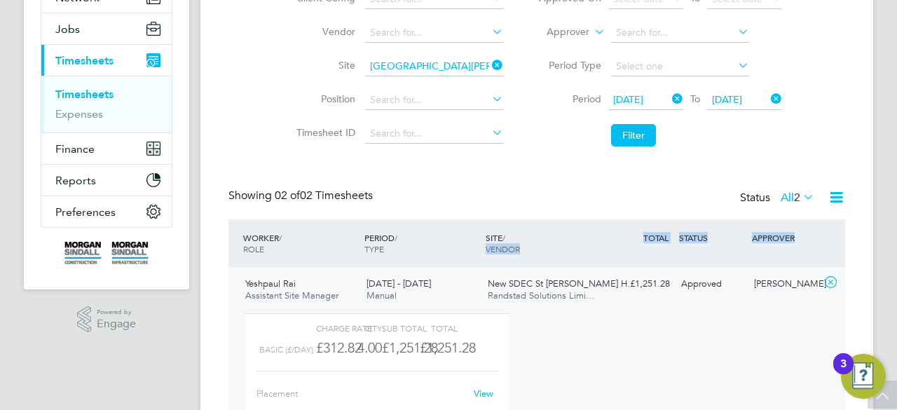
click at [497, 294] on span "Randstad Solutions Limi…" at bounding box center [541, 295] width 107 height 12
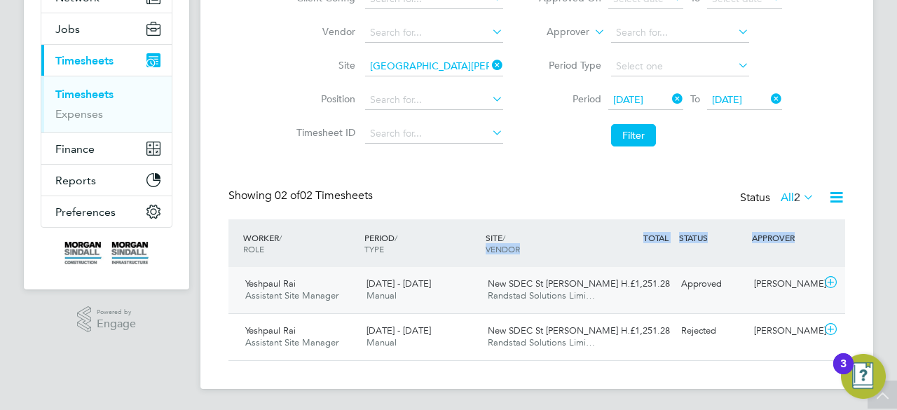
click at [497, 294] on span "Randstad Solutions Limi…" at bounding box center [541, 295] width 107 height 12
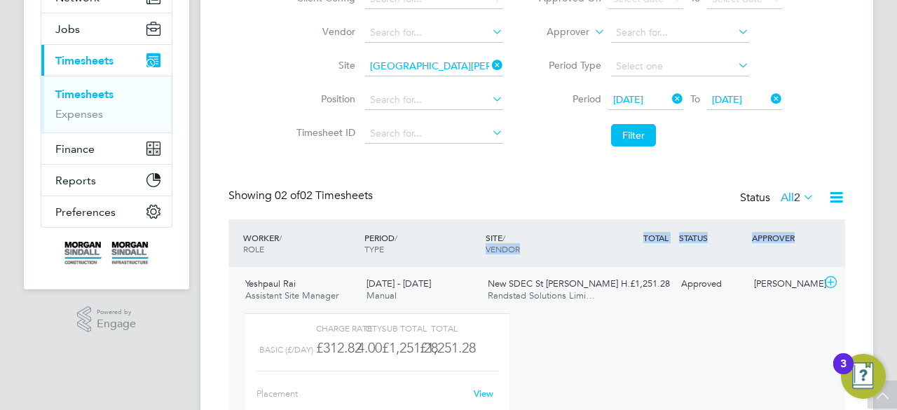
scroll to position [24, 137]
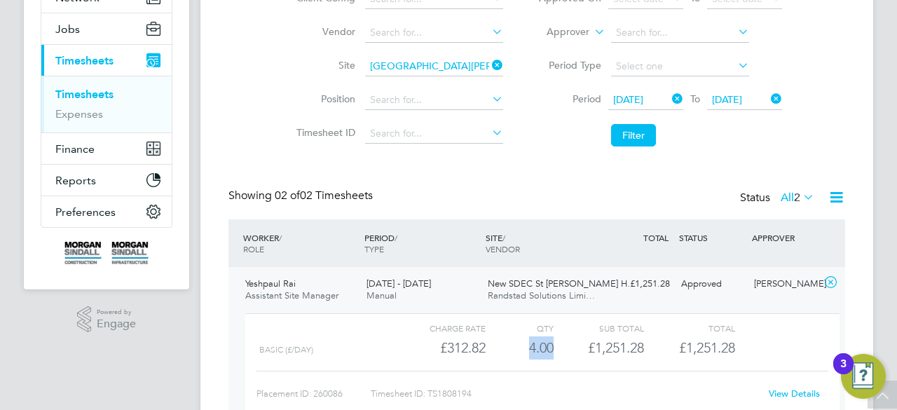
drag, startPoint x: 518, startPoint y: 353, endPoint x: 557, endPoint y: 351, distance: 38.6
click at [557, 351] on div "Basic (£/day) £312.82 4 4.00 4 £1,251.28 £1,251.28" at bounding box center [542, 347] width 594 height 23
click at [489, 62] on icon at bounding box center [489, 65] width 0 height 20
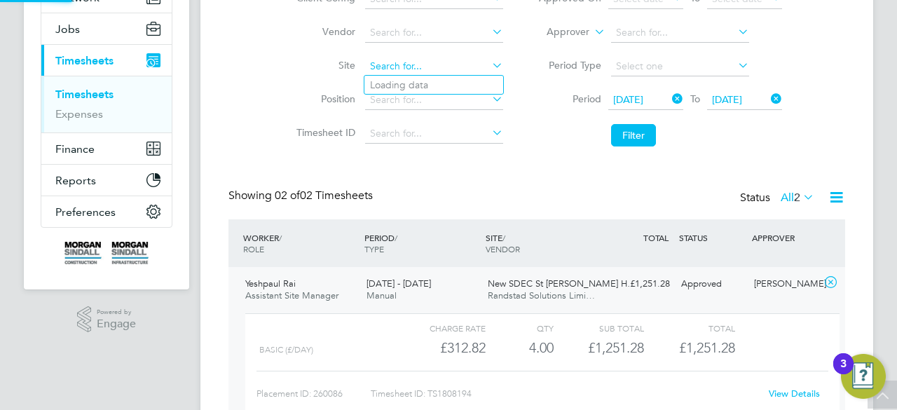
click at [443, 60] on input at bounding box center [434, 67] width 138 height 20
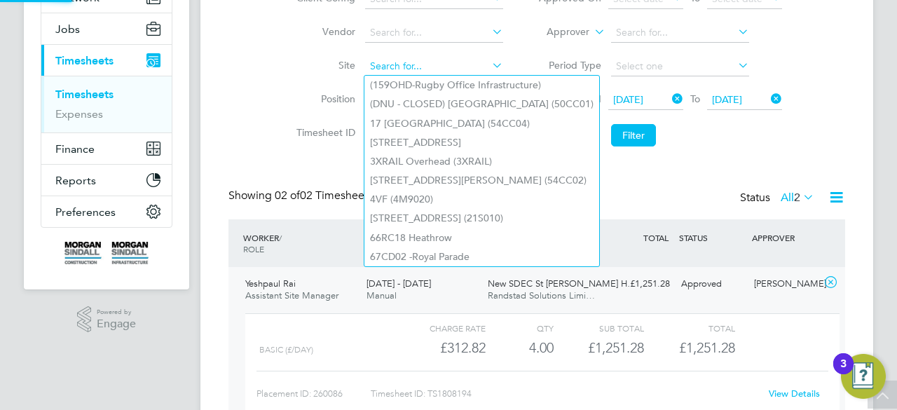
paste input "Manor Road Phase 2 (54CC01)"
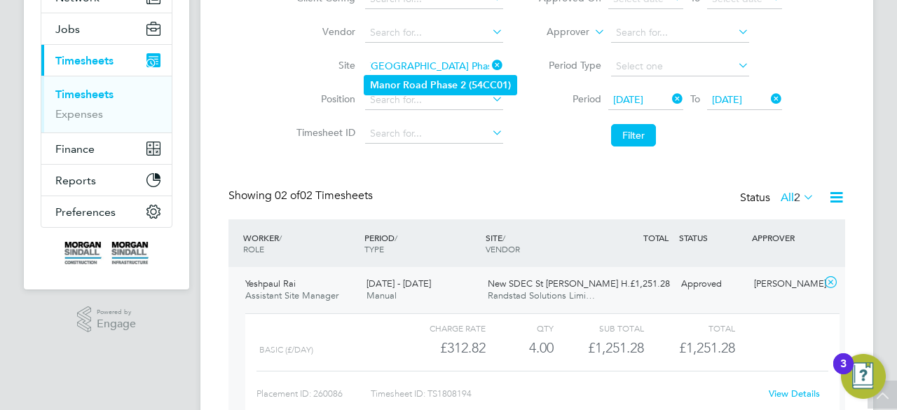
type input "Manor Road Phase 2 (54CC01)"
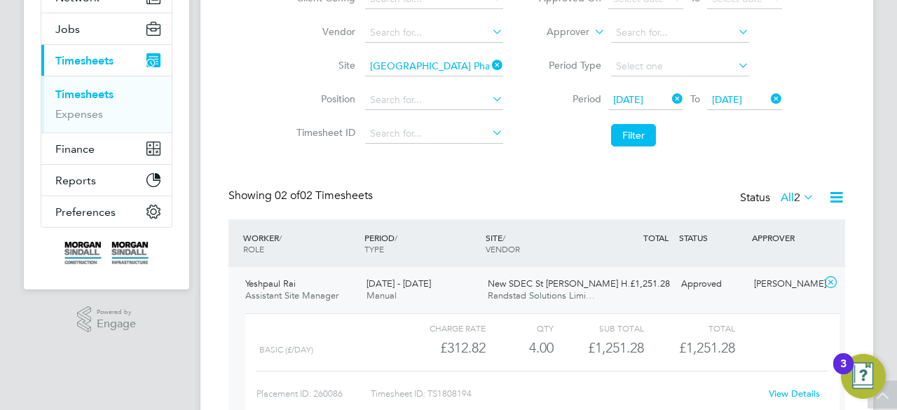
click at [457, 79] on li "Manor Road Phase 2 (54CC01)" at bounding box center [440, 85] width 152 height 19
click at [646, 129] on button "Filter" at bounding box center [633, 135] width 45 height 22
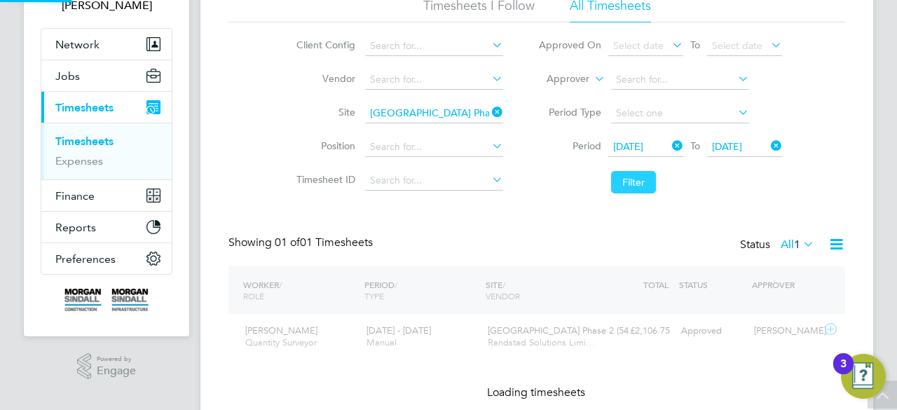
scroll to position [35, 121]
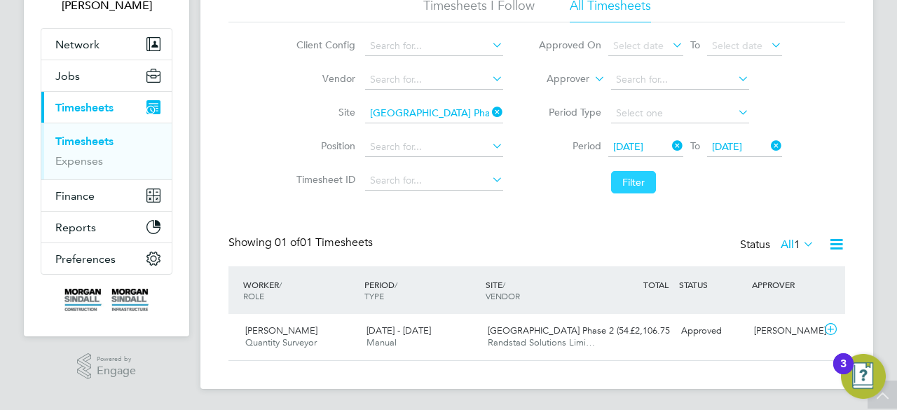
click at [636, 186] on button "Filter" at bounding box center [633, 182] width 45 height 22
click at [534, 325] on span "Manor Road Phase 2 (54…" at bounding box center [563, 330] width 150 height 12
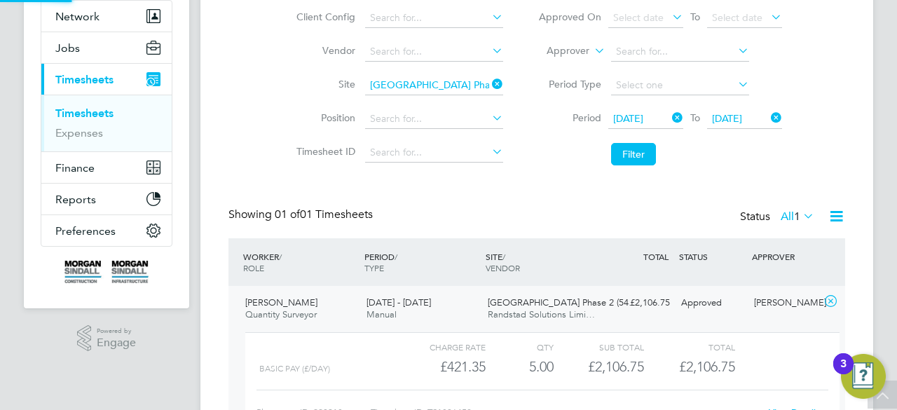
scroll to position [24, 137]
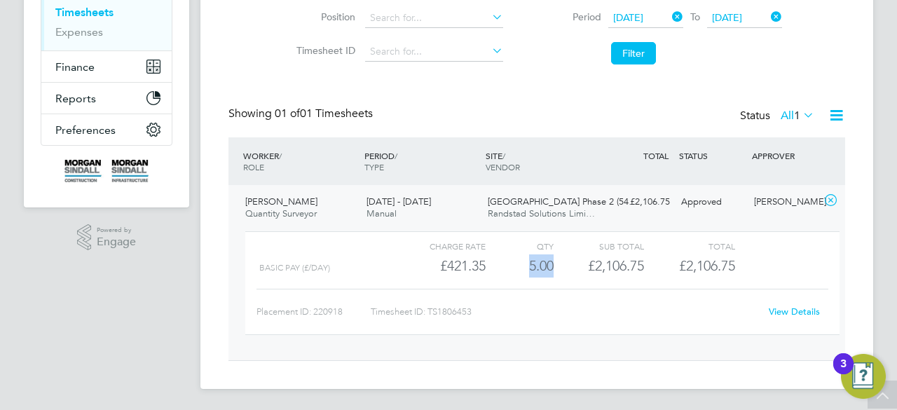
drag, startPoint x: 528, startPoint y: 274, endPoint x: 551, endPoint y: 273, distance: 22.4
click at [551, 273] on div "5.00" at bounding box center [519, 265] width 68 height 23
click at [506, 104] on div "Timesheets New Timesheet Timesheets I Follow All Timesheets Client Config Vendo…" at bounding box center [536, 93] width 616 height 534
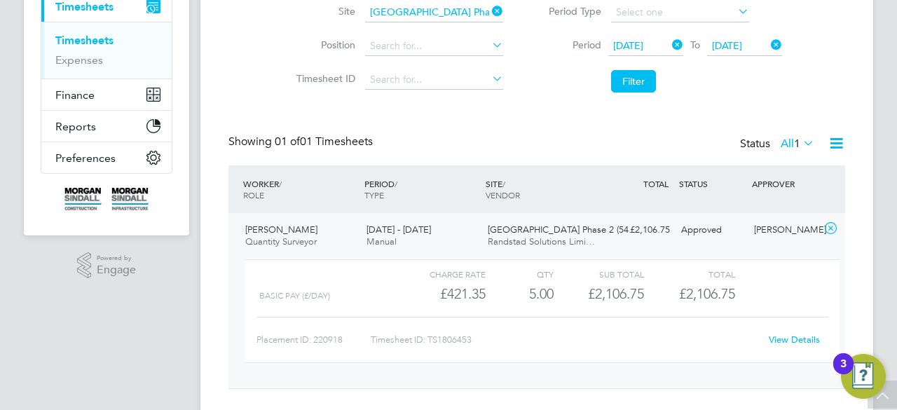
scroll to position [95, 0]
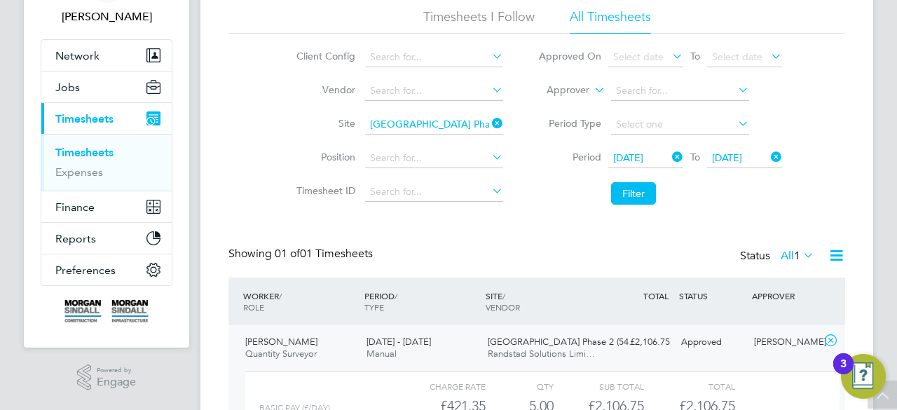
click at [489, 120] on icon at bounding box center [489, 123] width 0 height 20
click at [468, 123] on input at bounding box center [434, 125] width 138 height 20
paste input "Pilgrims Way Primary School"
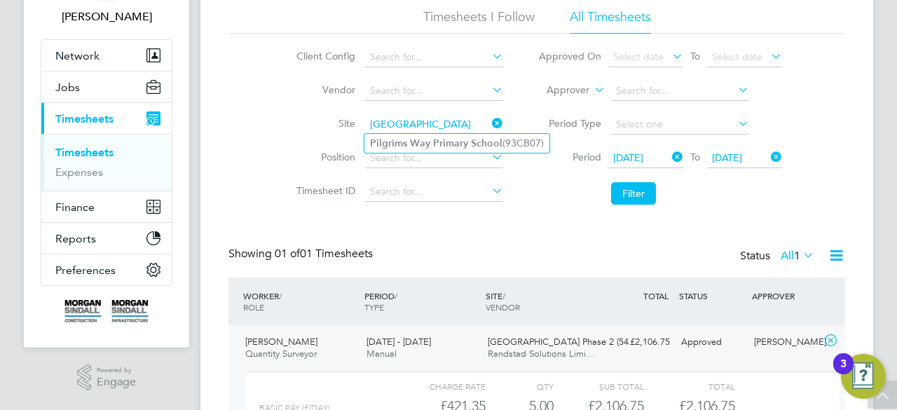
type input "Pilgrims Way Primary School"
click at [455, 145] on div "Timesheets New Timesheet Timesheets I Follow All Timesheets Client Config Vendo…" at bounding box center [536, 236] width 672 height 585
click at [435, 128] on input at bounding box center [434, 125] width 138 height 20
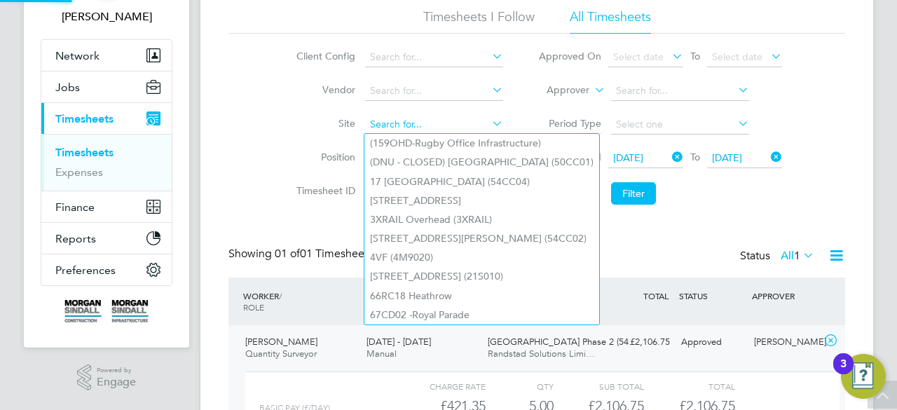
paste input "Pilgrims Way Primary School"
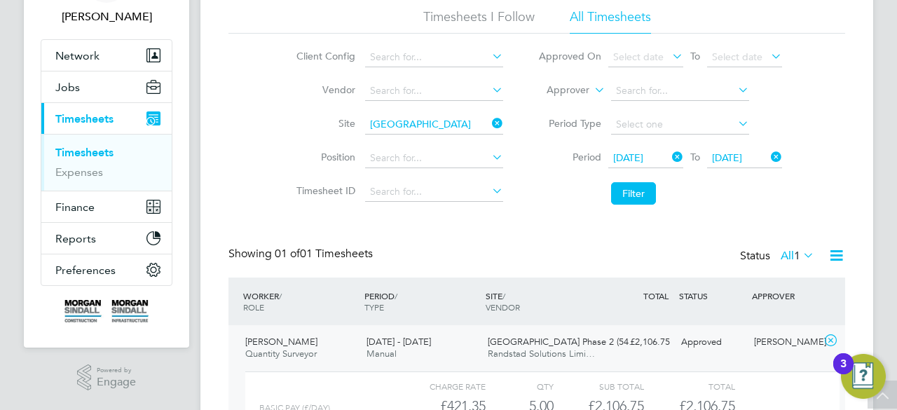
click at [443, 136] on li "Pilgrims Way Primary School (93CB07)" at bounding box center [456, 143] width 185 height 19
type input "Pilgrims Way Primary School (93CB07)"
click at [629, 193] on button "Filter" at bounding box center [633, 193] width 45 height 22
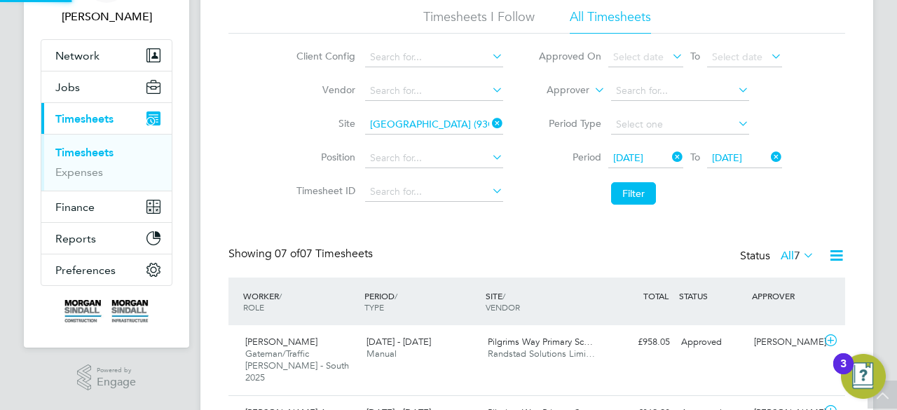
scroll to position [47, 121]
click at [510, 234] on div "Timesheets New Timesheet Timesheets I Follow All Timesheets Client Config Vendo…" at bounding box center [536, 344] width 616 height 757
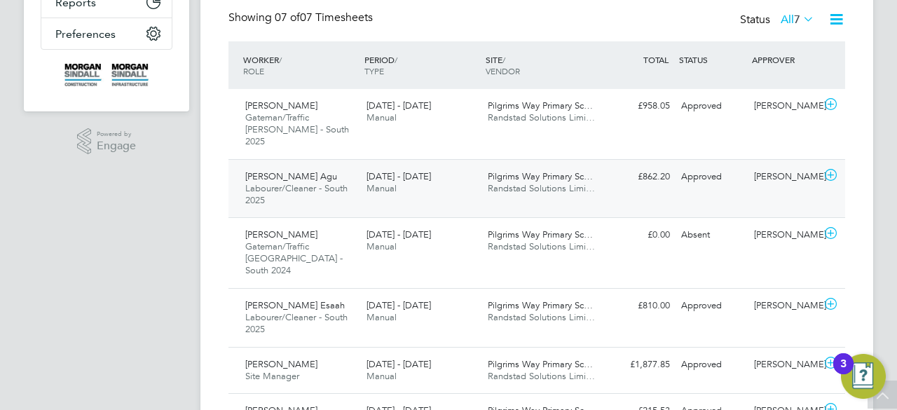
scroll to position [433, 0]
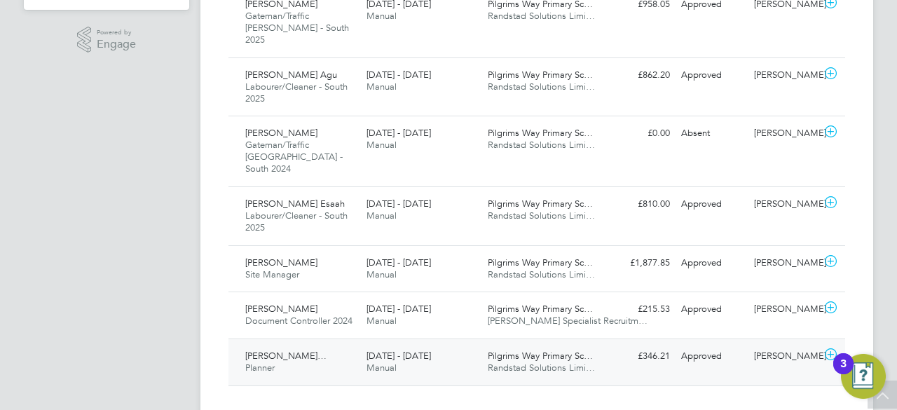
click at [457, 345] on div "16 - 22 Aug 2025 Manual" at bounding box center [421, 362] width 121 height 35
click at [453, 298] on div "16 - 22 Aug 2025 Manual" at bounding box center [421, 315] width 121 height 35
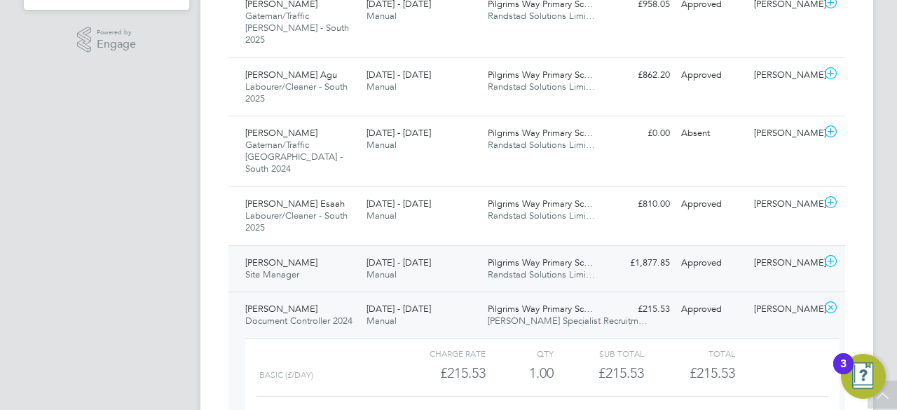
click at [443, 251] on div "16 - 22 Aug 2025 Manual" at bounding box center [421, 268] width 121 height 35
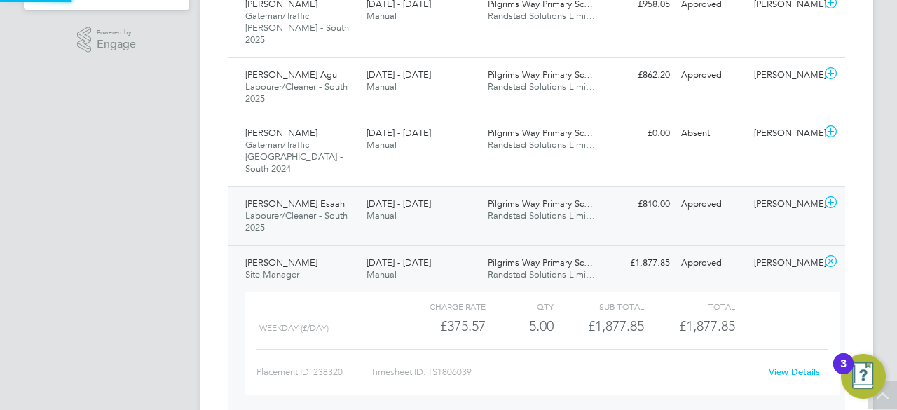
click at [451, 196] on div "16 - 22 Aug 2025 Manual" at bounding box center [421, 210] width 121 height 35
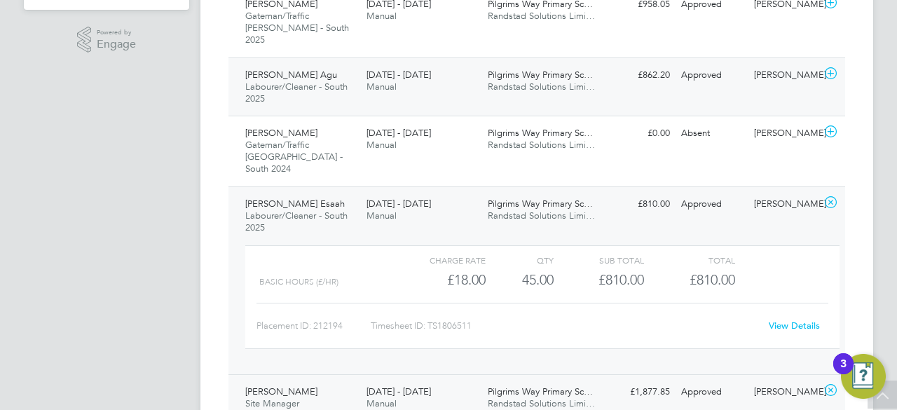
click at [444, 100] on div "Stanley Agu Labourer/Cleaner - South 2025 16 - 22 Aug 2025 16 - 22 Aug 2025 Man…" at bounding box center [536, 86] width 616 height 59
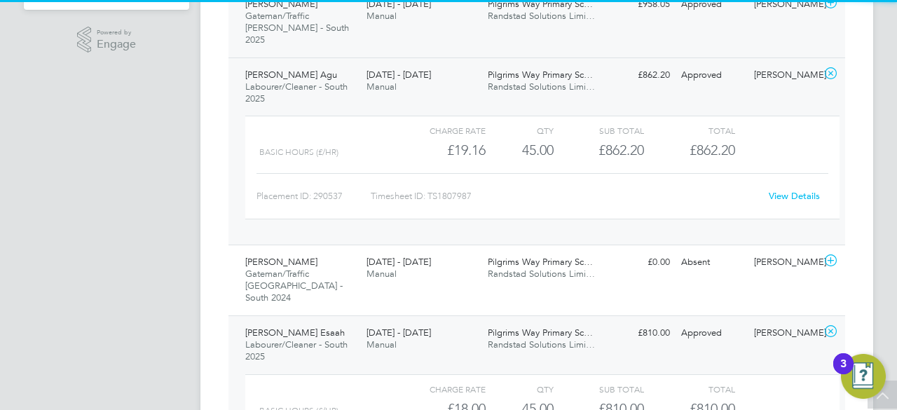
click at [455, 29] on div "Charlie Micallef Gateman/Traffic Marshall - South 2025 16 - 22 Aug 2025 16 - 22…" at bounding box center [536, 22] width 616 height 70
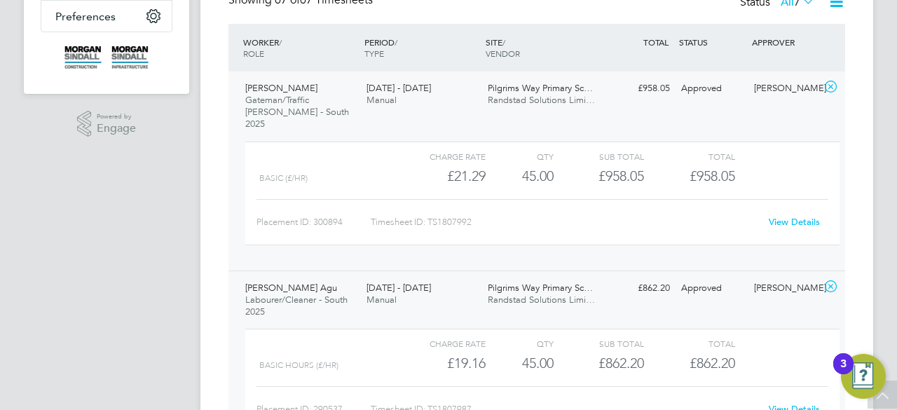
scroll to position [321, 0]
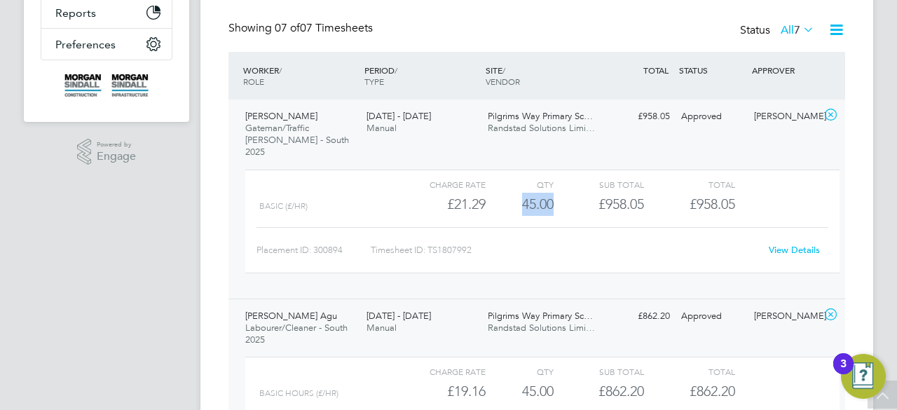
drag, startPoint x: 523, startPoint y: 188, endPoint x: 553, endPoint y: 188, distance: 30.8
click at [553, 193] on div "Basic (£/HR) £21.29 45 45.00 45 £958.05 £958.05" at bounding box center [542, 204] width 594 height 23
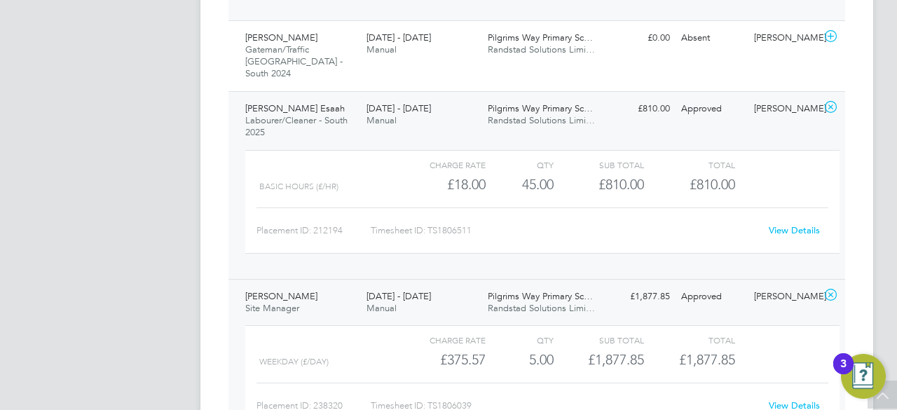
scroll to position [797, 0]
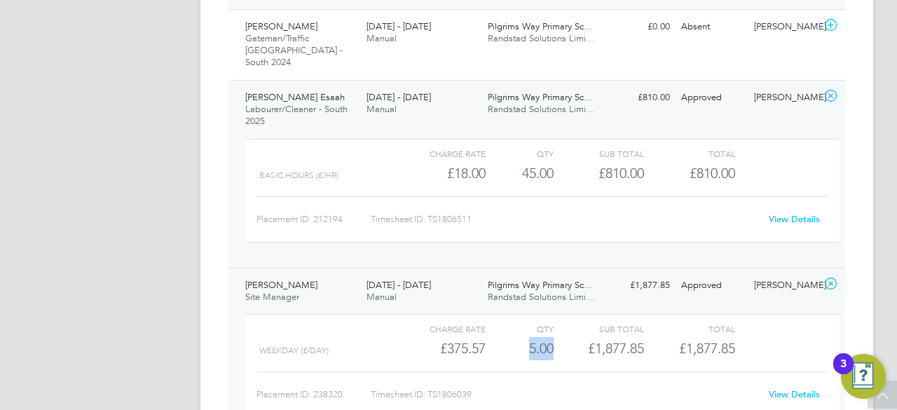
drag, startPoint x: 530, startPoint y: 319, endPoint x: 555, endPoint y: 319, distance: 25.2
click at [555, 337] on div "Weekday (£/day) £375.57 5 5.00 5 £1,877.85 £1,877.85" at bounding box center [542, 348] width 594 height 23
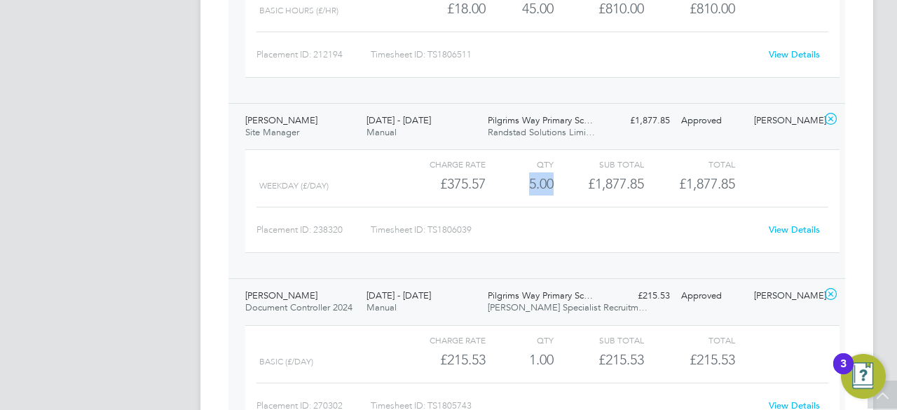
scroll to position [1049, 0]
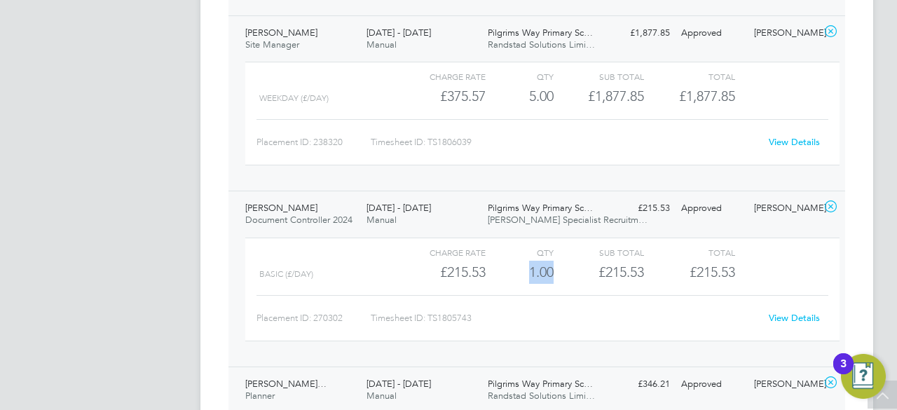
drag, startPoint x: 529, startPoint y: 247, endPoint x: 559, endPoint y: 249, distance: 30.2
click at [559, 261] on div "Basic (£/day) £215.53 1 1.00 1 £215.53 £215.53" at bounding box center [542, 272] width 594 height 23
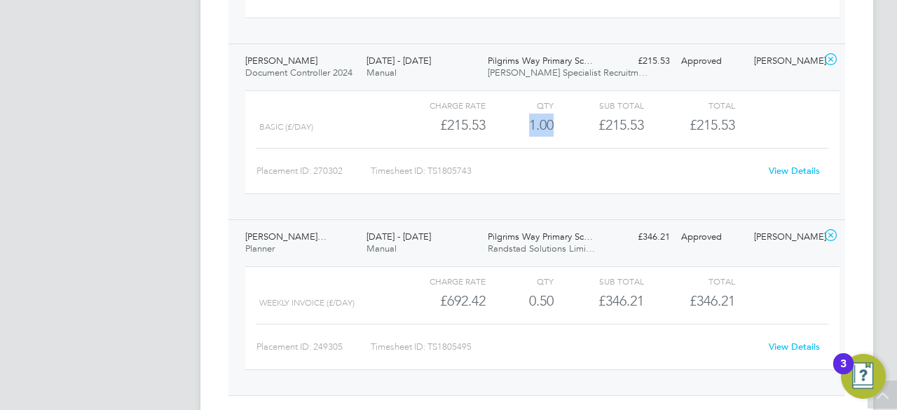
scroll to position [1205, 0]
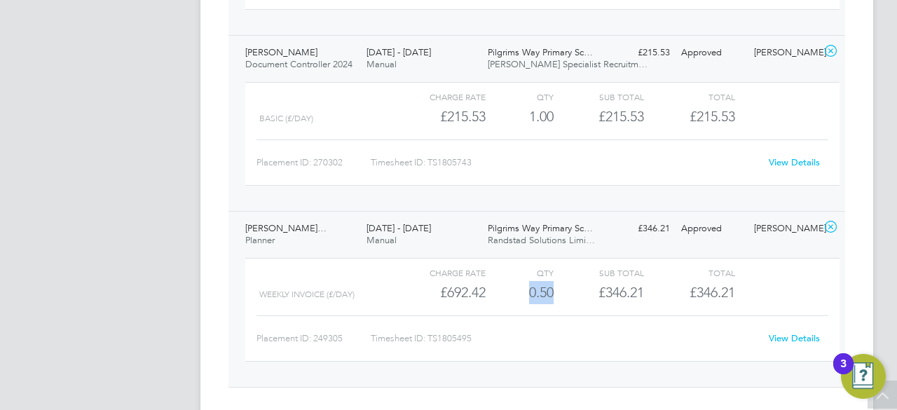
drag, startPoint x: 527, startPoint y: 267, endPoint x: 559, endPoint y: 268, distance: 32.3
click at [559, 281] on div "Weekly invoice (£/day) £692.42 0.5 0.50 1 £346.21 £346.21" at bounding box center [542, 292] width 594 height 23
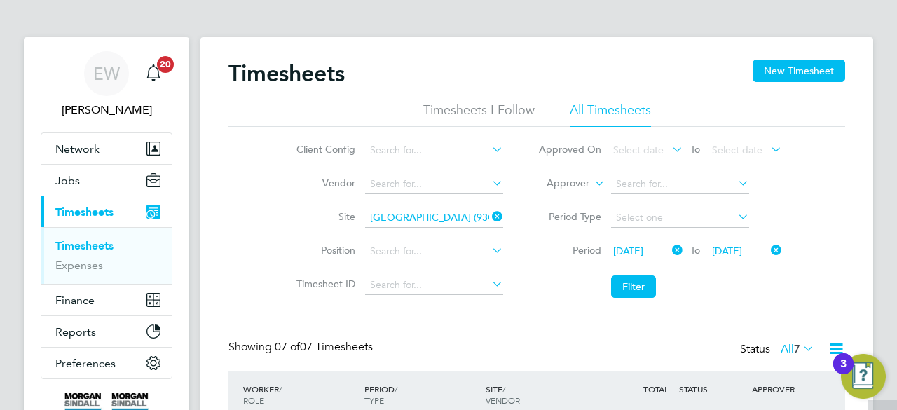
scroll to position [0, 0]
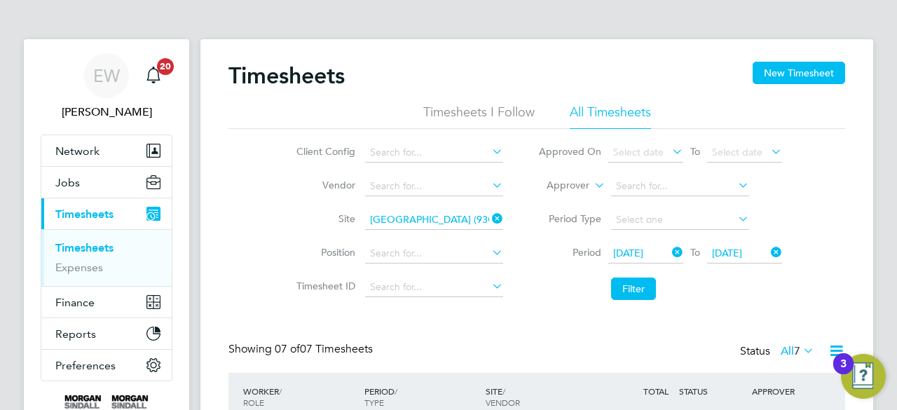
click at [489, 218] on icon at bounding box center [489, 219] width 0 height 20
click at [451, 221] on input at bounding box center [434, 220] width 138 height 20
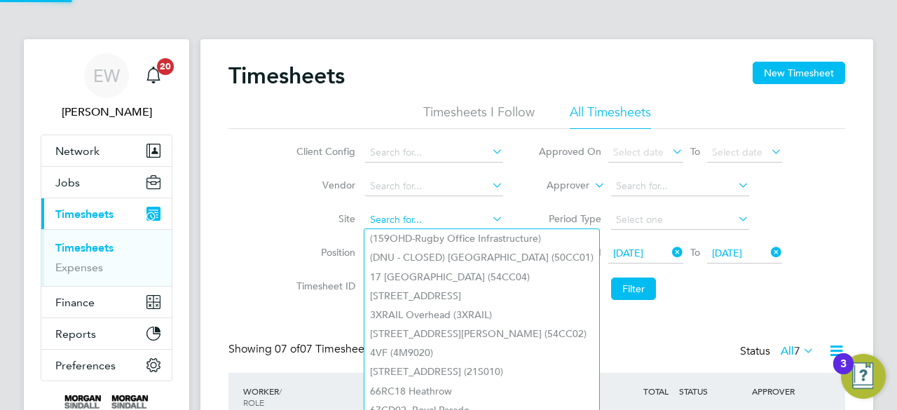
paste input "Worthing Urgent Treatment Centre"
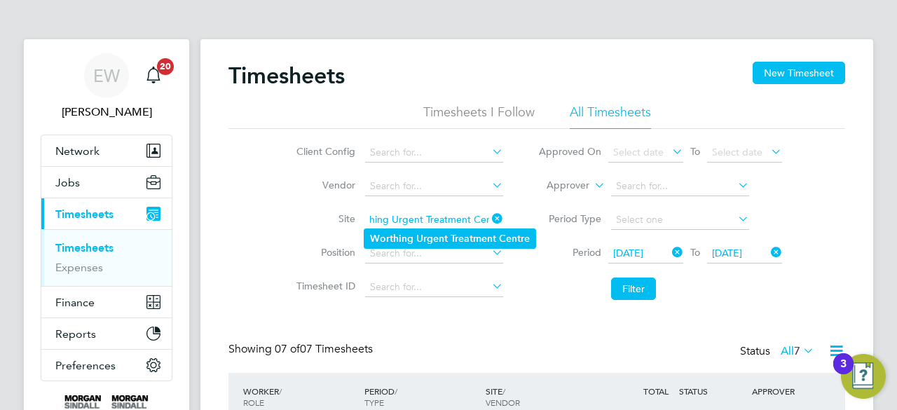
type input "Worthing Urgent Treatment Centre"
click at [458, 243] on b "Treatment" at bounding box center [473, 239] width 46 height 12
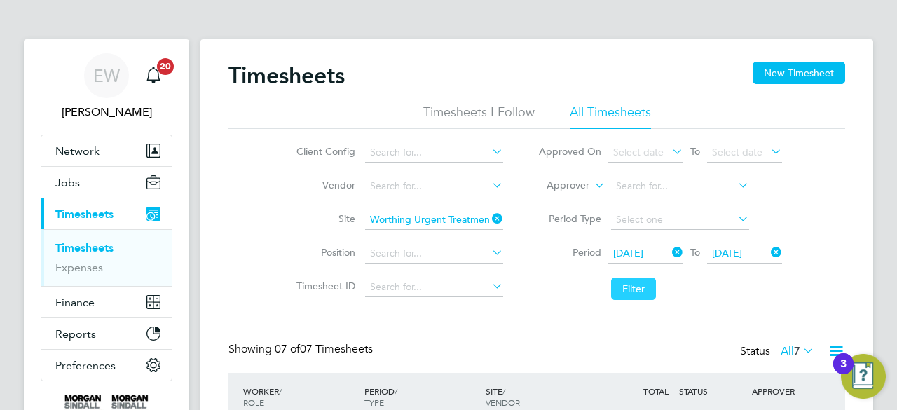
click at [630, 288] on button "Filter" at bounding box center [633, 288] width 45 height 22
click at [573, 278] on li "Filter" at bounding box center [659, 288] width 279 height 36
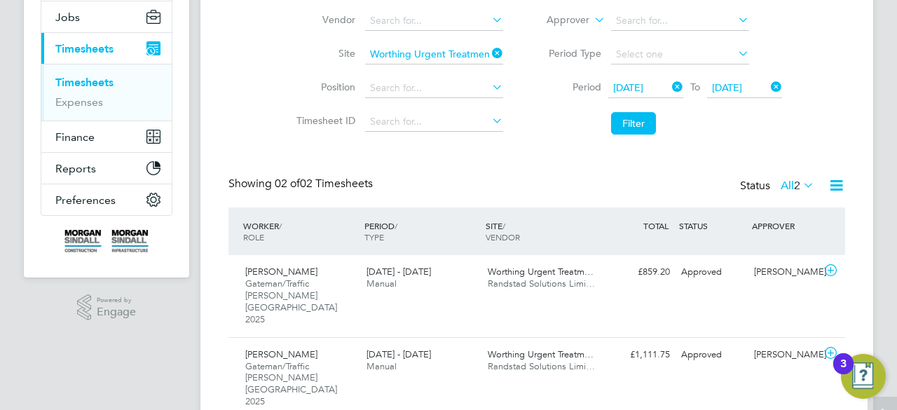
scroll to position [177, 0]
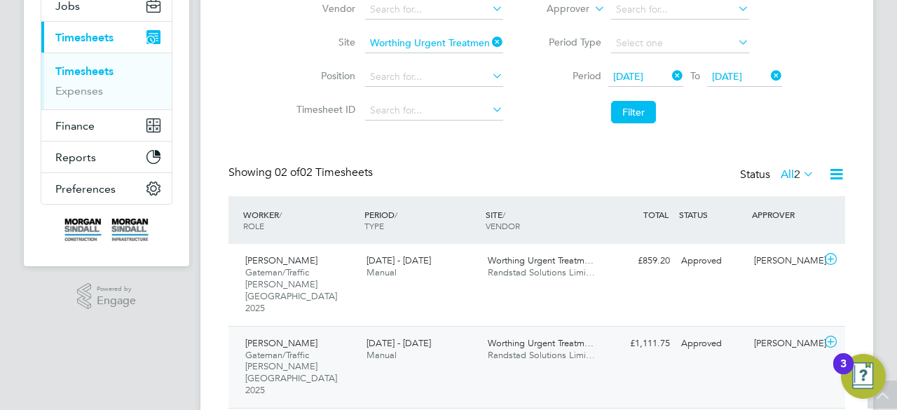
click at [504, 349] on span "Randstad Solutions Limi…" at bounding box center [541, 355] width 107 height 12
click at [448, 261] on div "16 - 22 Aug 2025 Manual" at bounding box center [421, 266] width 121 height 35
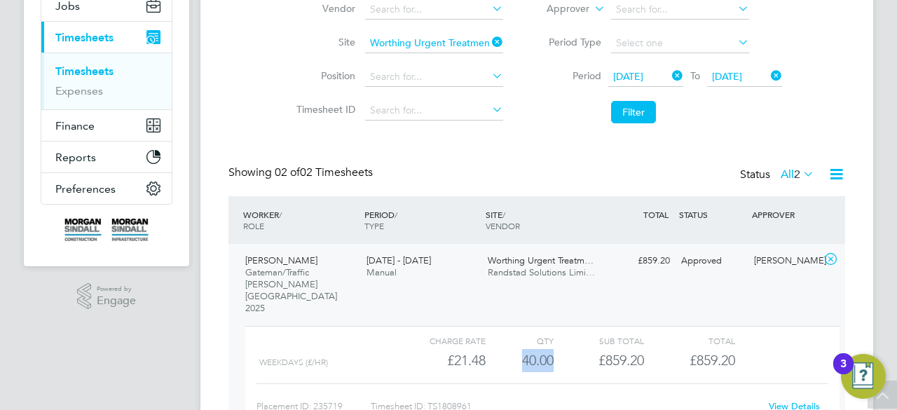
drag, startPoint x: 514, startPoint y: 336, endPoint x: 577, endPoint y: 329, distance: 63.4
click at [577, 349] on div "WEEKDAYS (£/HR) £21.48 40 40.00 40 £859.20 £859.20" at bounding box center [542, 360] width 594 height 23
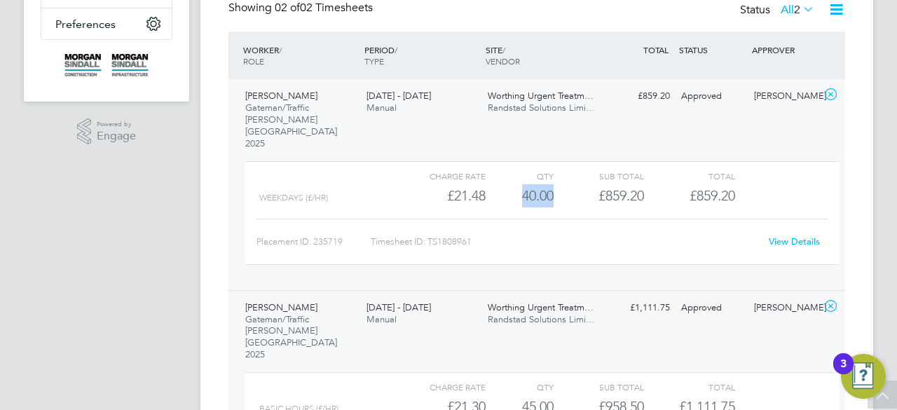
scroll to position [401, 0]
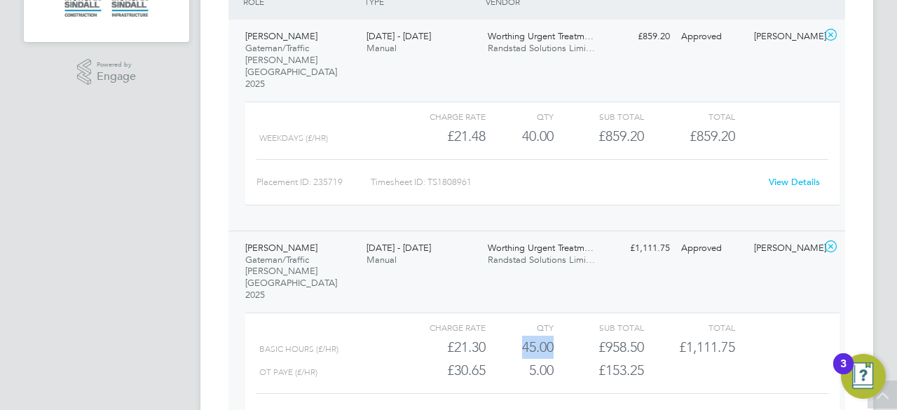
drag, startPoint x: 521, startPoint y: 297, endPoint x: 557, endPoint y: 299, distance: 35.8
click at [557, 336] on div "Basic Hours (£/HR) £21.30 45 45.00 45 £958.50 £1,111.75" at bounding box center [542, 347] width 594 height 23
drag, startPoint x: 529, startPoint y: 324, endPoint x: 555, endPoint y: 324, distance: 25.9
click at [555, 359] on div "OT PAYE (£/HR) £30.65 5 5.00 5 £153.25" at bounding box center [542, 370] width 594 height 23
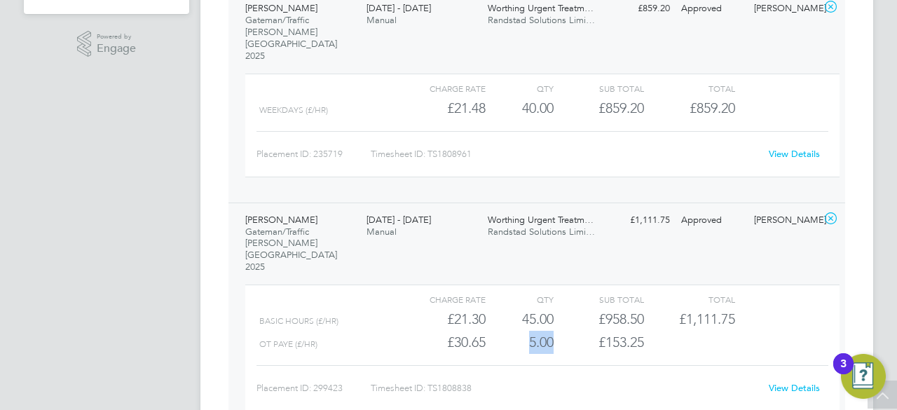
scroll to position [457, 0]
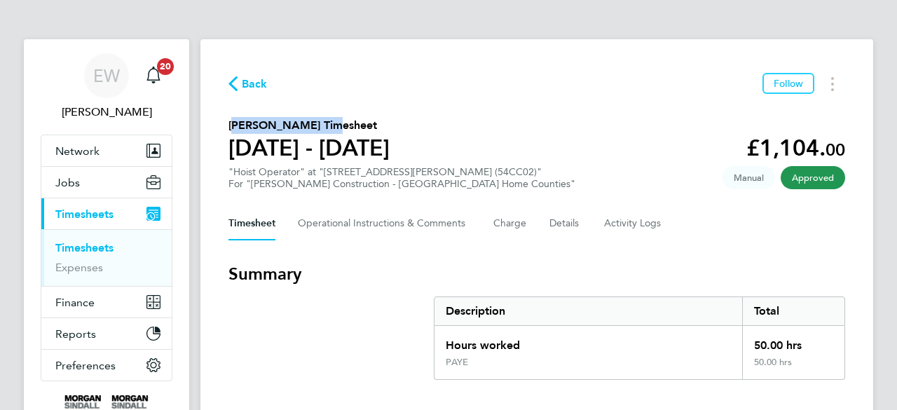
drag, startPoint x: 224, startPoint y: 129, endPoint x: 315, endPoint y: 130, distance: 91.1
copy h2 "Nur Sherif Jemal"
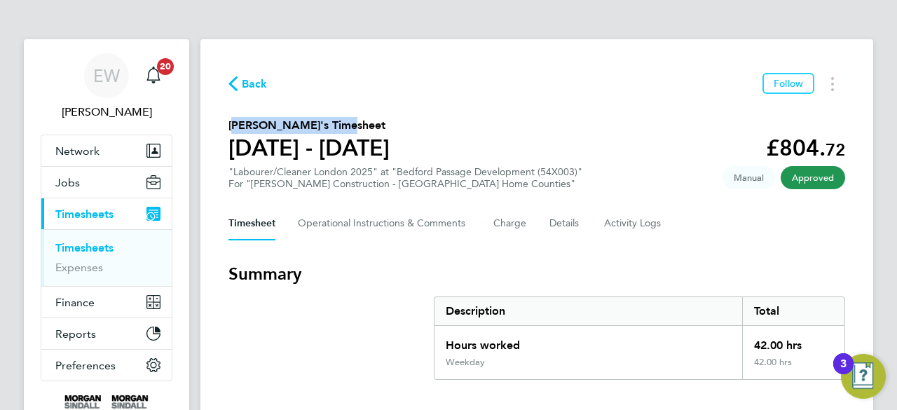
drag, startPoint x: 227, startPoint y: 121, endPoint x: 347, endPoint y: 127, distance: 119.9
copy h2 "[PERSON_NAME]"
drag, startPoint x: 229, startPoint y: 125, endPoint x: 304, endPoint y: 124, distance: 75.0
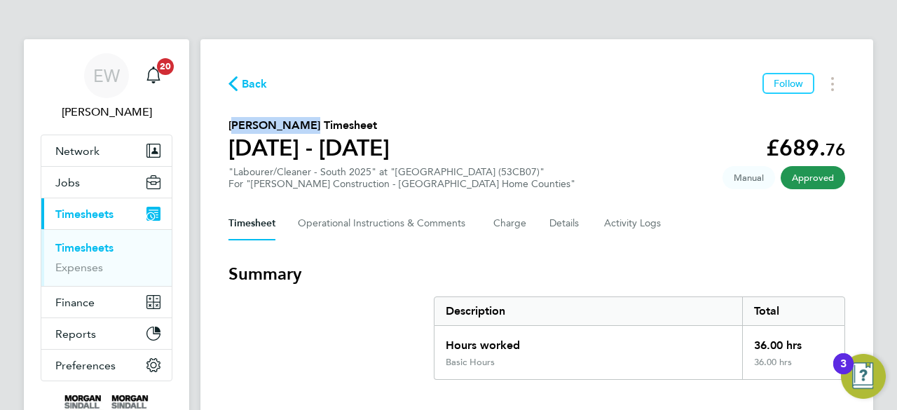
click at [304, 124] on h2 "[PERSON_NAME] Timesheet" at bounding box center [308, 125] width 161 height 17
copy h2 "[PERSON_NAME]"
click at [234, 171] on div ""Labourer/Cleaner - South 2025" at "[GEOGRAPHIC_DATA] (53CB07)" For "[PERSON_NA…" at bounding box center [401, 178] width 347 height 24
